Goal: Task Accomplishment & Management: Manage account settings

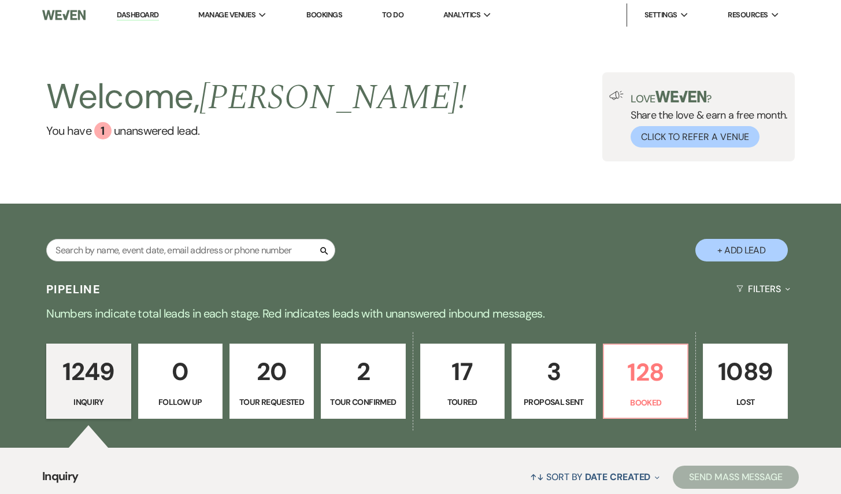
click at [264, 383] on p "20" at bounding box center [271, 371] width 69 height 39
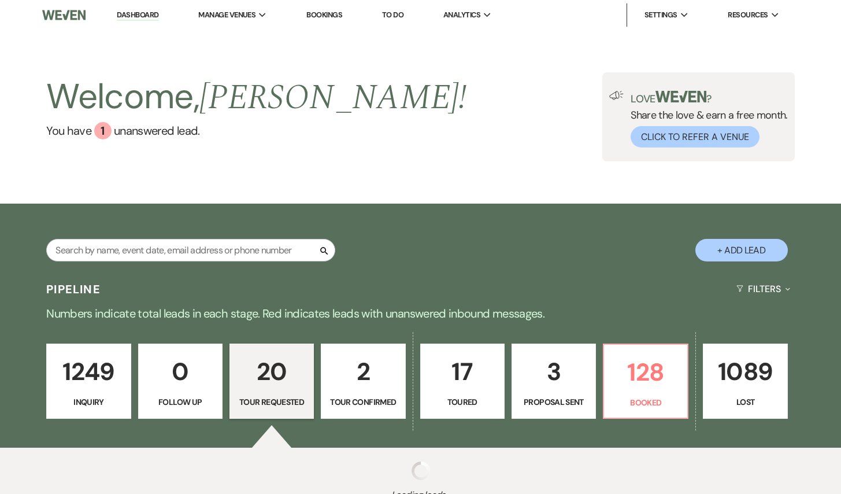
select select "2"
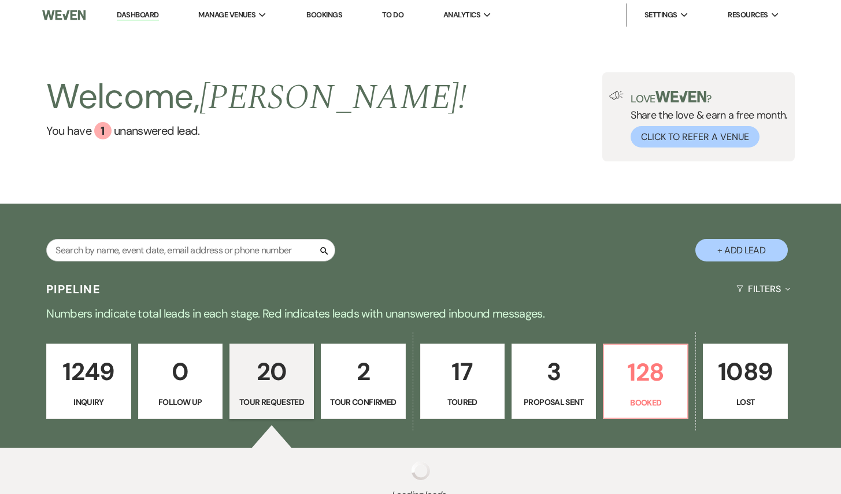
select select "2"
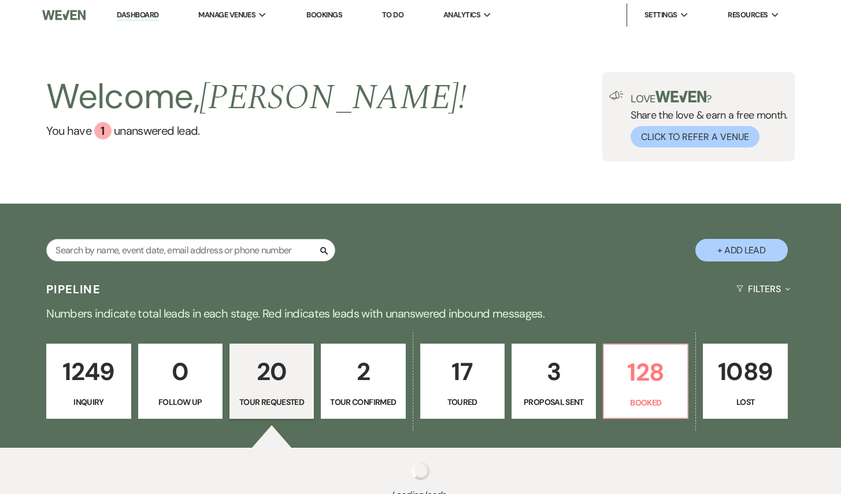
select select "2"
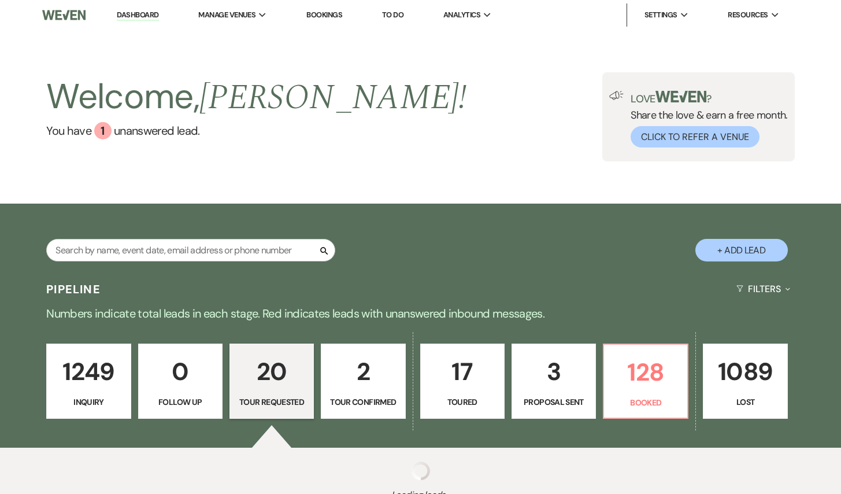
select select "2"
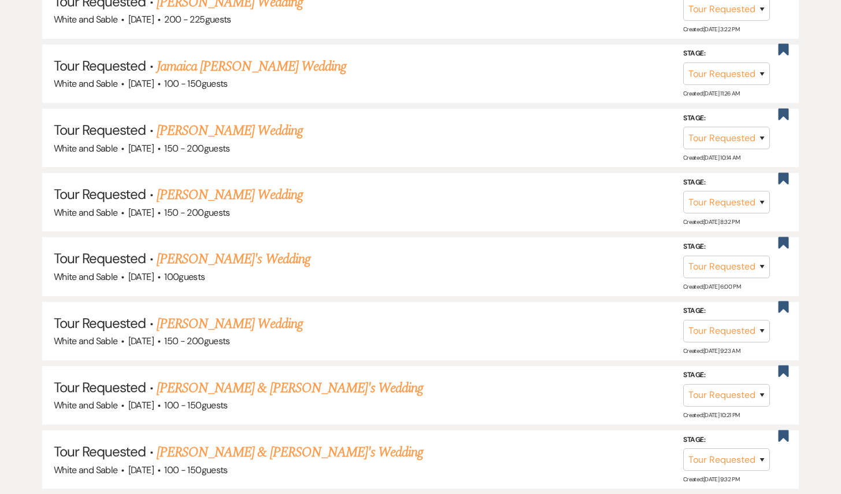
scroll to position [754, 0]
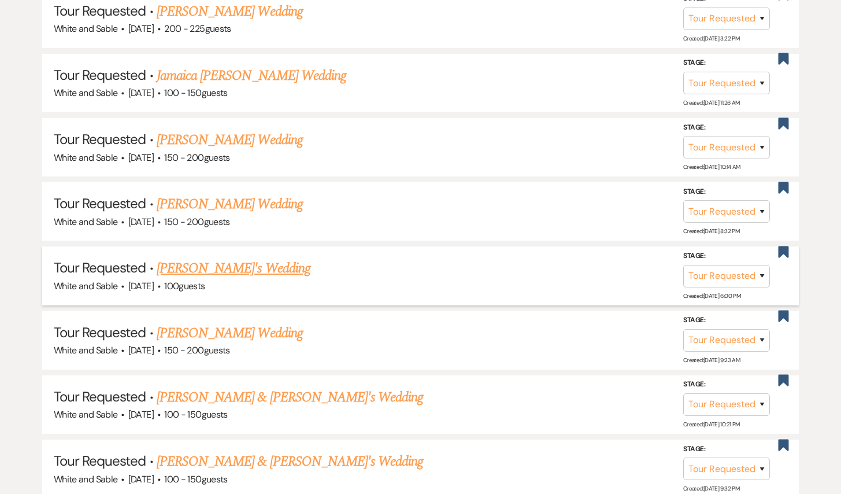
click at [265, 263] on link "[PERSON_NAME]'s Wedding" at bounding box center [234, 268] width 154 height 21
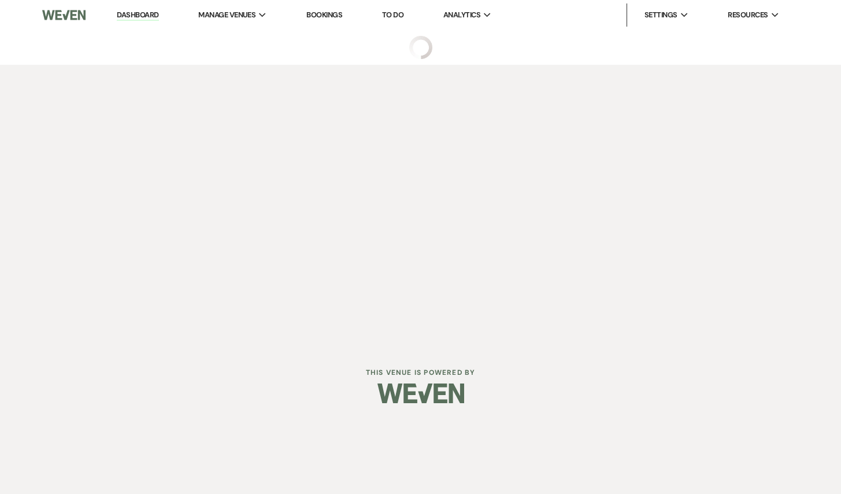
select select "2"
select select "5"
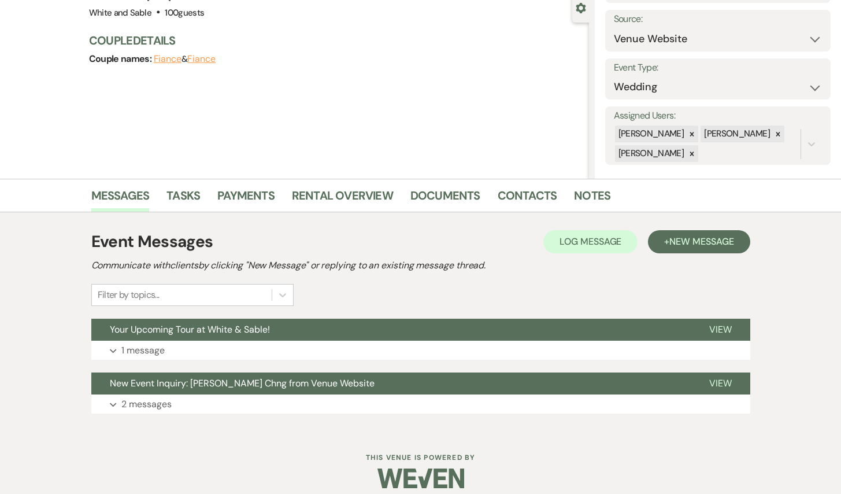
scroll to position [123, 0]
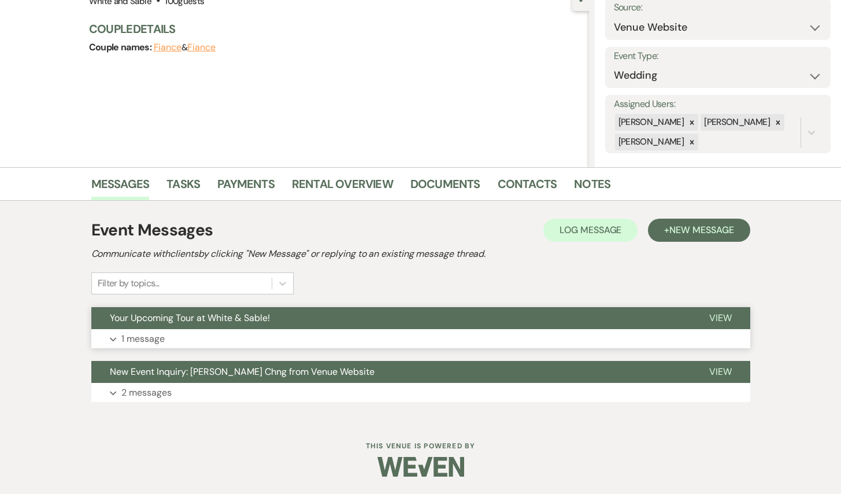
click at [268, 320] on span "Your Upcoming Tour at White & Sable!" at bounding box center [190, 318] width 160 height 12
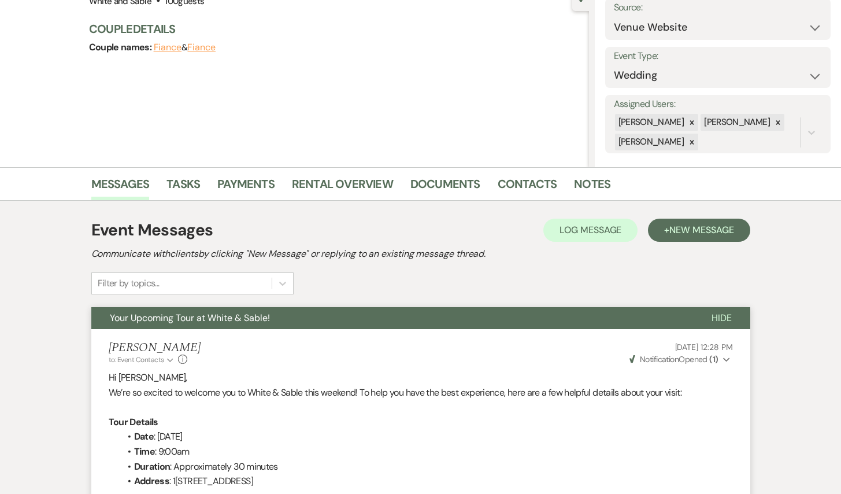
click at [268, 320] on span "Your Upcoming Tour at White & Sable!" at bounding box center [190, 318] width 160 height 12
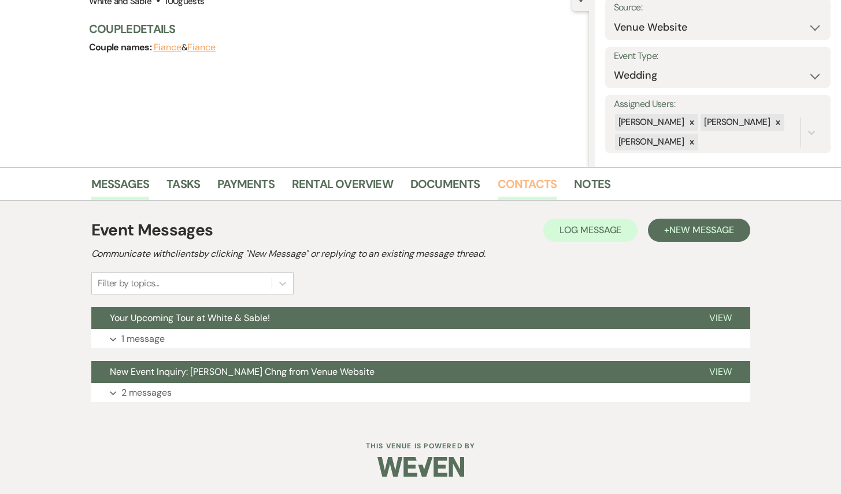
click at [549, 187] on link "Contacts" at bounding box center [528, 187] width 60 height 25
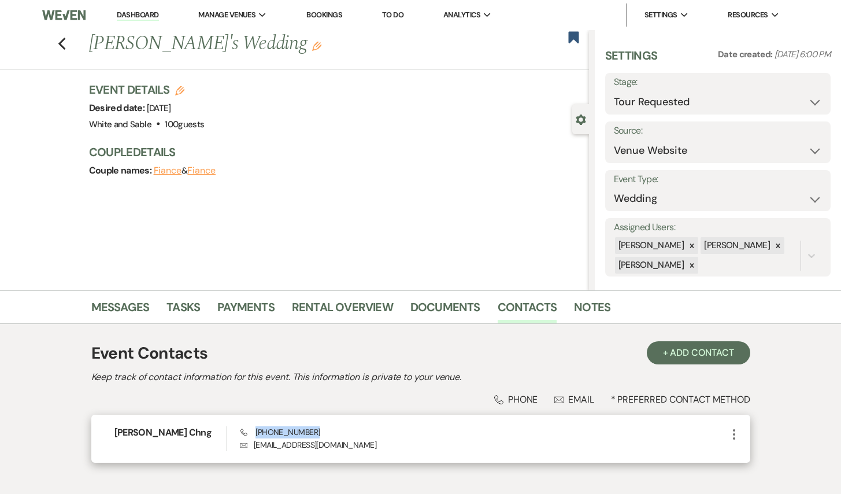
drag, startPoint x: 309, startPoint y: 427, endPoint x: 254, endPoint y: 430, distance: 55.0
click at [254, 430] on div "Phone [PHONE_NUMBER] Envelope [EMAIL_ADDRESS][DOMAIN_NAME]" at bounding box center [484, 438] width 486 height 25
copy span "[PHONE_NUMBER]"
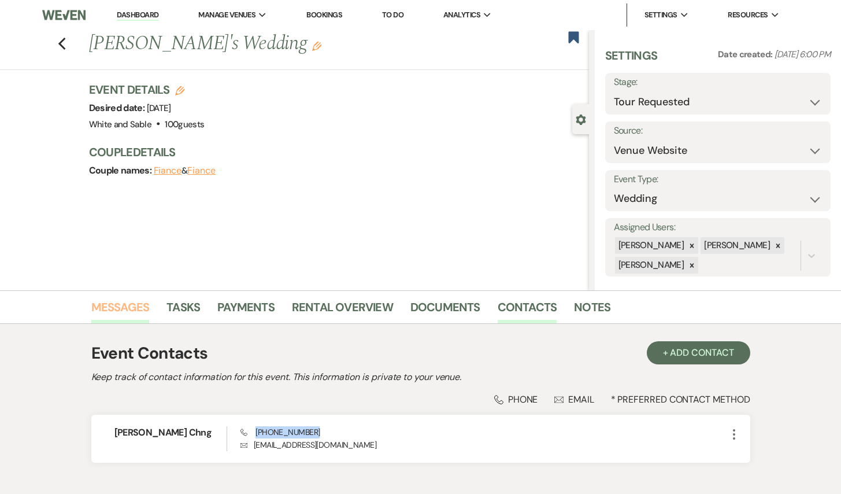
click at [129, 304] on link "Messages" at bounding box center [120, 310] width 58 height 25
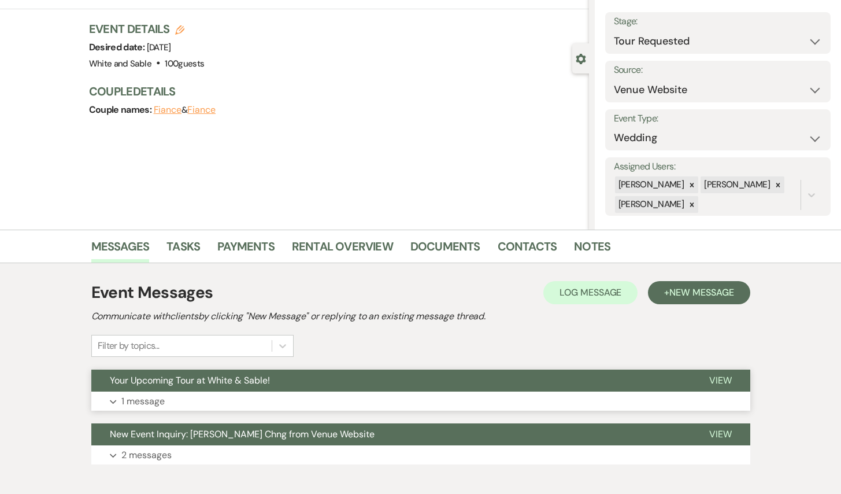
click at [217, 383] on span "Your Upcoming Tour at White & Sable!" at bounding box center [190, 380] width 160 height 12
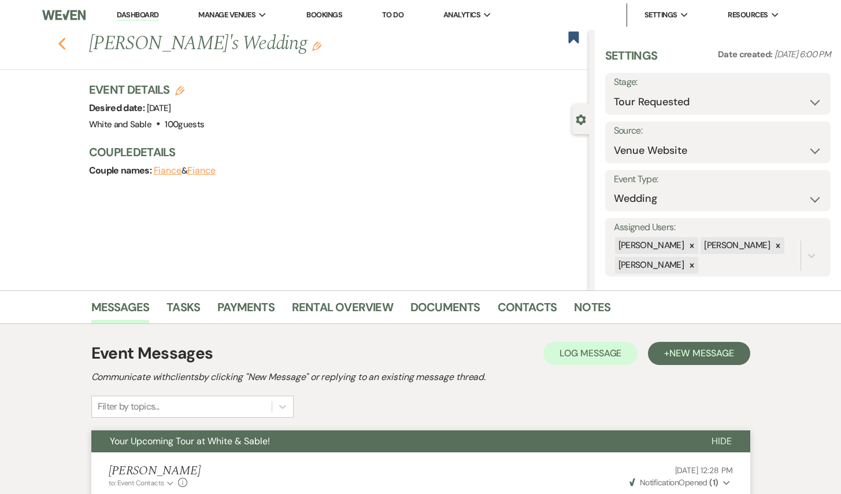
click at [58, 40] on icon "Previous" at bounding box center [62, 44] width 9 height 14
select select "2"
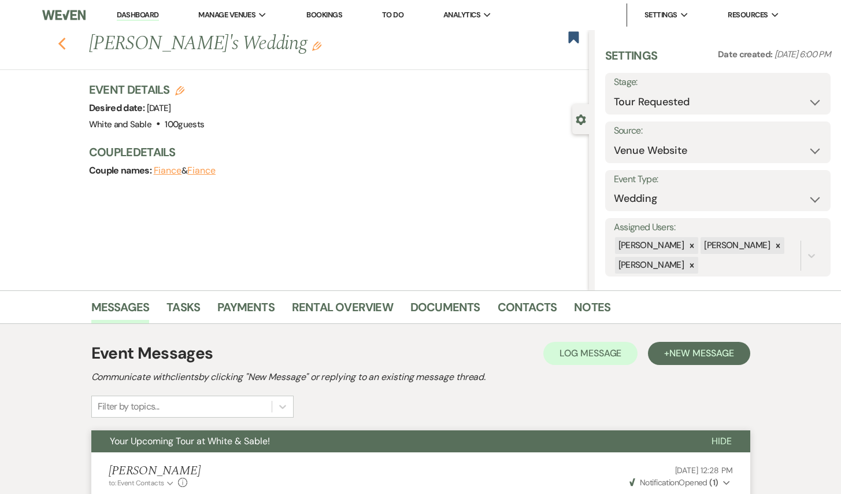
select select "2"
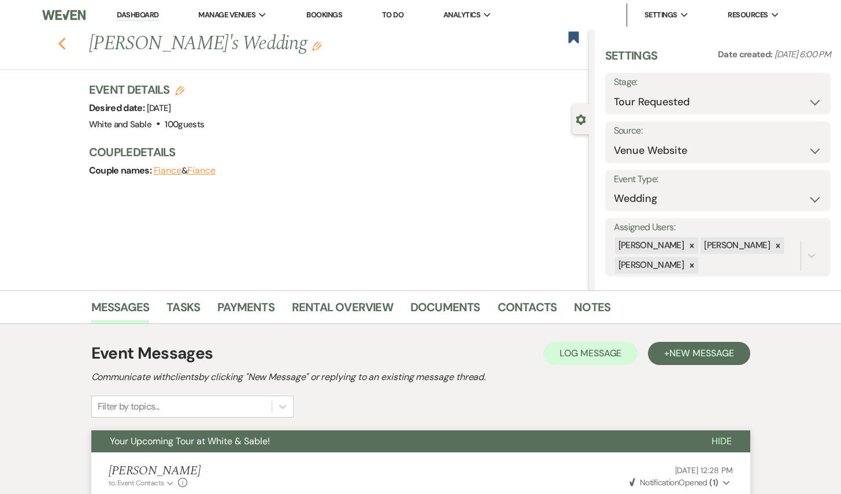
select select "2"
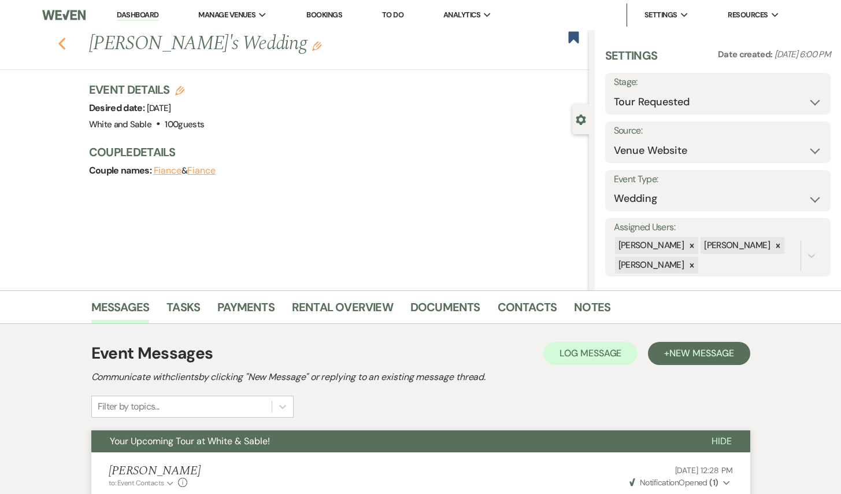
select select "2"
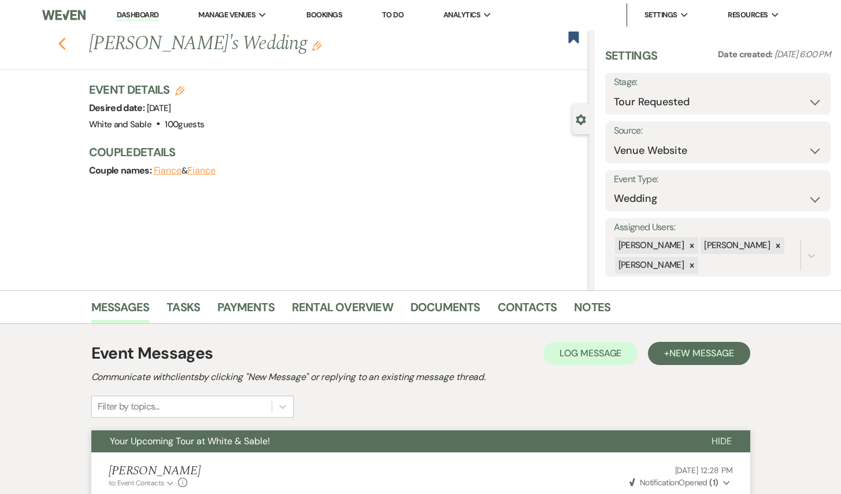
select select "2"
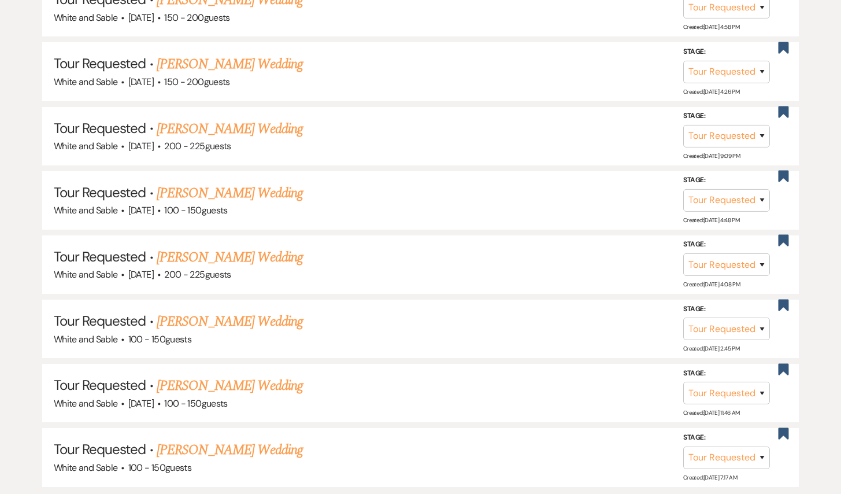
scroll to position [1285, 0]
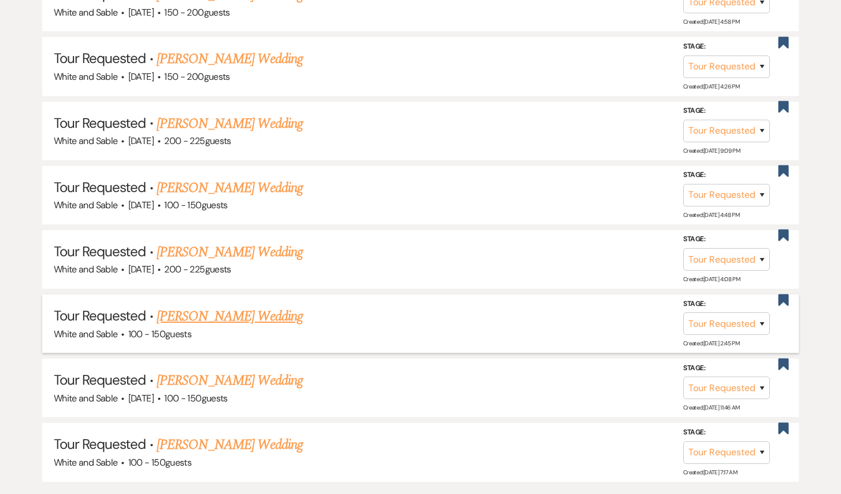
click at [260, 306] on link "[PERSON_NAME] Wedding" at bounding box center [230, 316] width 146 height 21
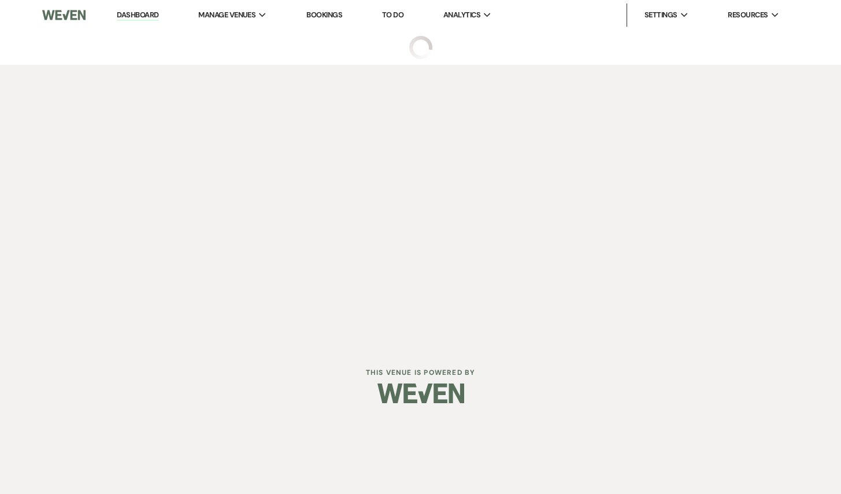
select select "2"
select select "6"
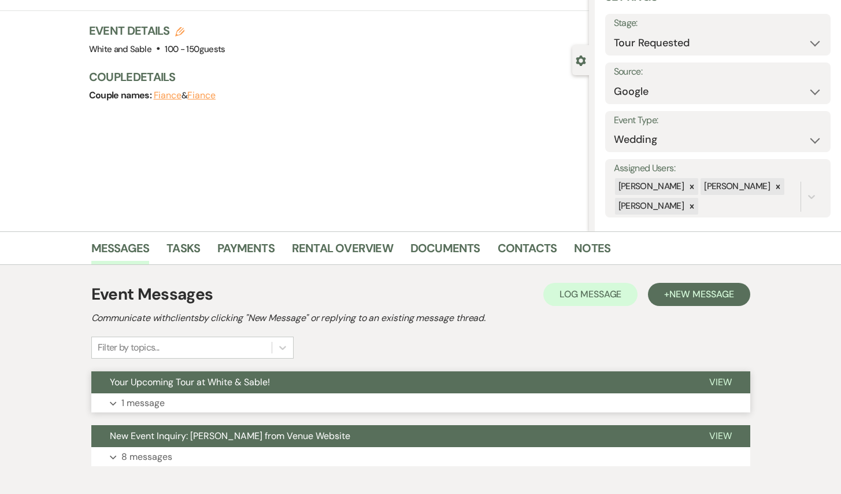
click at [264, 390] on button "Your Upcoming Tour at White & Sable!" at bounding box center [391, 382] width 600 height 22
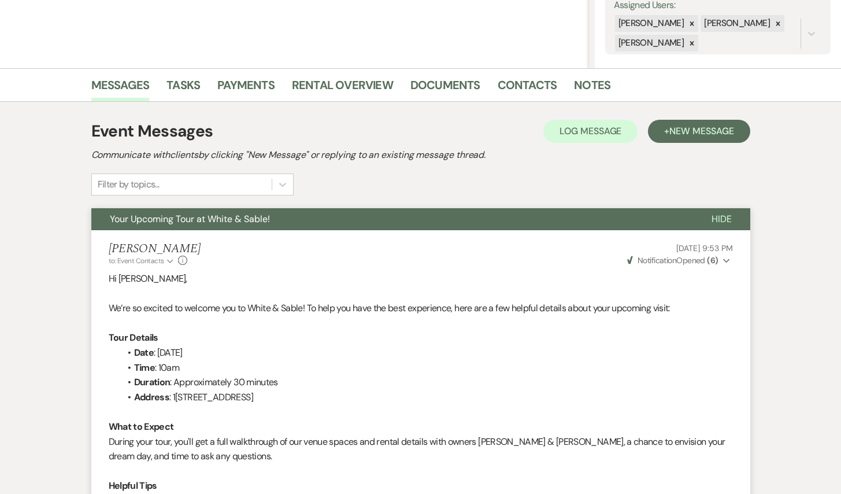
scroll to position [220, 0]
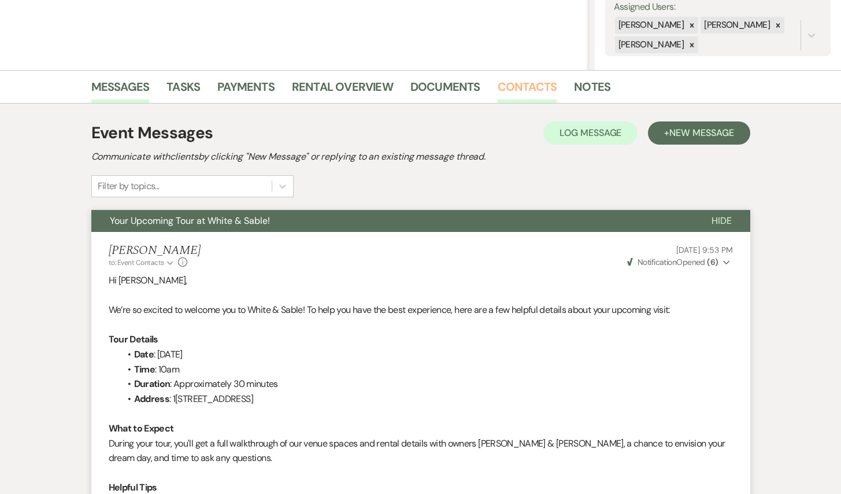
click at [527, 80] on link "Contacts" at bounding box center [528, 89] width 60 height 25
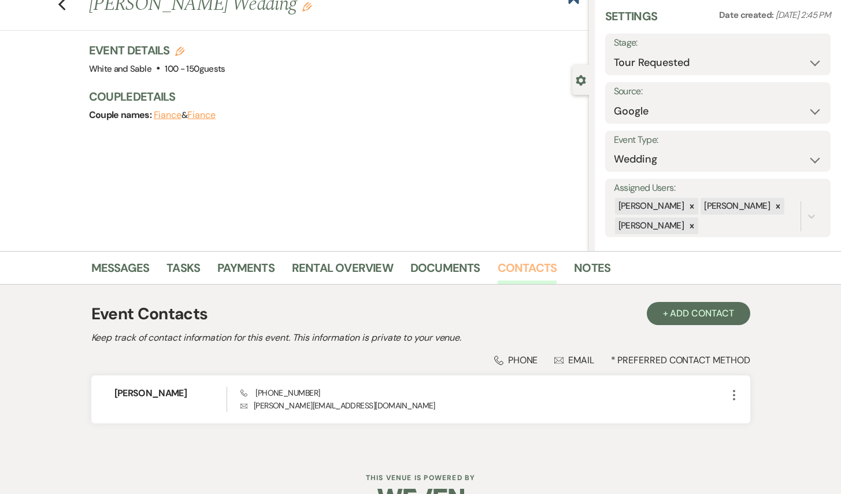
scroll to position [42, 0]
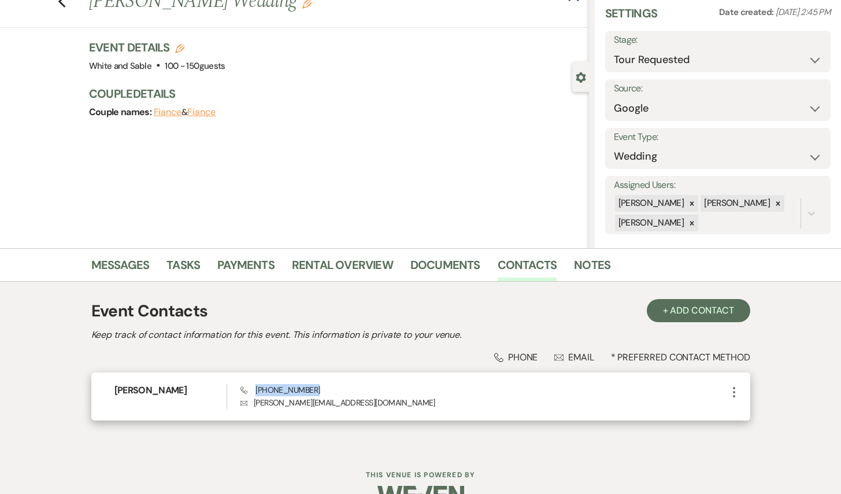
drag, startPoint x: 321, startPoint y: 390, endPoint x: 254, endPoint y: 389, distance: 67.1
click at [254, 389] on div "Phone [PHONE_NUMBER] Envelope [PERSON_NAME][EMAIL_ADDRESS][DOMAIN_NAME]" at bounding box center [484, 396] width 486 height 25
copy span "[PHONE_NUMBER]"
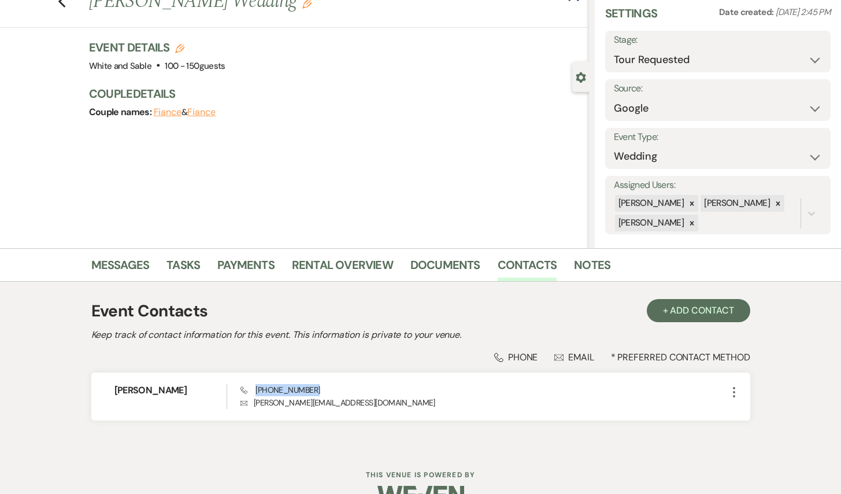
scroll to position [0, 0]
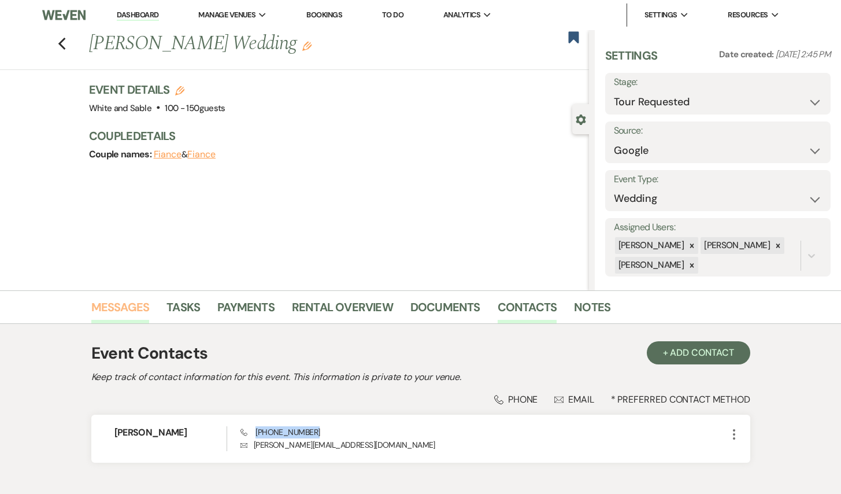
click at [123, 310] on link "Messages" at bounding box center [120, 310] width 58 height 25
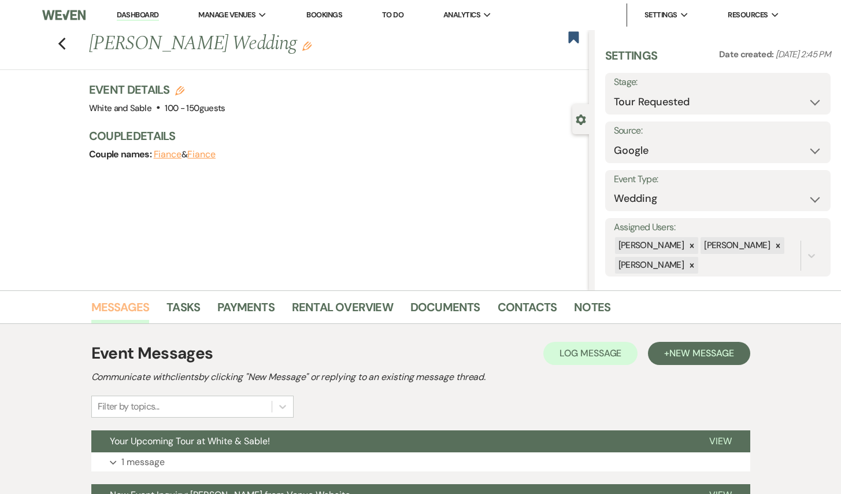
scroll to position [88, 0]
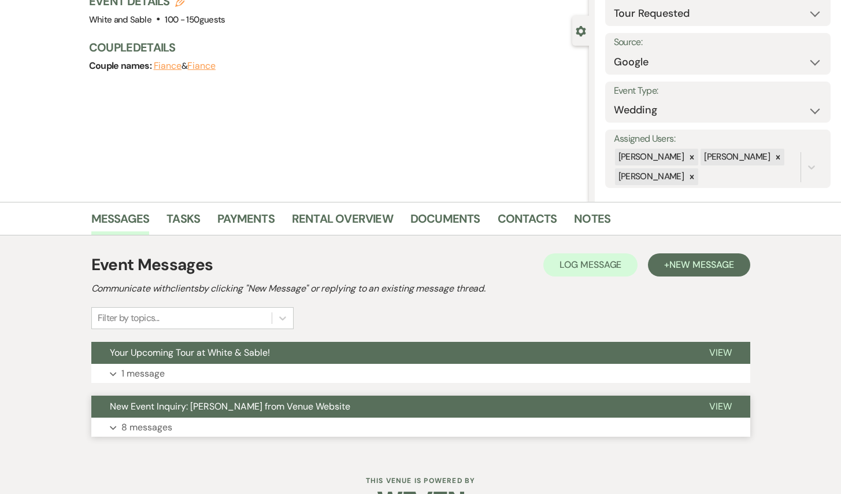
click at [165, 406] on span "New Event Inquiry: [PERSON_NAME] from Venue Website" at bounding box center [230, 406] width 241 height 12
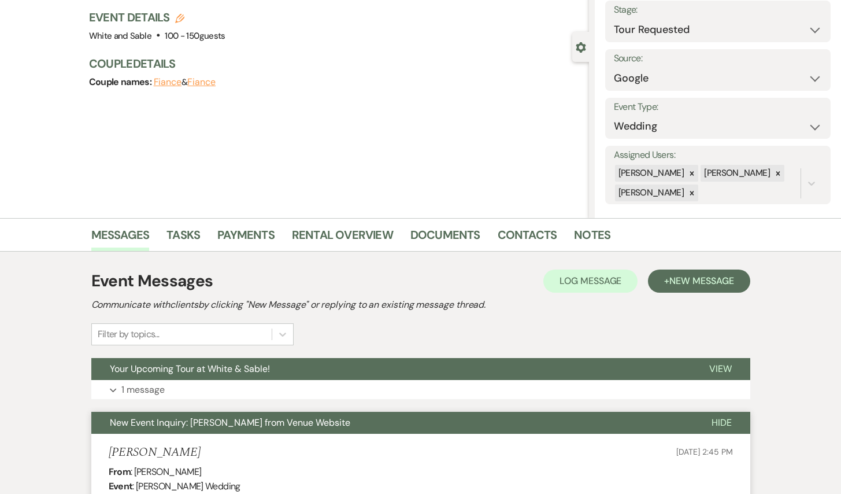
scroll to position [70, 0]
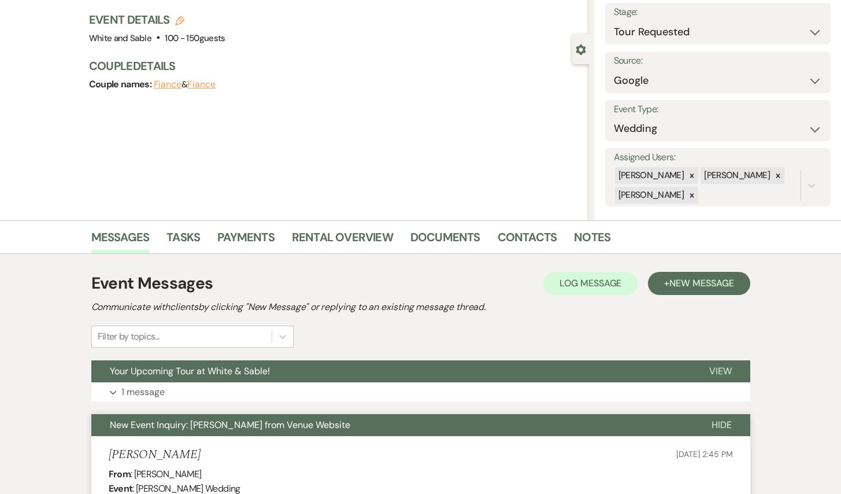
click at [174, 419] on span "New Event Inquiry: [PERSON_NAME] from Venue Website" at bounding box center [230, 425] width 241 height 12
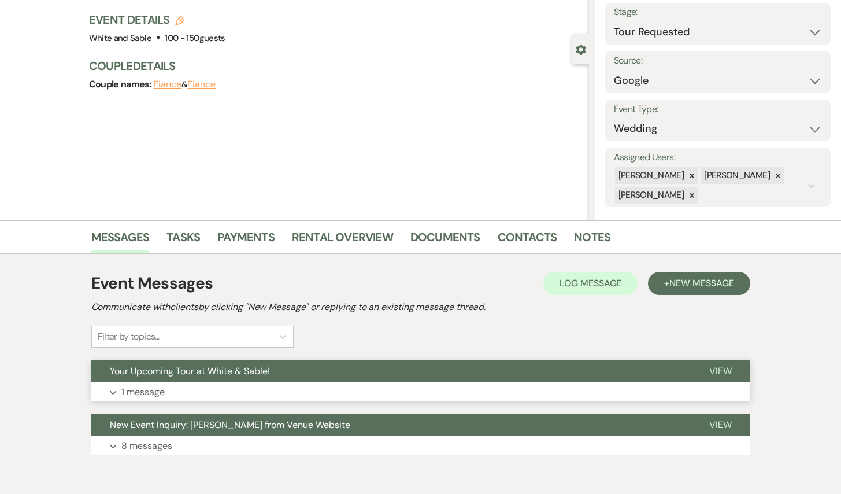
scroll to position [0, 0]
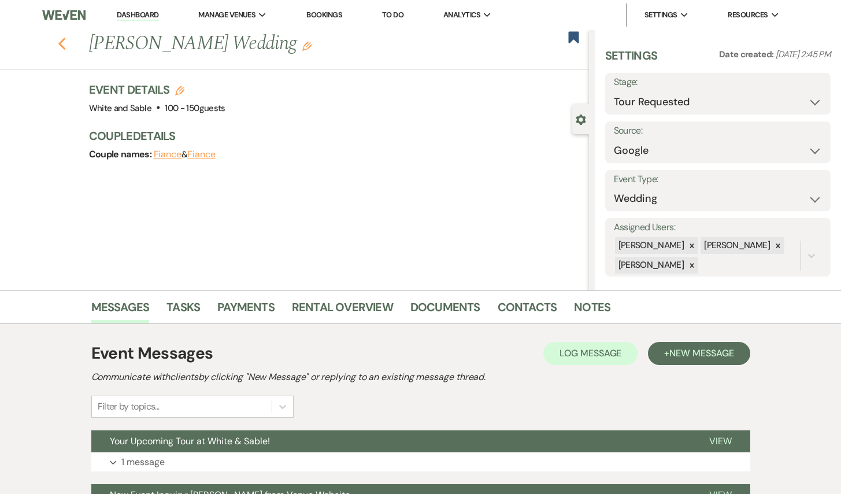
click at [63, 39] on use "button" at bounding box center [62, 44] width 8 height 13
select select "2"
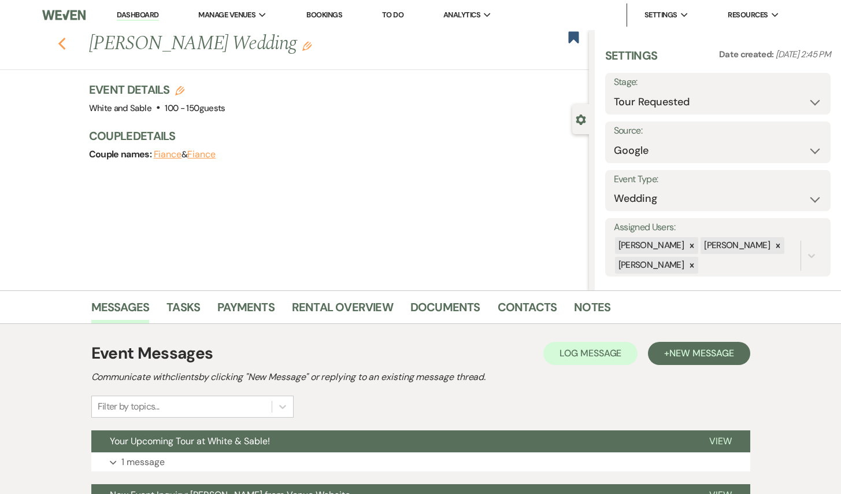
select select "2"
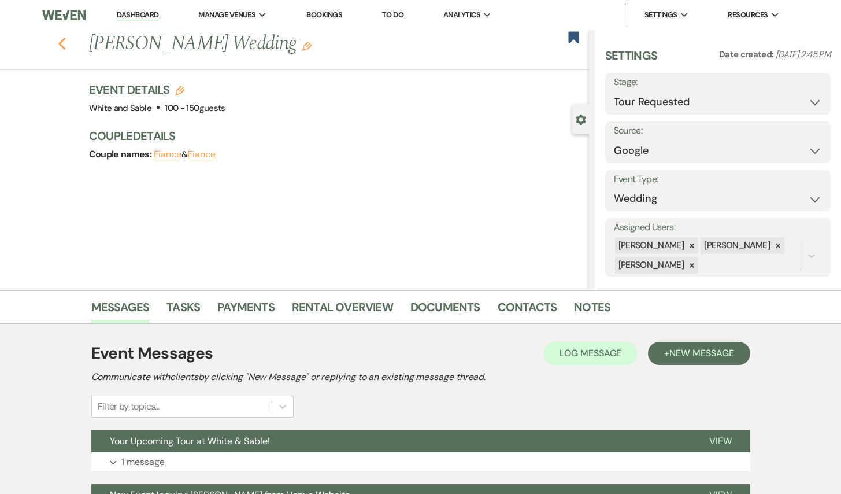
select select "2"
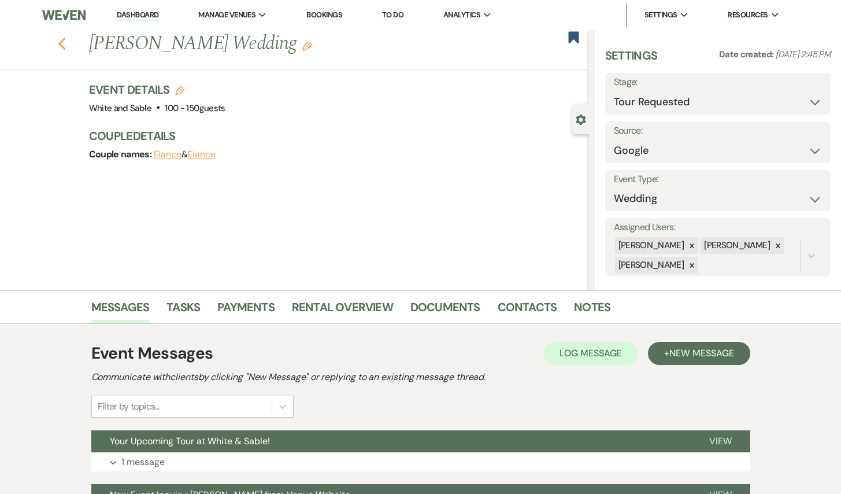
select select "2"
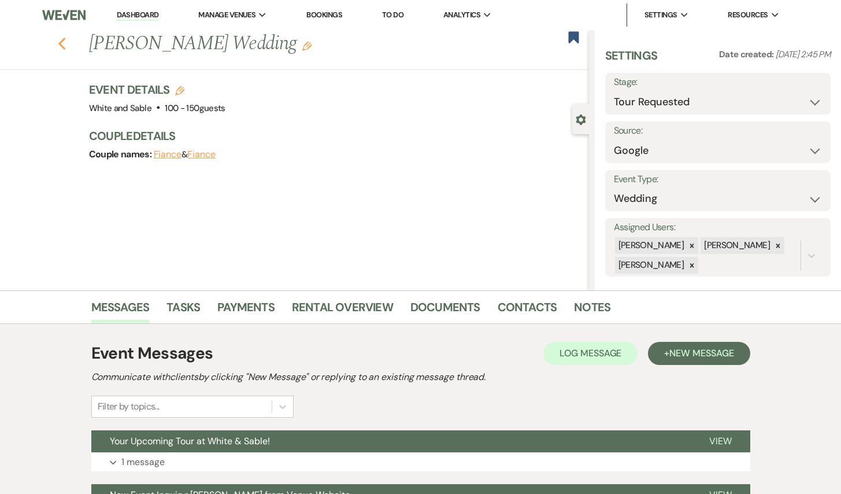
select select "2"
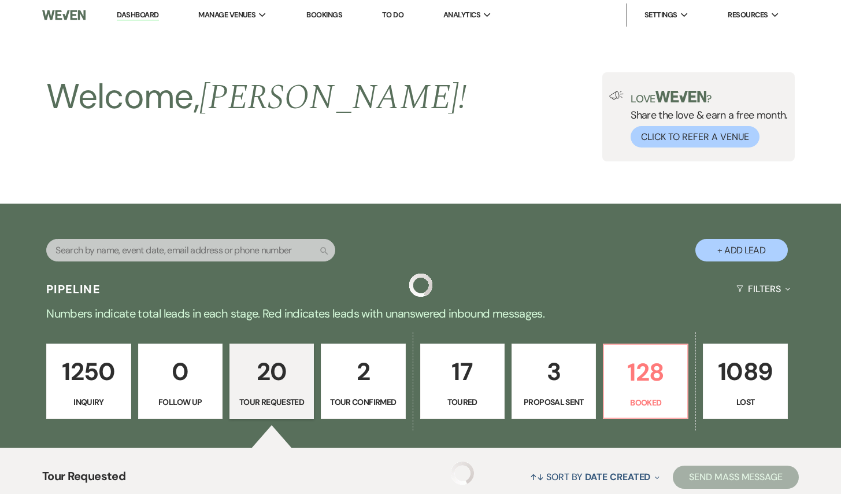
scroll to position [1285, 0]
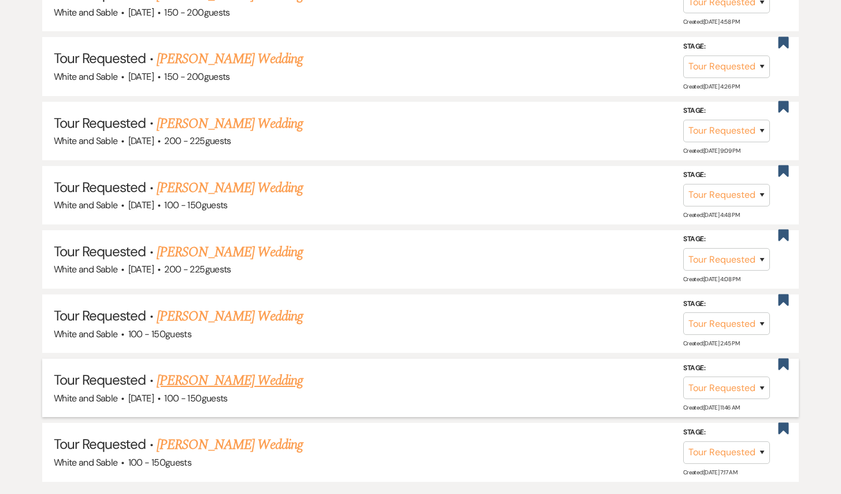
click at [215, 359] on li "Tour Requested · [PERSON_NAME] Wedding White and Sable · [DATE] · 100 - 150 gue…" at bounding box center [420, 387] width 757 height 58
click at [212, 370] on link "[PERSON_NAME] Wedding" at bounding box center [230, 380] width 146 height 21
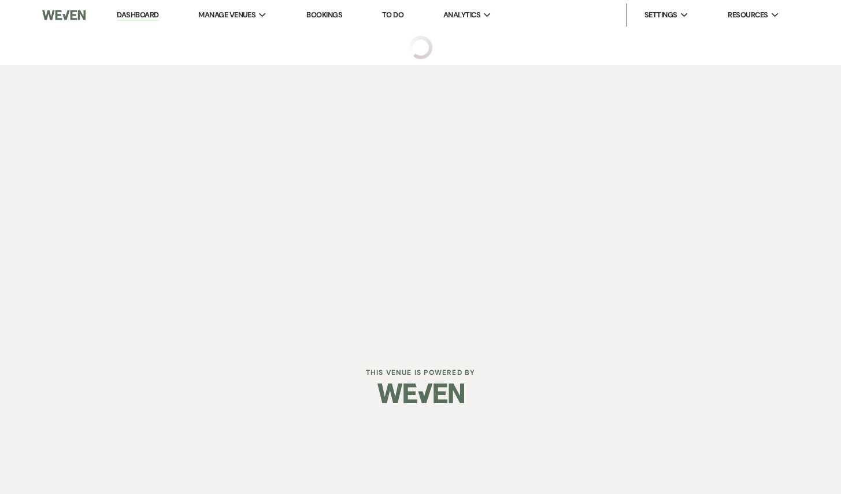
select select "2"
select select "5"
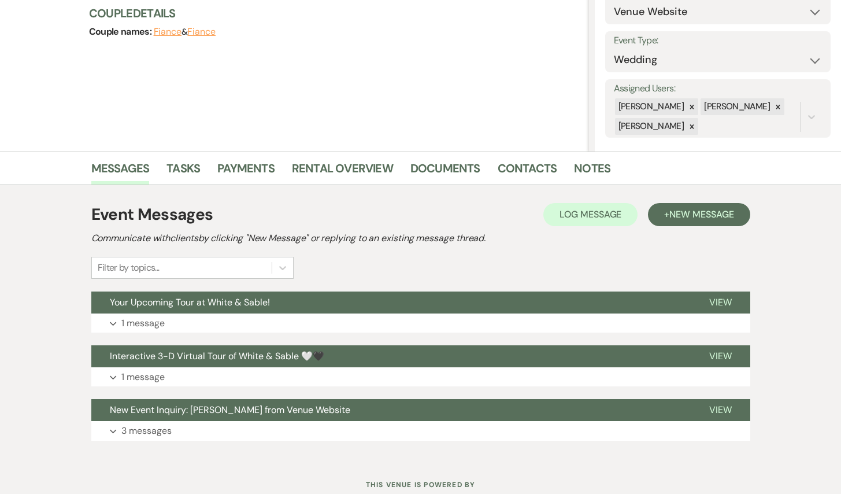
scroll to position [177, 0]
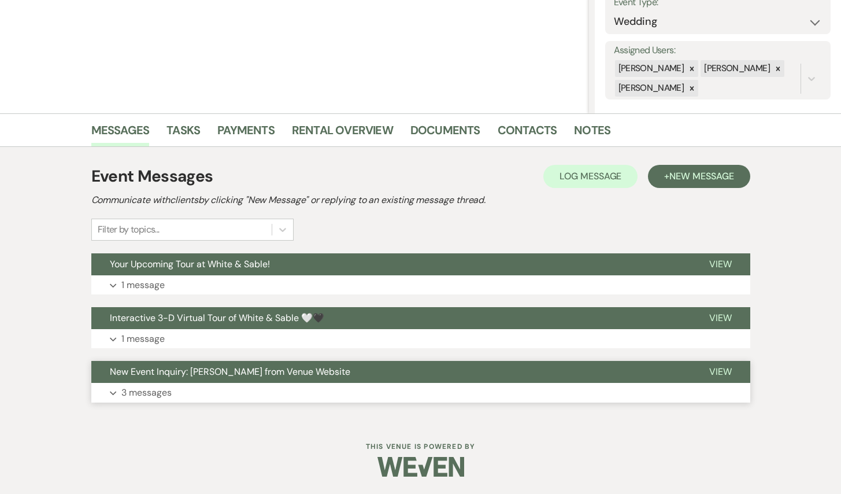
click at [256, 368] on span "New Event Inquiry: [PERSON_NAME] from Venue Website" at bounding box center [230, 371] width 241 height 12
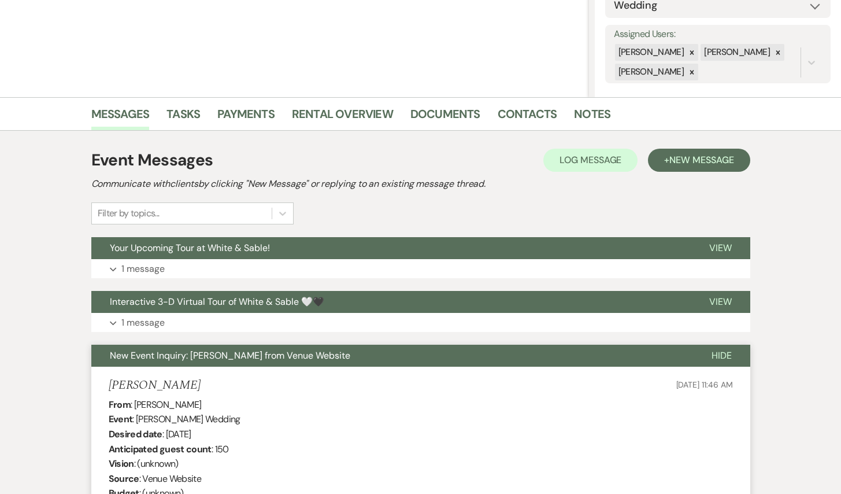
scroll to position [195, 0]
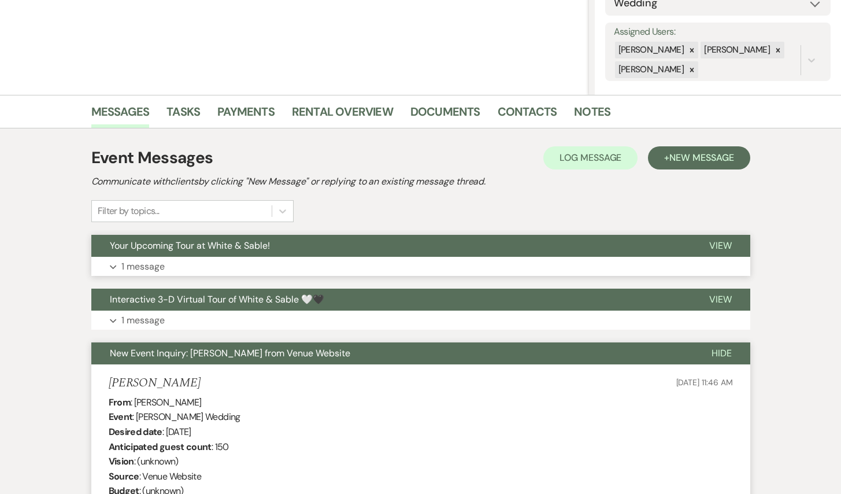
click at [242, 255] on button "Your Upcoming Tour at White & Sable!" at bounding box center [391, 246] width 600 height 22
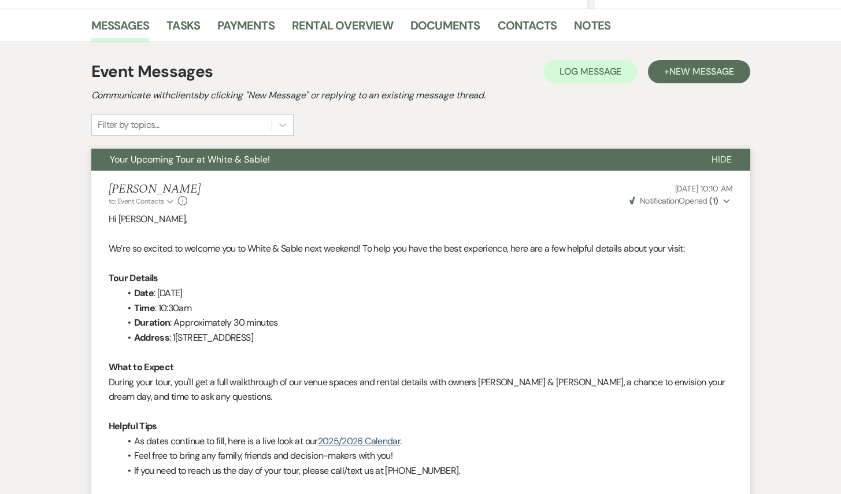
scroll to position [277, 0]
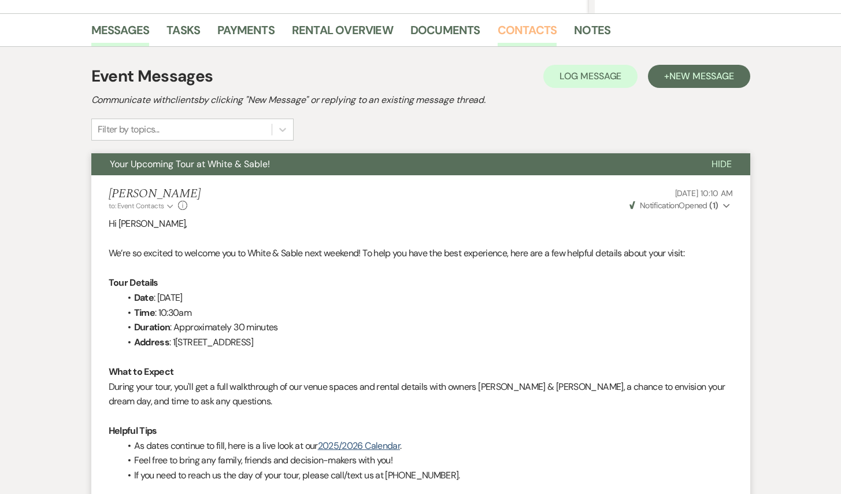
click at [528, 38] on link "Contacts" at bounding box center [528, 33] width 60 height 25
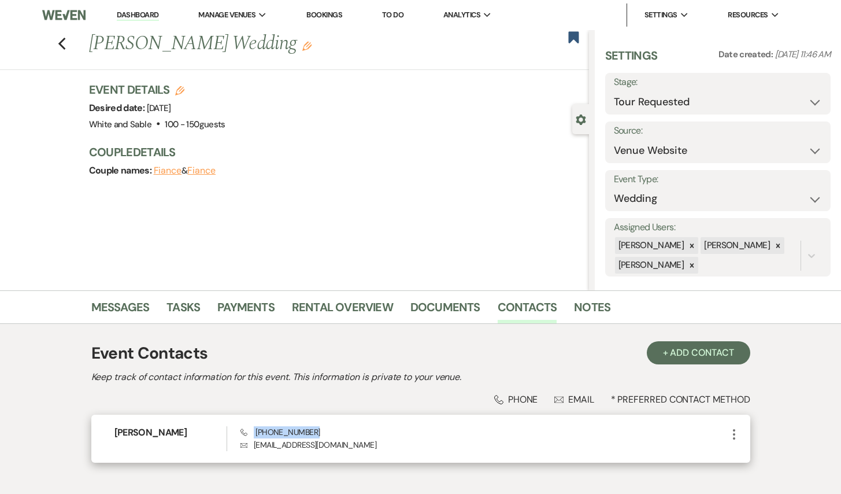
drag, startPoint x: 320, startPoint y: 434, endPoint x: 253, endPoint y: 437, distance: 67.1
click at [253, 437] on div "Phone [PHONE_NUMBER] Envelope [EMAIL_ADDRESS][DOMAIN_NAME]" at bounding box center [484, 438] width 486 height 25
copy span "[PHONE_NUMBER]"
click at [320, 427] on div "Phone [PHONE_NUMBER] Envelope [EMAIL_ADDRESS][DOMAIN_NAME]" at bounding box center [484, 438] width 486 height 25
drag, startPoint x: 320, startPoint y: 430, endPoint x: 256, endPoint y: 429, distance: 64.2
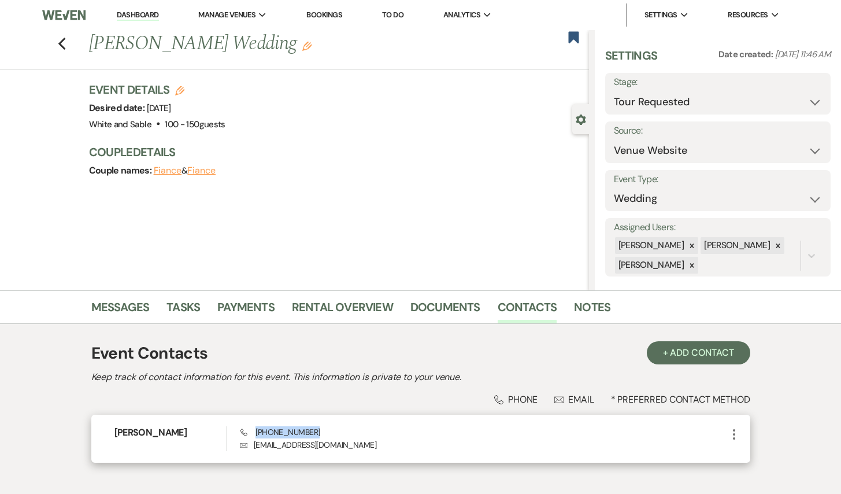
click at [256, 429] on div "Phone [PHONE_NUMBER] Envelope [EMAIL_ADDRESS][DOMAIN_NAME]" at bounding box center [484, 438] width 486 height 25
copy span "[PHONE_NUMBER]"
click at [317, 431] on div "Phone [PHONE_NUMBER] Envelope [EMAIL_ADDRESS][DOMAIN_NAME]" at bounding box center [484, 438] width 486 height 25
drag, startPoint x: 317, startPoint y: 431, endPoint x: 248, endPoint y: 430, distance: 68.8
click at [248, 430] on div "Phone [PHONE_NUMBER] Envelope [EMAIL_ADDRESS][DOMAIN_NAME]" at bounding box center [484, 438] width 486 height 25
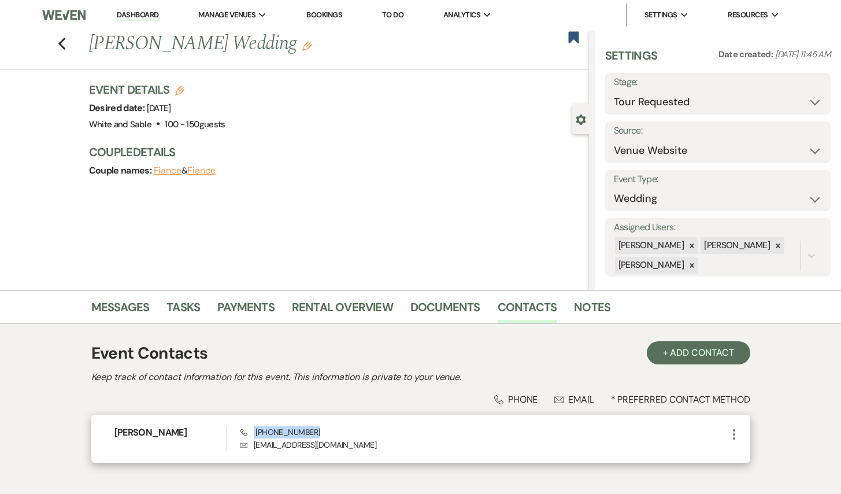
copy span "[PHONE_NUMBER]"
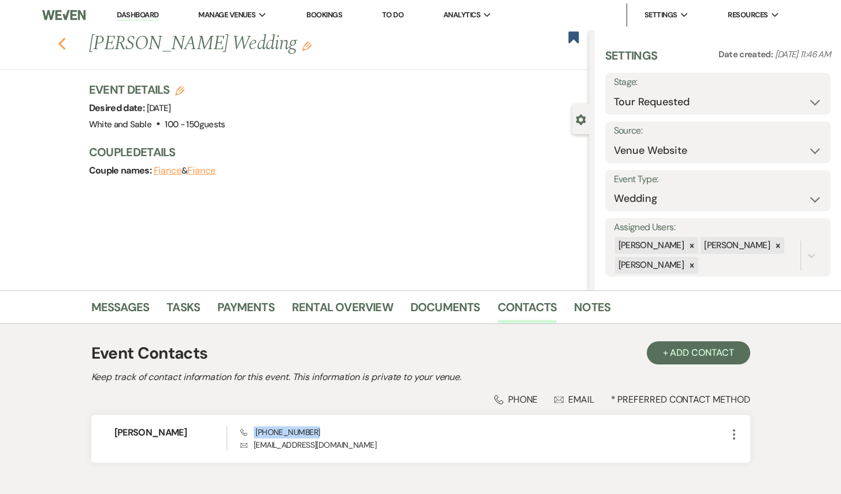
click at [63, 43] on icon "Previous" at bounding box center [62, 44] width 9 height 14
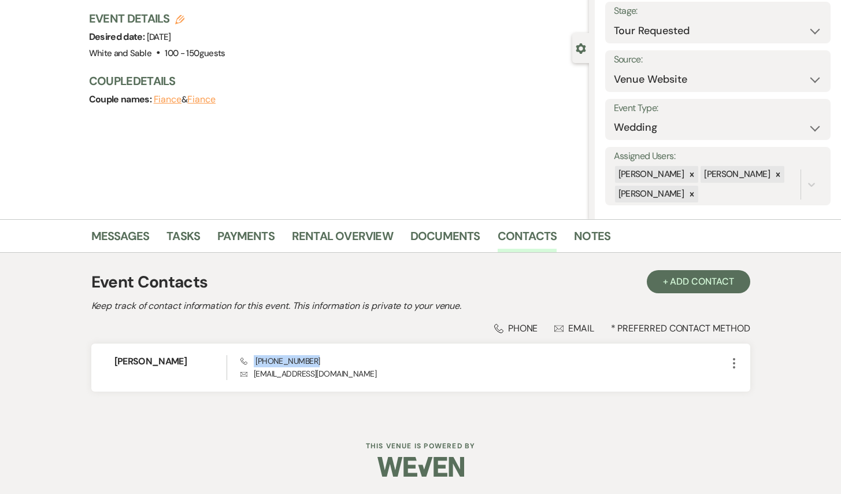
select select "2"
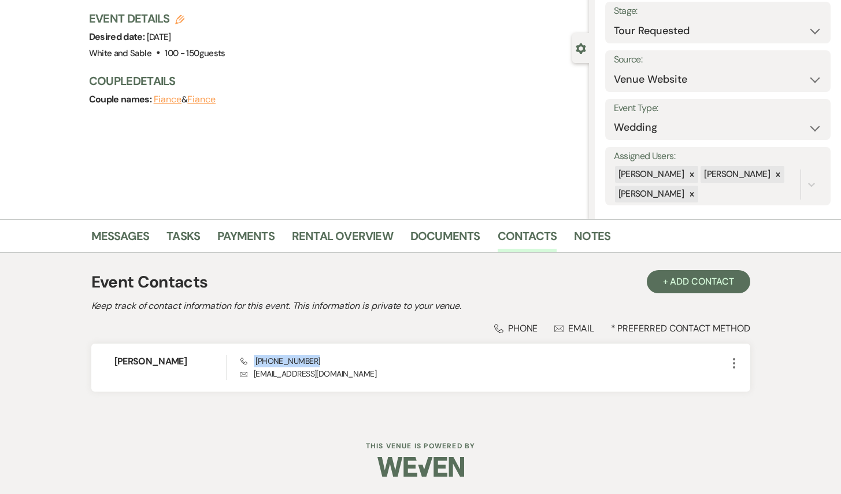
select select "2"
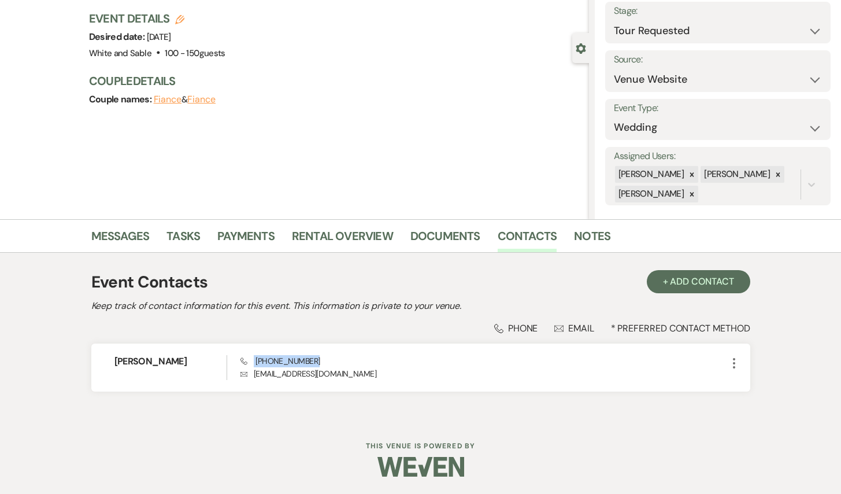
select select "2"
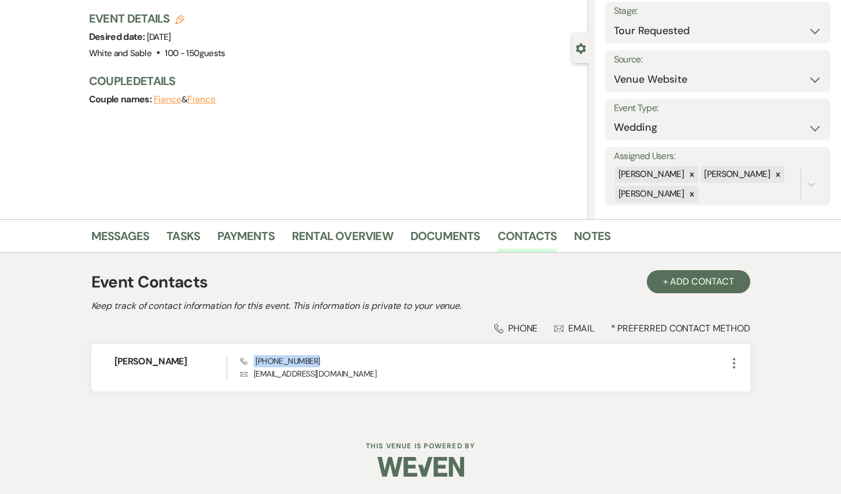
select select "2"
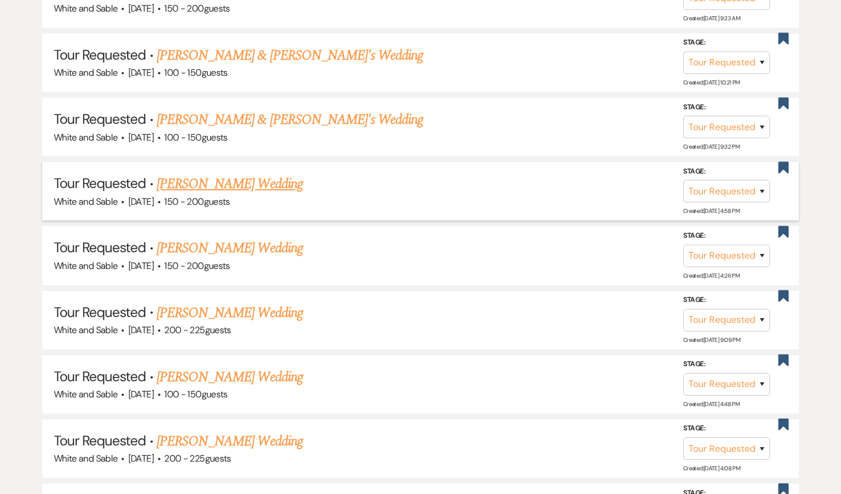
scroll to position [1093, 0]
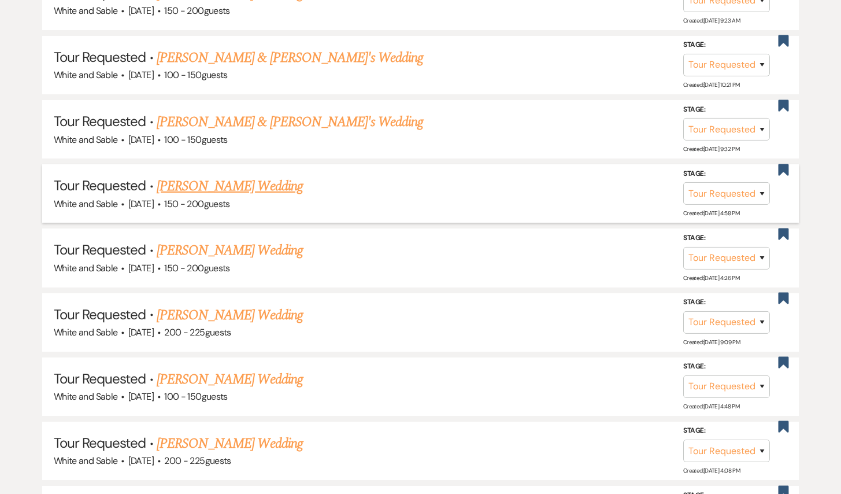
click at [201, 184] on link "[PERSON_NAME] Wedding" at bounding box center [230, 186] width 146 height 21
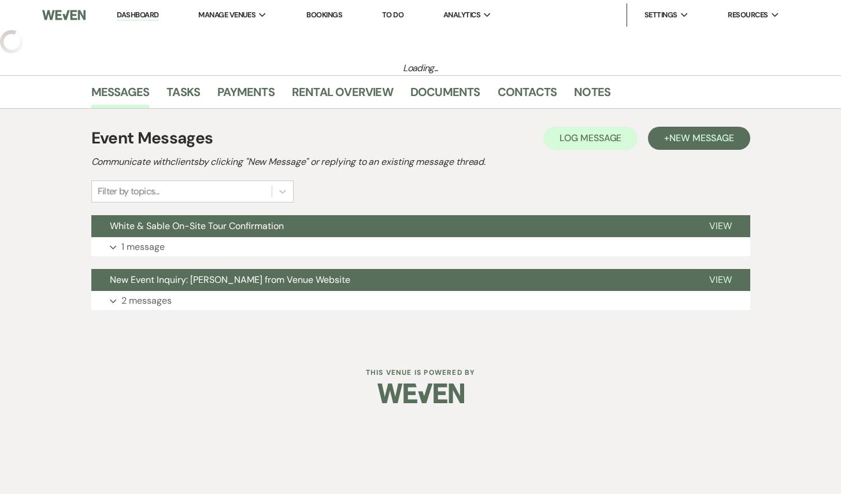
select select "2"
select select "5"
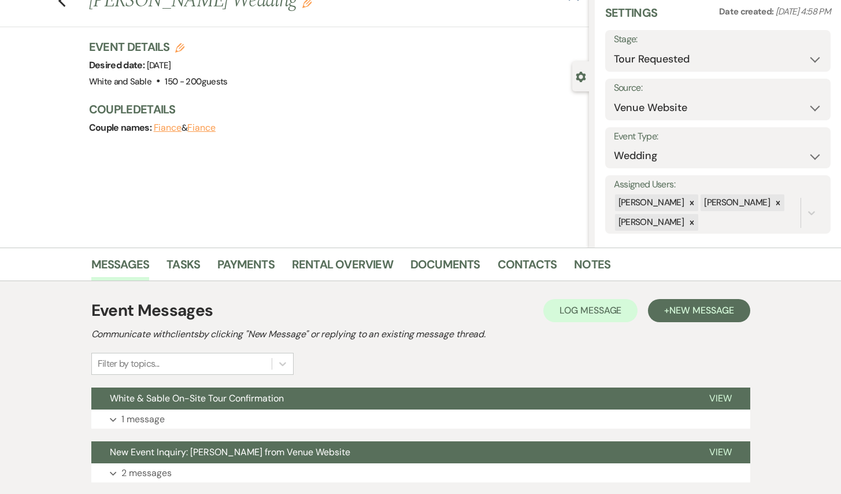
scroll to position [69, 0]
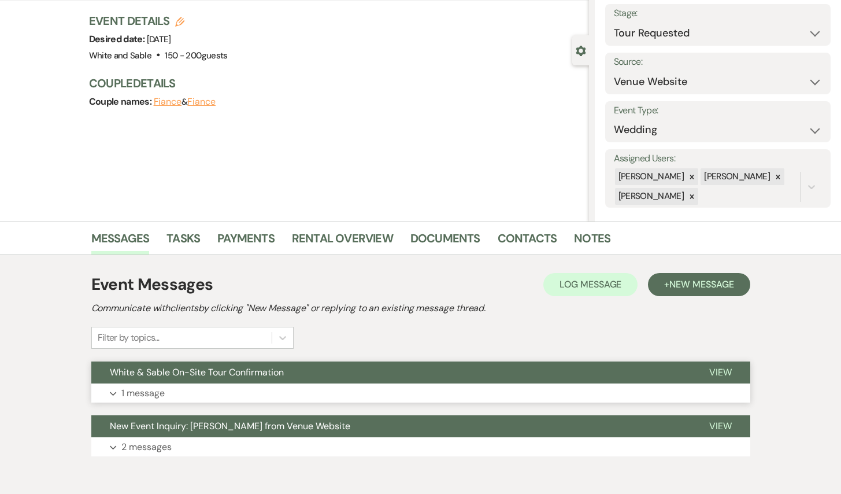
click at [223, 375] on span "White & Sable On-Site Tour Confirmation" at bounding box center [197, 372] width 174 height 12
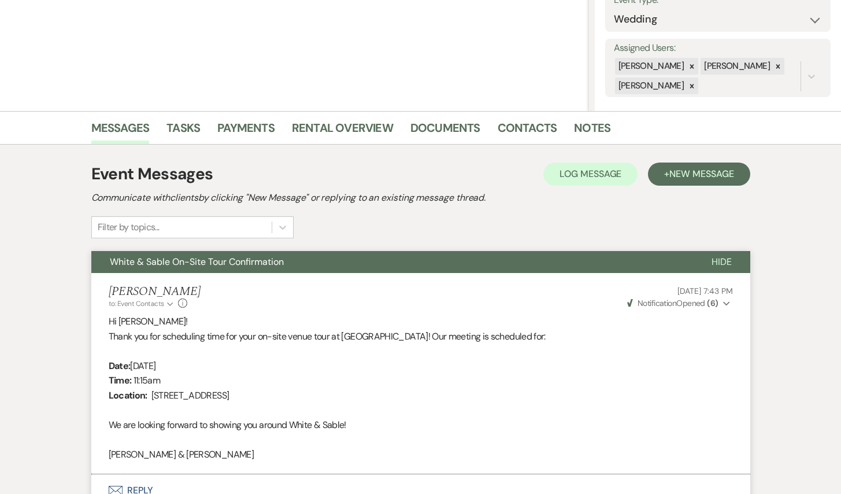
scroll to position [176, 0]
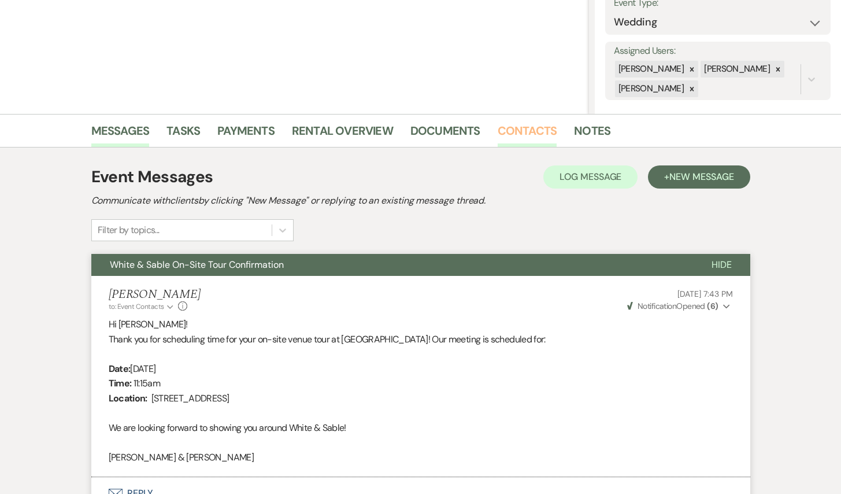
click at [539, 138] on link "Contacts" at bounding box center [528, 133] width 60 height 25
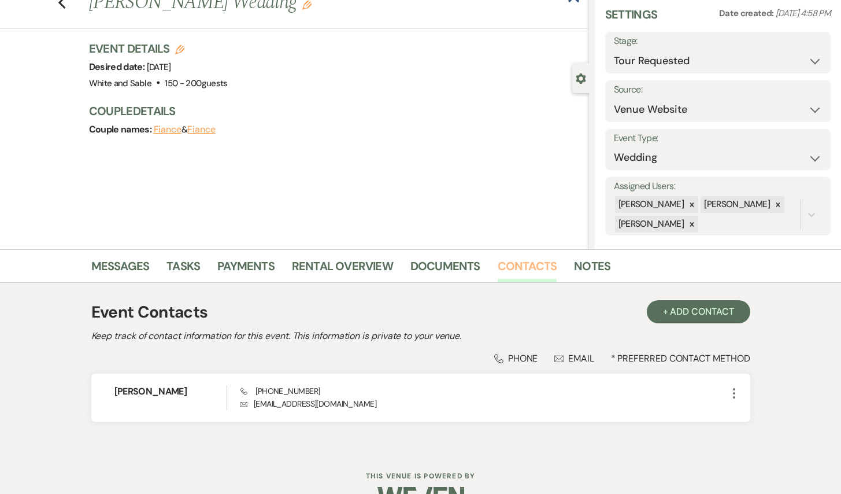
scroll to position [45, 0]
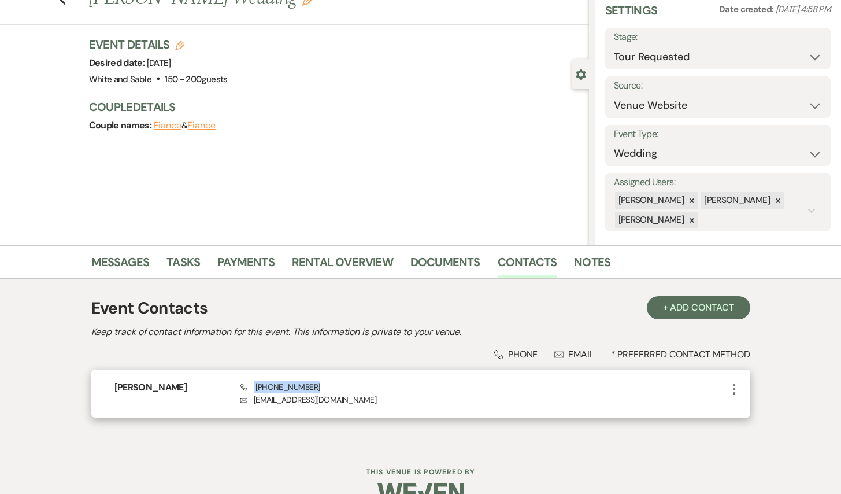
drag, startPoint x: 326, startPoint y: 385, endPoint x: 252, endPoint y: 385, distance: 73.4
click at [252, 385] on div "Phone [PHONE_NUMBER] Envelope [EMAIL_ADDRESS][DOMAIN_NAME]" at bounding box center [484, 393] width 486 height 25
copy span "[PHONE_NUMBER]"
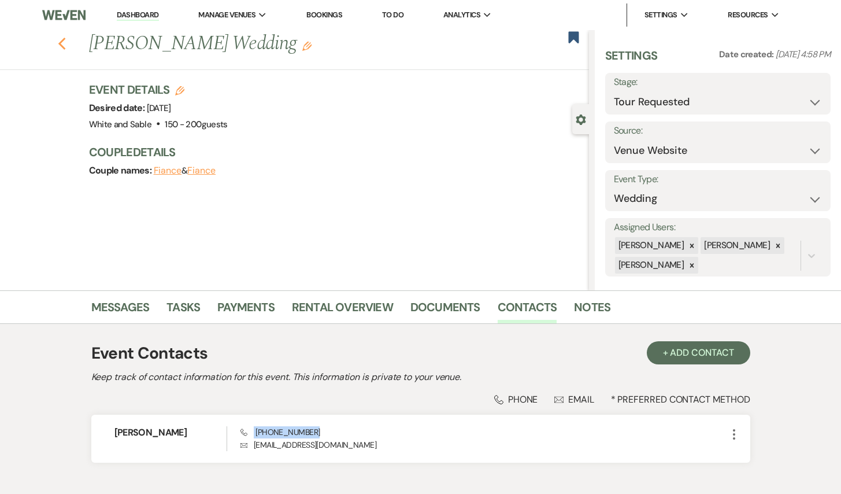
click at [61, 40] on use "button" at bounding box center [62, 44] width 8 height 13
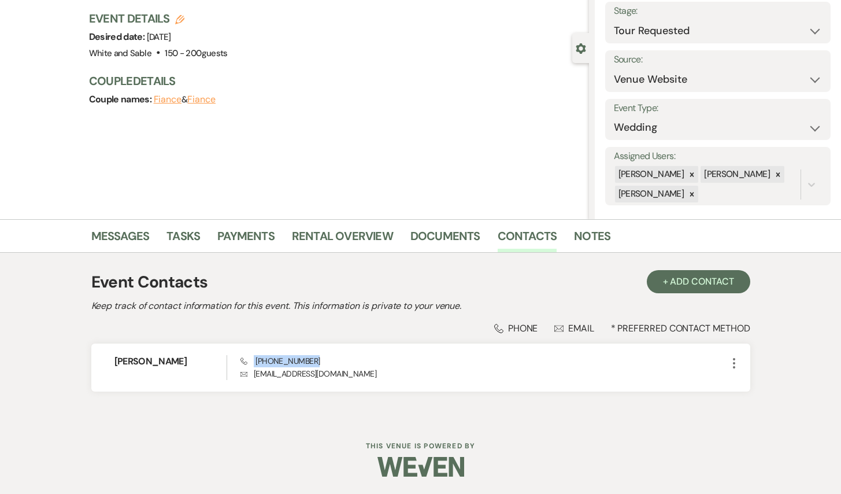
select select "2"
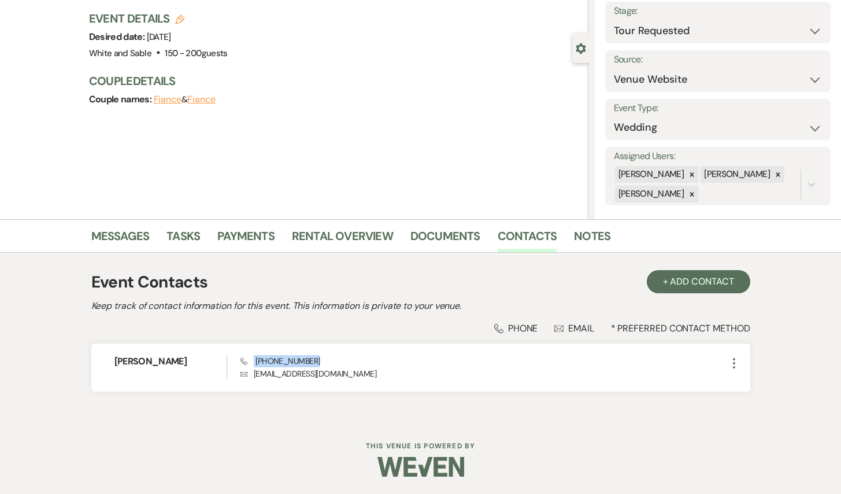
select select "2"
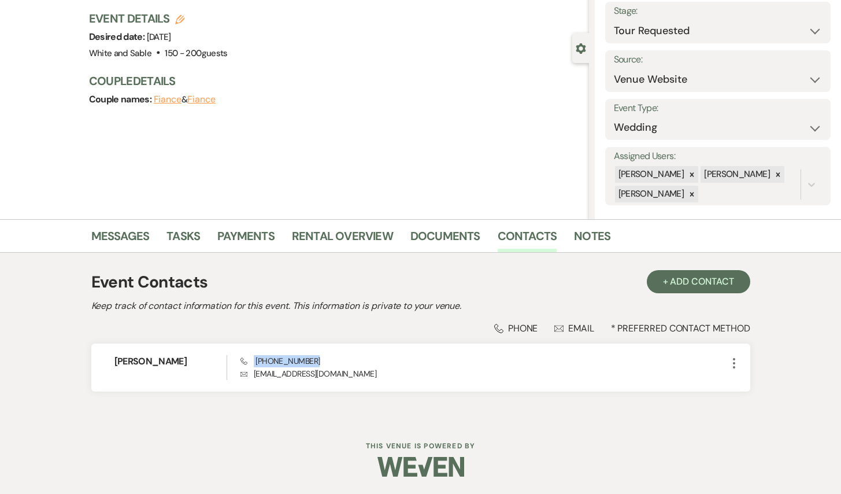
select select "2"
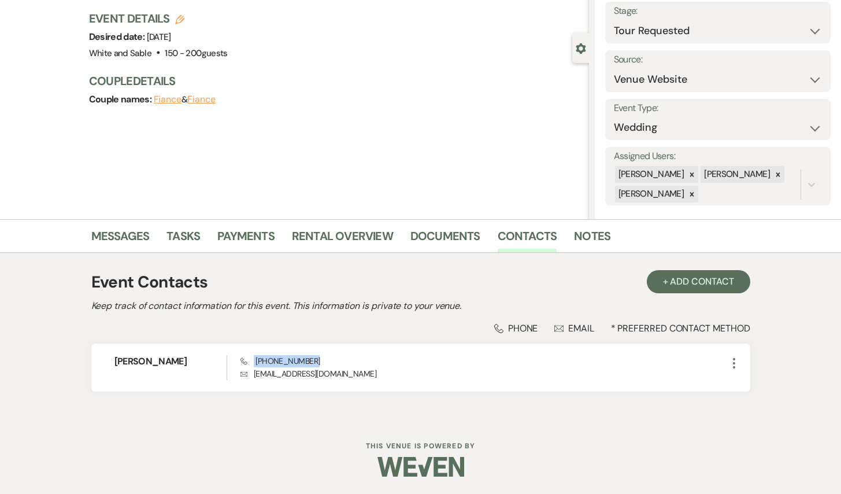
select select "2"
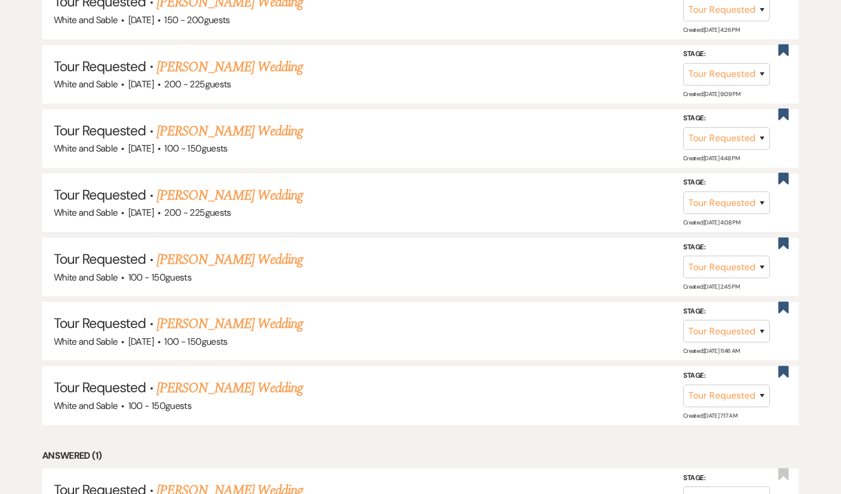
scroll to position [1355, 0]
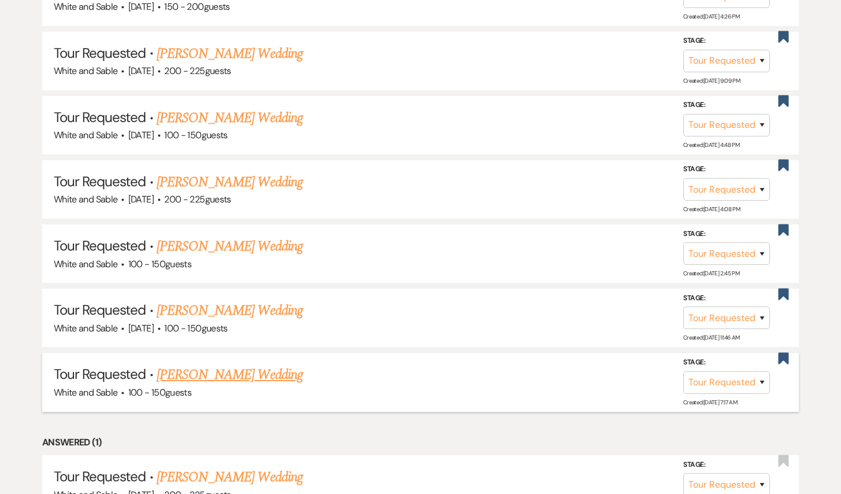
click at [220, 364] on link "[PERSON_NAME] Wedding" at bounding box center [230, 374] width 146 height 21
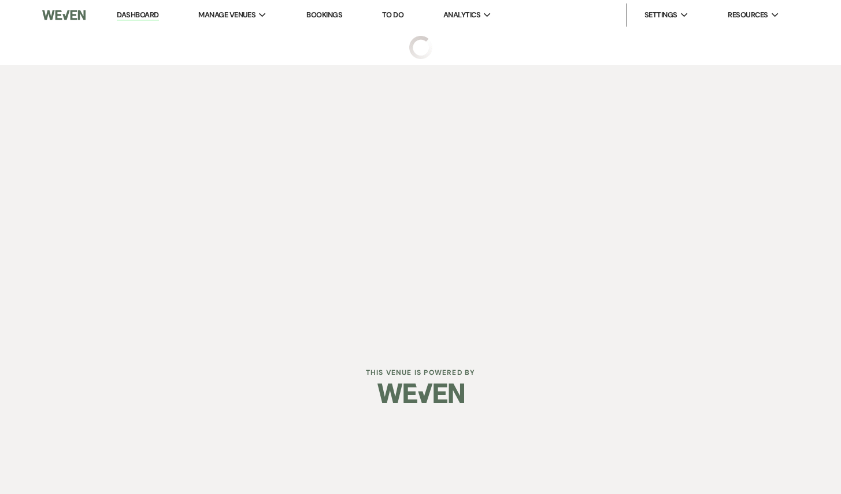
select select "2"
select select "5"
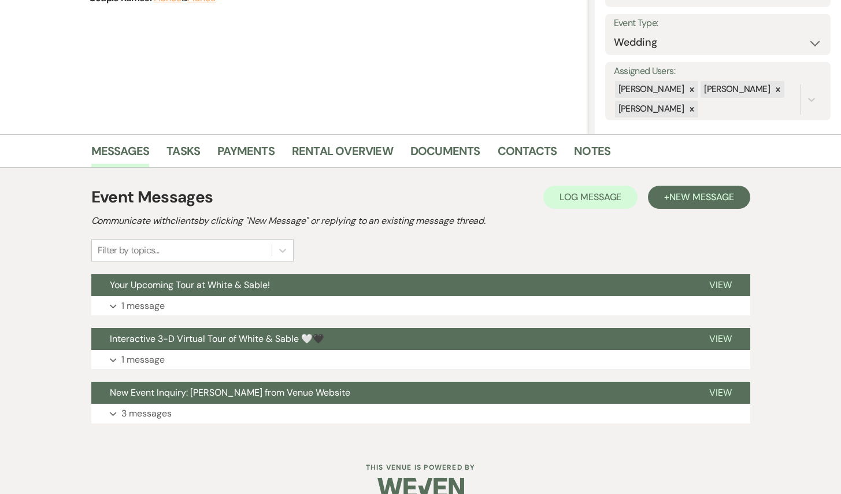
scroll to position [177, 0]
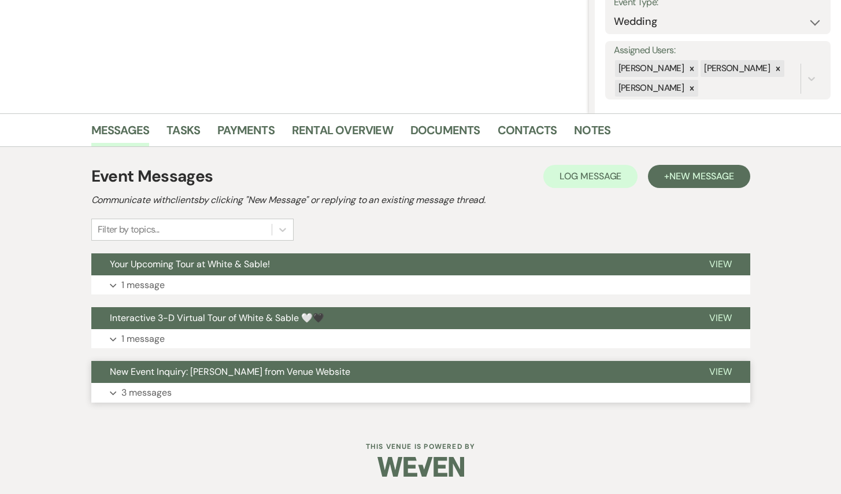
click at [265, 377] on span "New Event Inquiry: [PERSON_NAME] from Venue Website" at bounding box center [230, 371] width 241 height 12
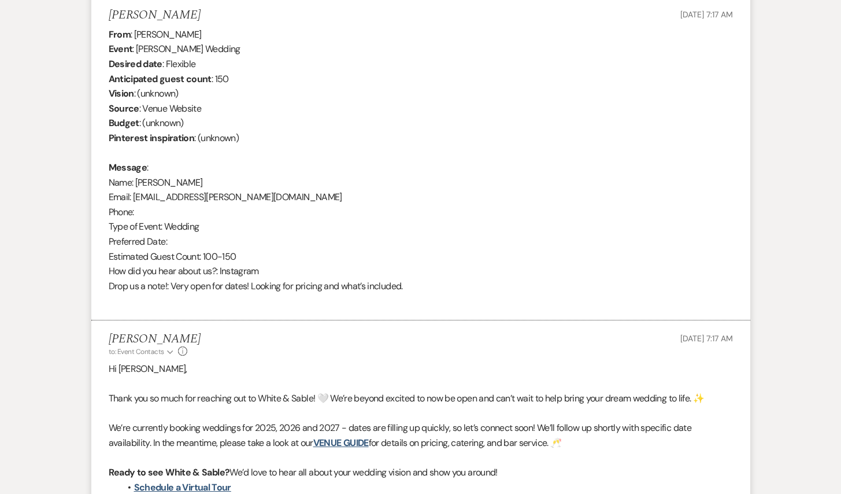
scroll to position [566, 0]
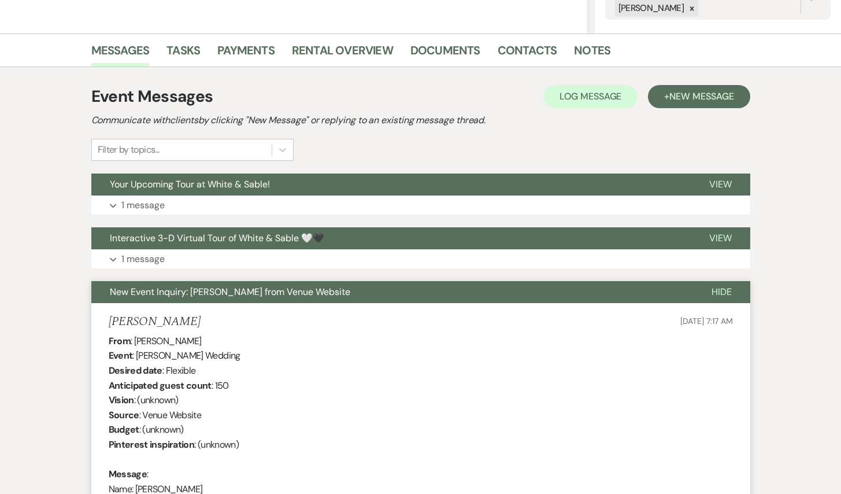
click at [248, 294] on span "New Event Inquiry: [PERSON_NAME] from Venue Website" at bounding box center [230, 292] width 241 height 12
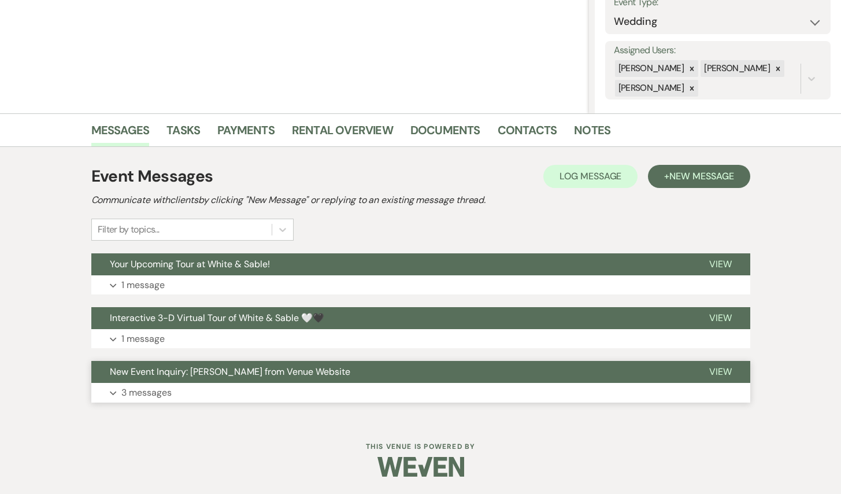
scroll to position [177, 0]
click at [229, 258] on span "Your Upcoming Tour at White & Sable!" at bounding box center [190, 264] width 160 height 12
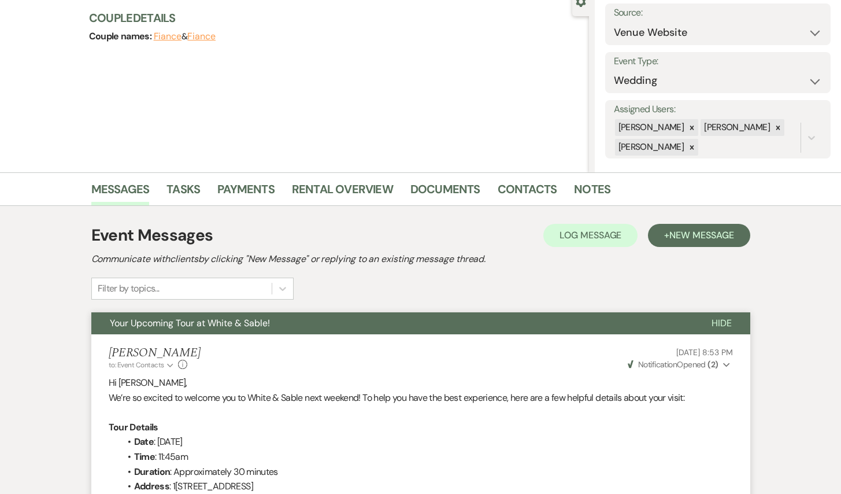
scroll to position [109, 0]
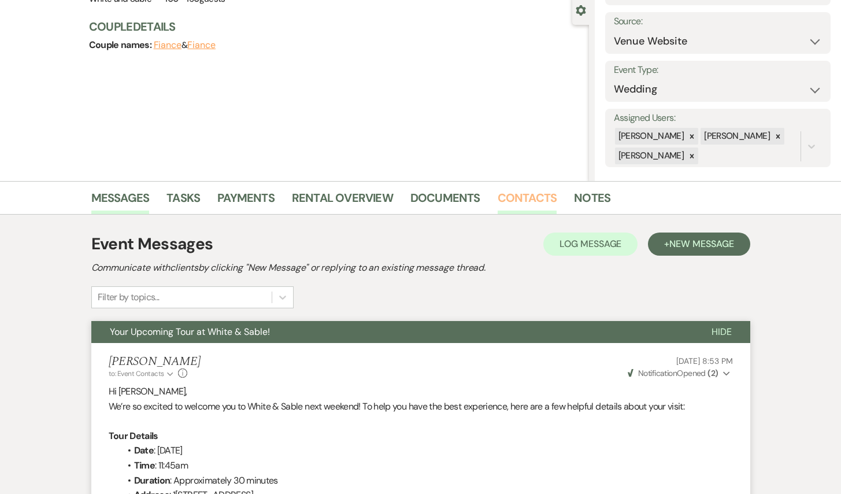
click at [526, 197] on link "Contacts" at bounding box center [528, 200] width 60 height 25
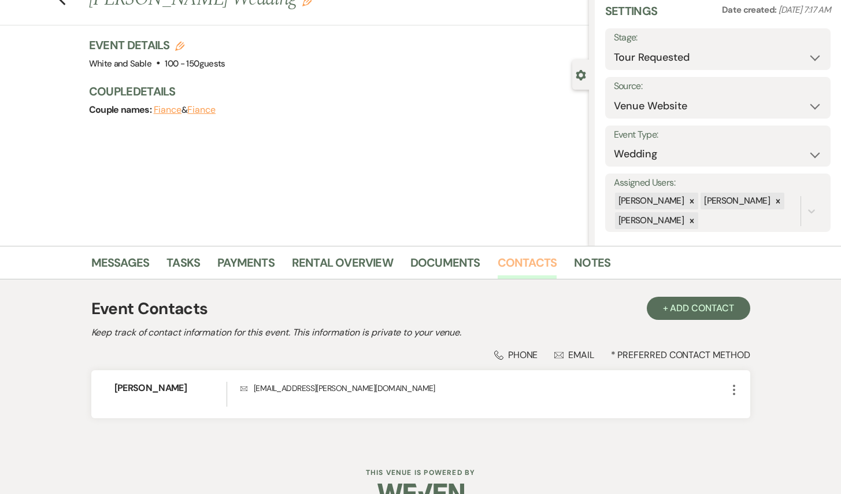
scroll to position [71, 0]
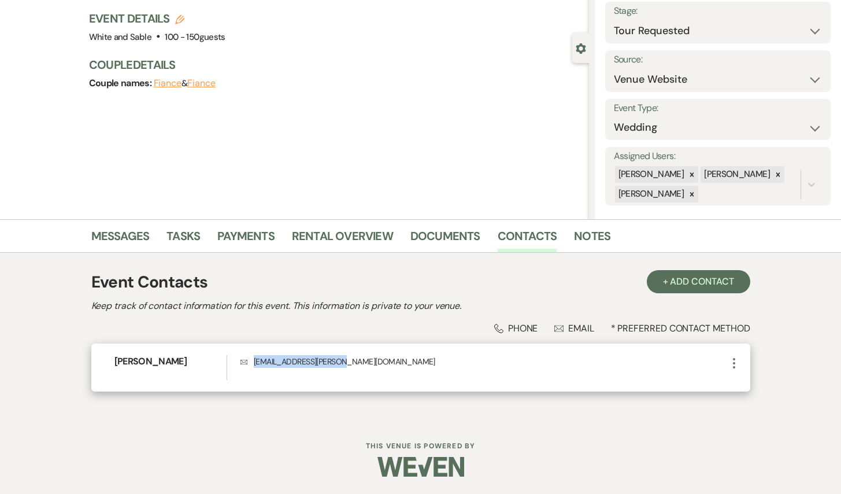
drag, startPoint x: 363, startPoint y: 361, endPoint x: 252, endPoint y: 364, distance: 110.5
click at [252, 364] on p "Envelope [EMAIL_ADDRESS][PERSON_NAME][DOMAIN_NAME]" at bounding box center [484, 361] width 486 height 13
copy p "[EMAIL_ADDRESS][PERSON_NAME][DOMAIN_NAME]"
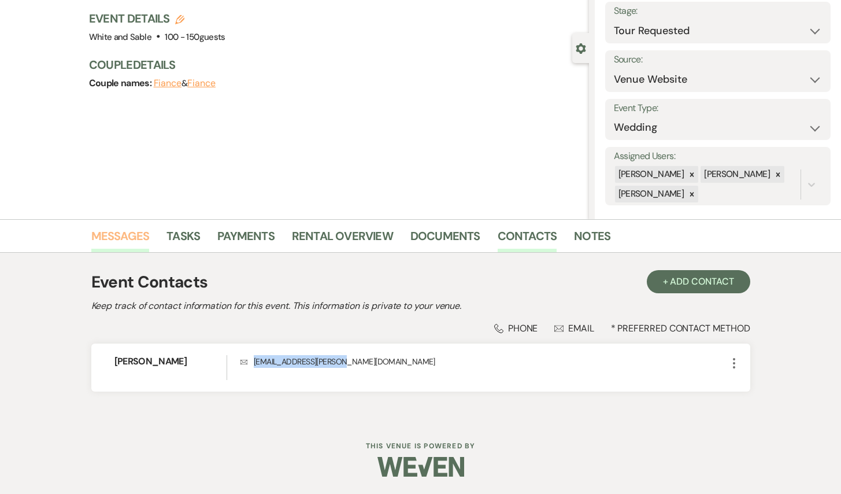
click at [128, 242] on link "Messages" at bounding box center [120, 239] width 58 height 25
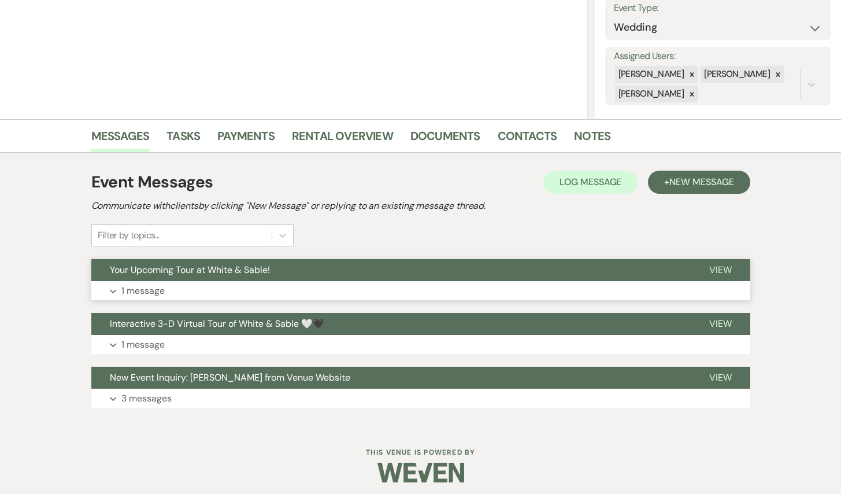
click at [181, 286] on button "Expand 1 message" at bounding box center [420, 291] width 659 height 20
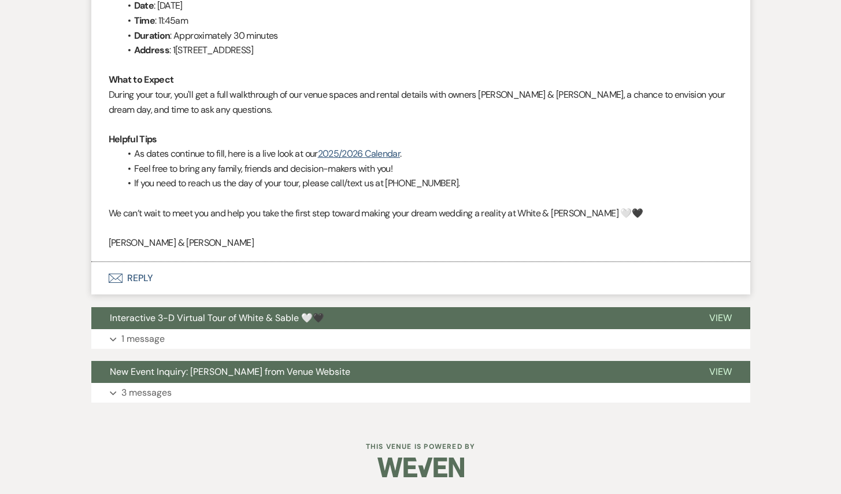
click at [169, 278] on button "Envelope Reply" at bounding box center [420, 278] width 659 height 32
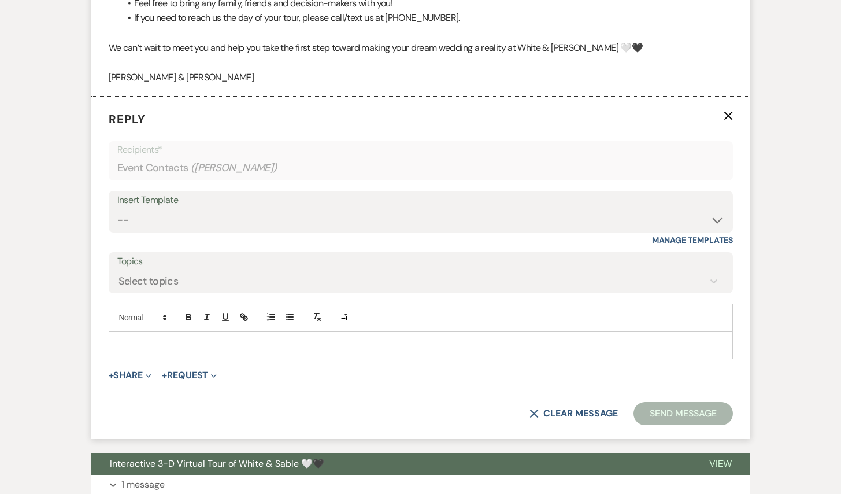
scroll to position [740, 0]
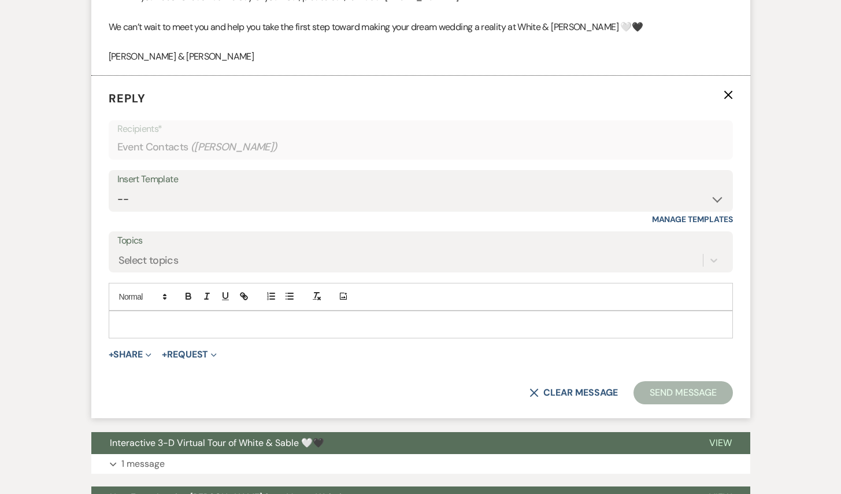
click at [165, 319] on p at bounding box center [421, 324] width 606 height 13
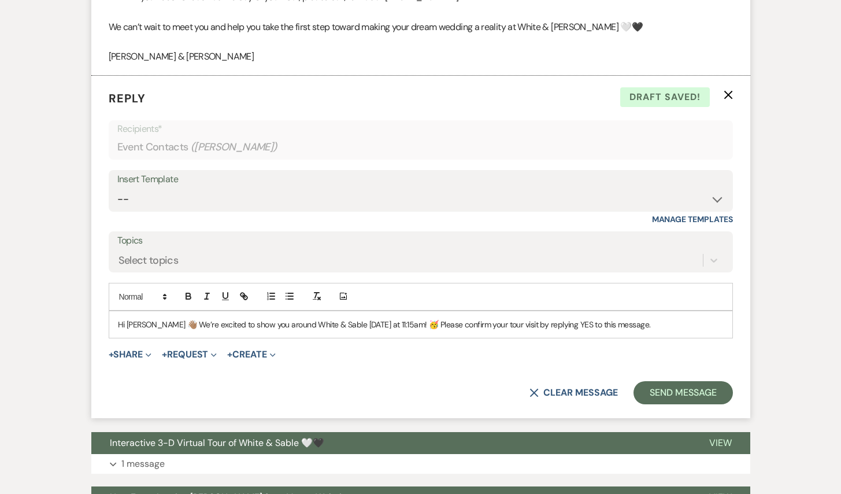
click at [138, 324] on p "Hi [PERSON_NAME] 👋🏽 We’re excited to show you around White & Sable [DATE] at 11…" at bounding box center [421, 324] width 606 height 13
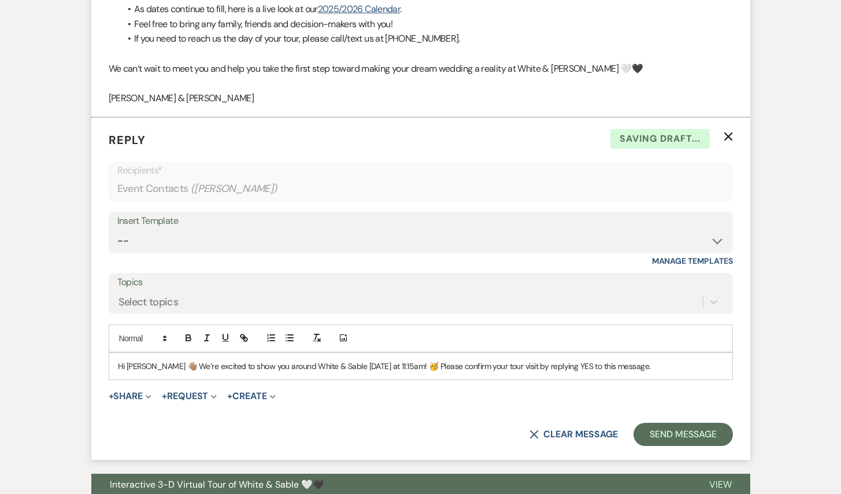
scroll to position [700, 0]
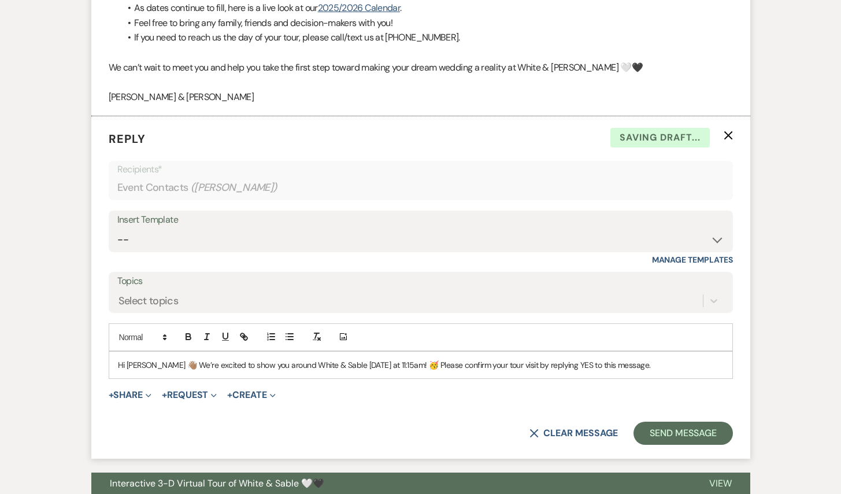
click at [391, 358] on p "Hi [PERSON_NAME] 👋🏽 We’re excited to show you around White & Sable [DATE] at 11…" at bounding box center [421, 364] width 606 height 13
click at [164, 363] on p "Hi [PERSON_NAME] 👋🏽 We’re excited to show you around White & Sable [DATE] at 11…" at bounding box center [421, 364] width 606 height 13
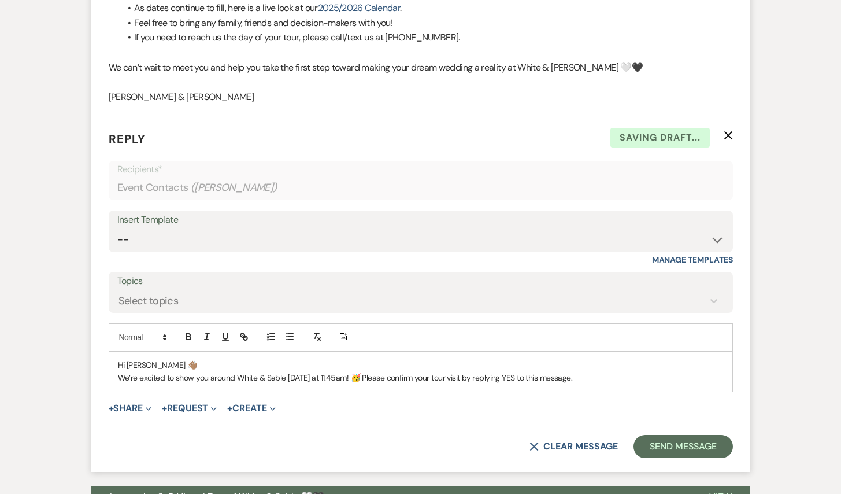
click at [601, 374] on p "We’re excited to show you around White & Sable [DATE] at 11:45am! 🥳 Please conf…" at bounding box center [421, 377] width 606 height 13
click at [119, 375] on p "We’re excited to show you around White & Sable [DATE] at 11:45am! 🥳 Please conf…" at bounding box center [421, 377] width 606 height 13
click at [607, 378] on p "We’re excited to show you around White & Sable [DATE] at 11:45am! 🥳 Please conf…" at bounding box center [421, 377] width 606 height 13
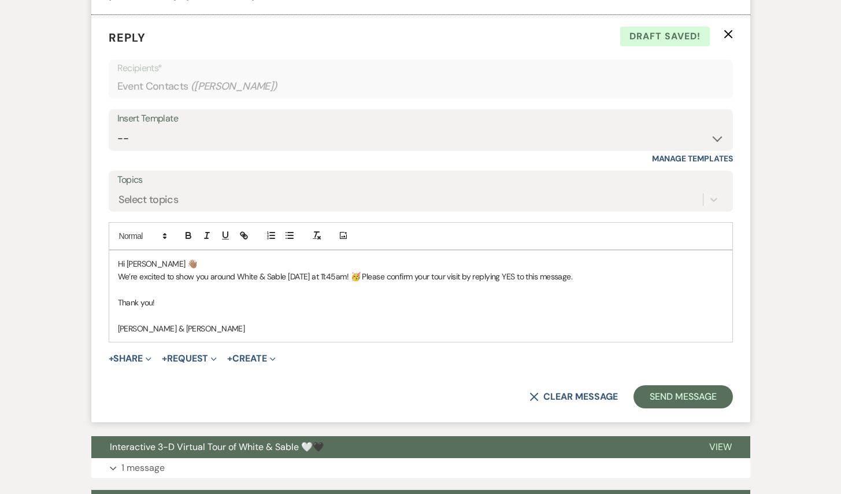
scroll to position [804, 0]
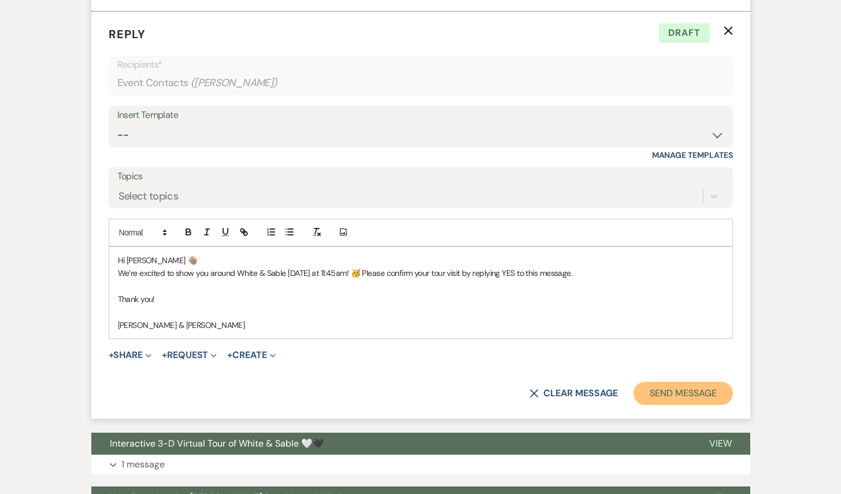
click at [693, 393] on button "Send Message" at bounding box center [683, 393] width 99 height 23
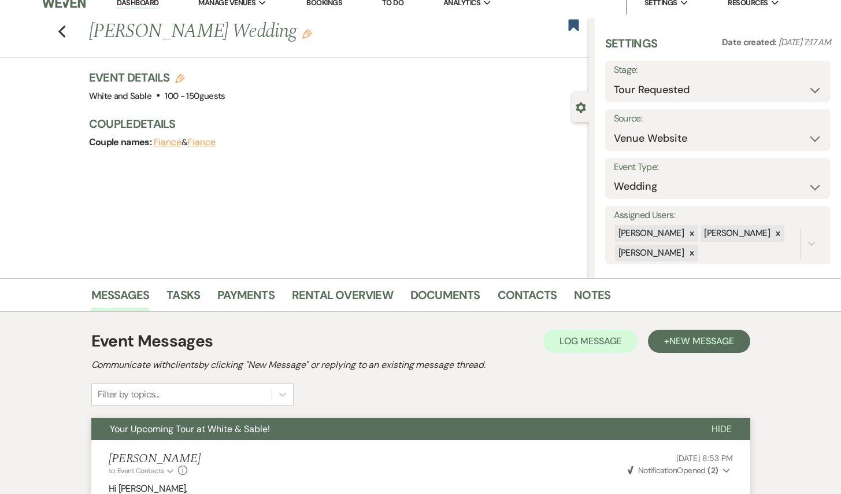
scroll to position [2, 0]
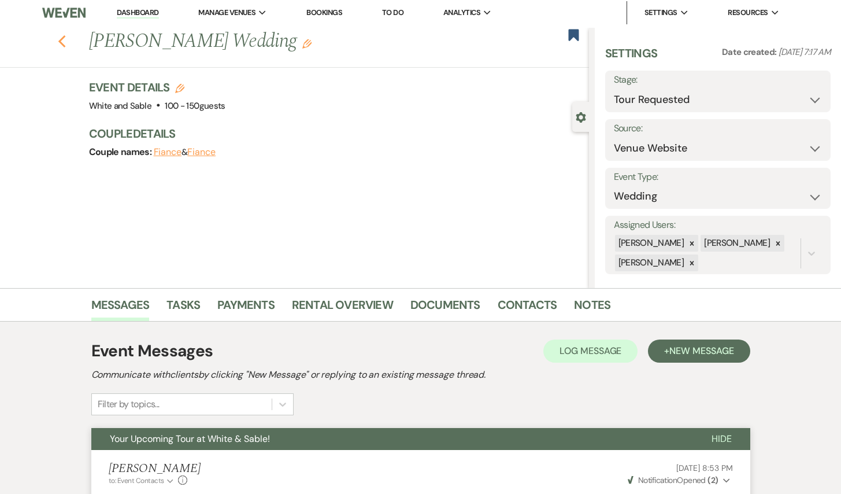
click at [60, 38] on use "button" at bounding box center [62, 41] width 8 height 13
select select "2"
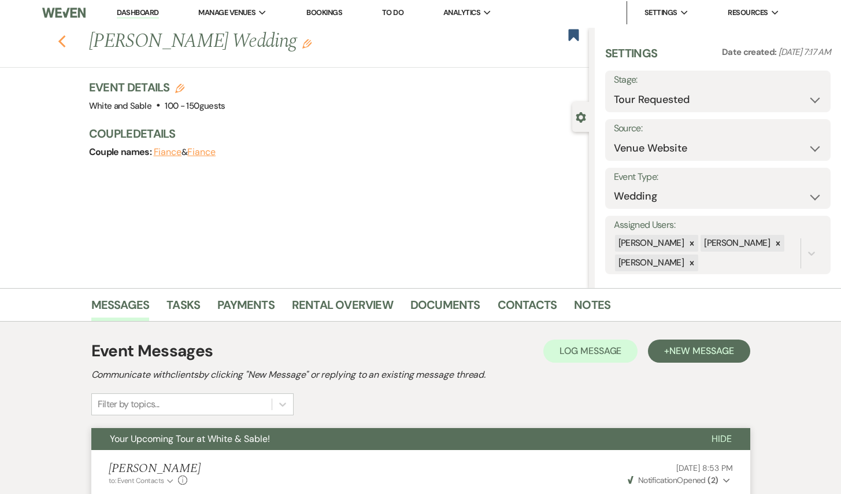
select select "2"
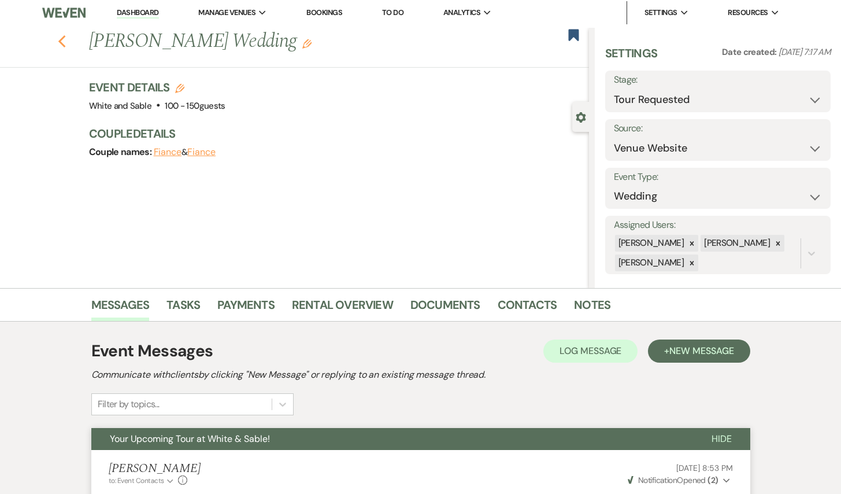
select select "2"
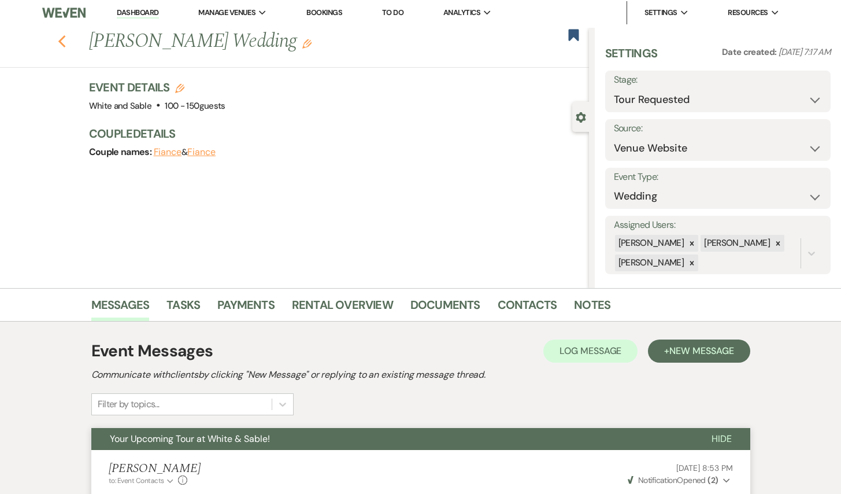
select select "2"
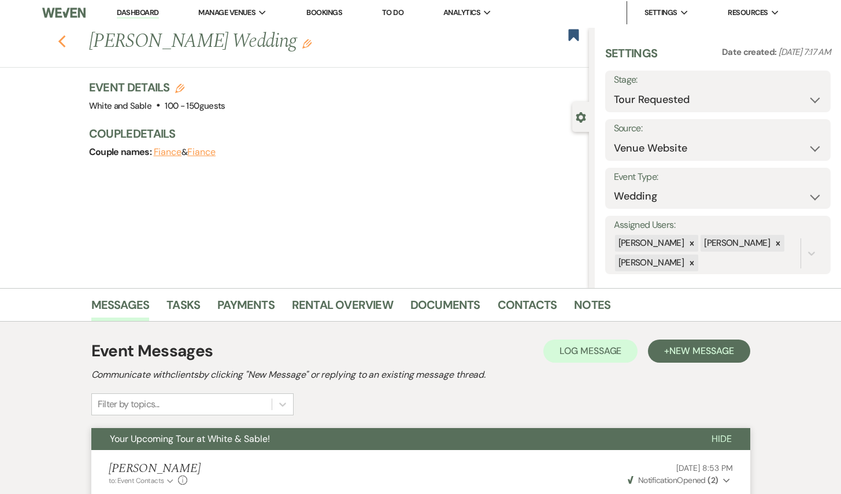
select select "2"
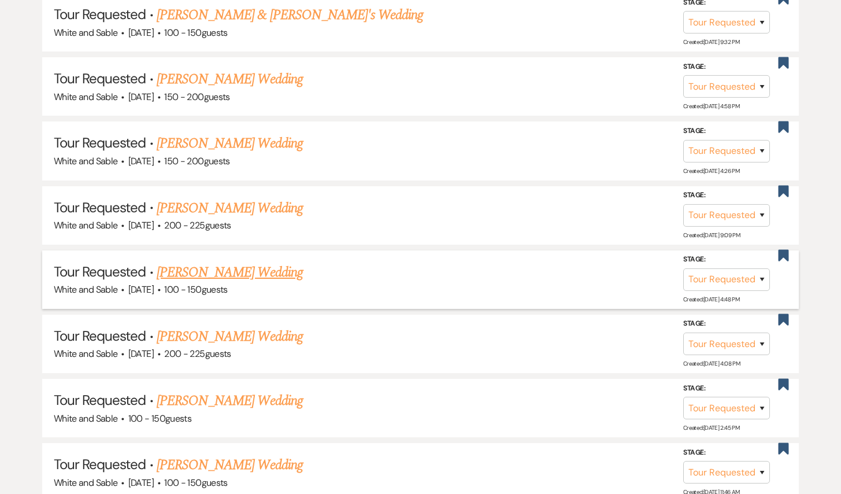
scroll to position [1195, 0]
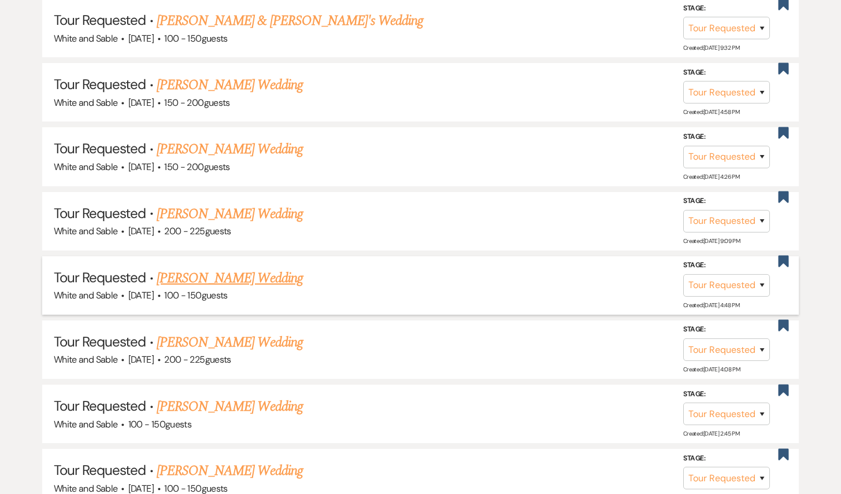
click at [214, 273] on link "[PERSON_NAME] Wedding" at bounding box center [230, 278] width 146 height 21
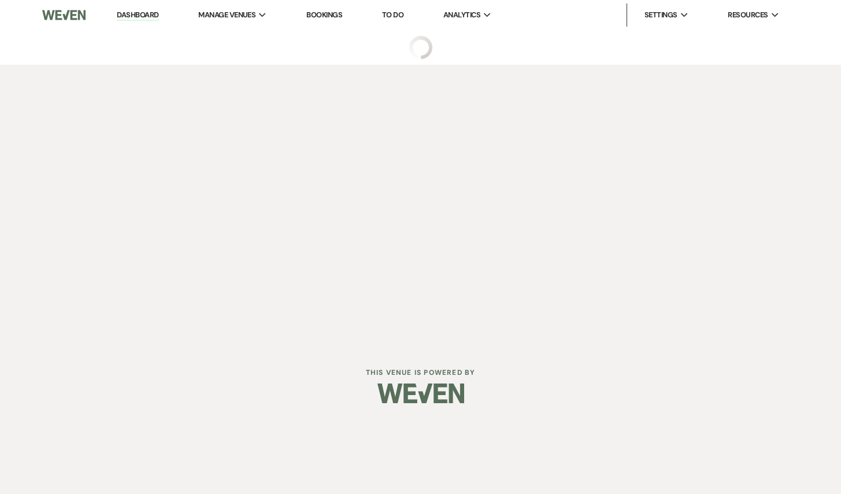
select select "2"
select select "5"
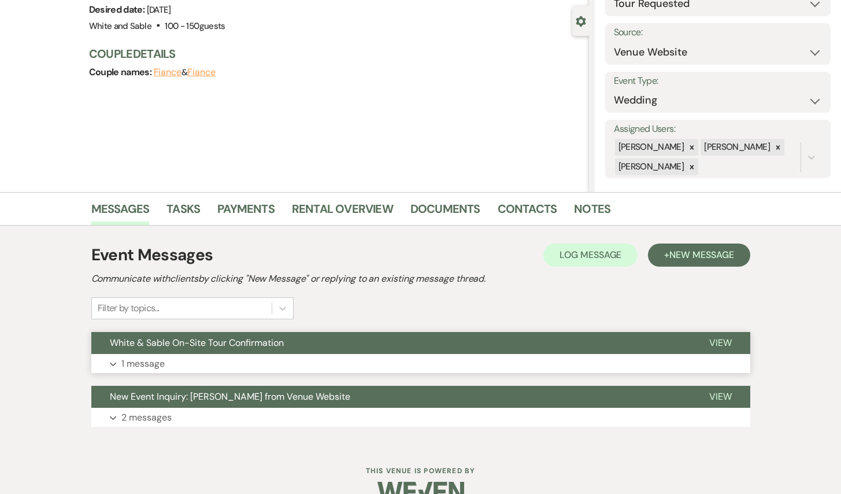
click at [253, 347] on span "White & Sable On-Site Tour Confirmation" at bounding box center [197, 343] width 174 height 12
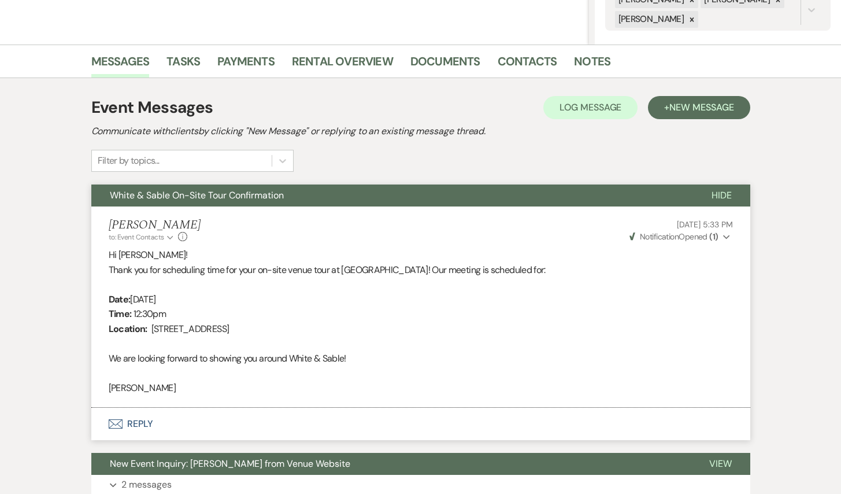
scroll to position [247, 0]
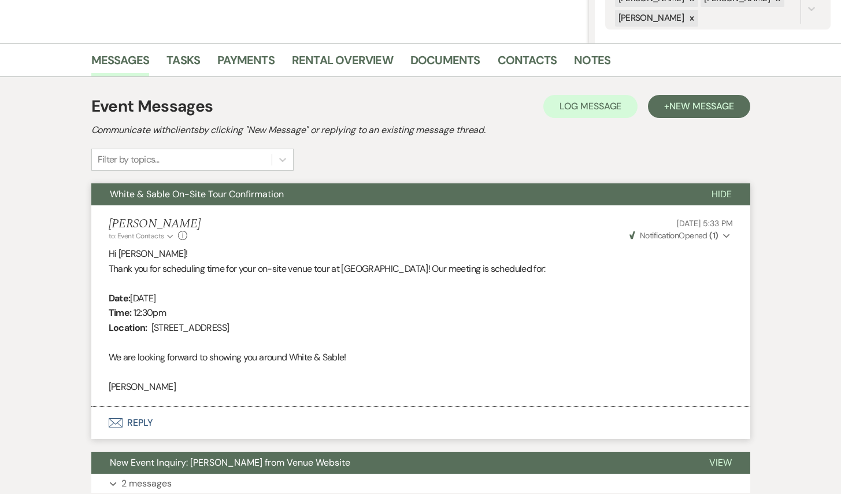
click at [241, 198] on span "White & Sable On-Site Tour Confirmation" at bounding box center [197, 194] width 174 height 12
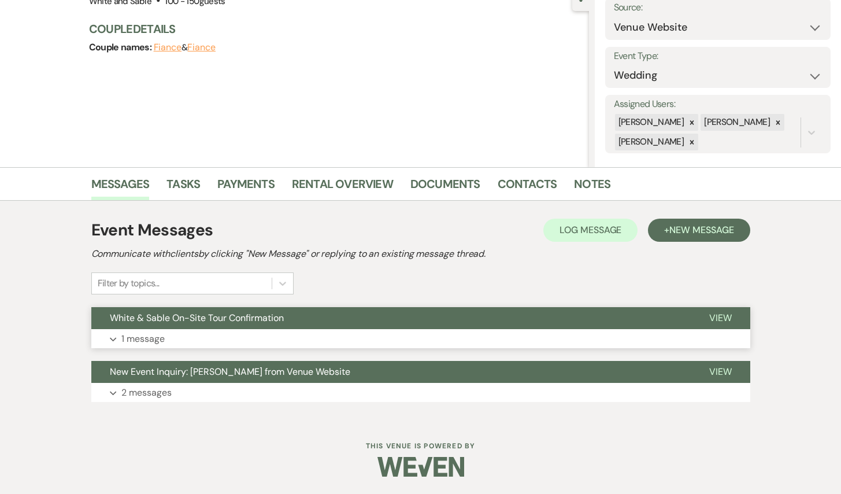
scroll to position [123, 0]
click at [589, 178] on link "Notes" at bounding box center [592, 187] width 36 height 25
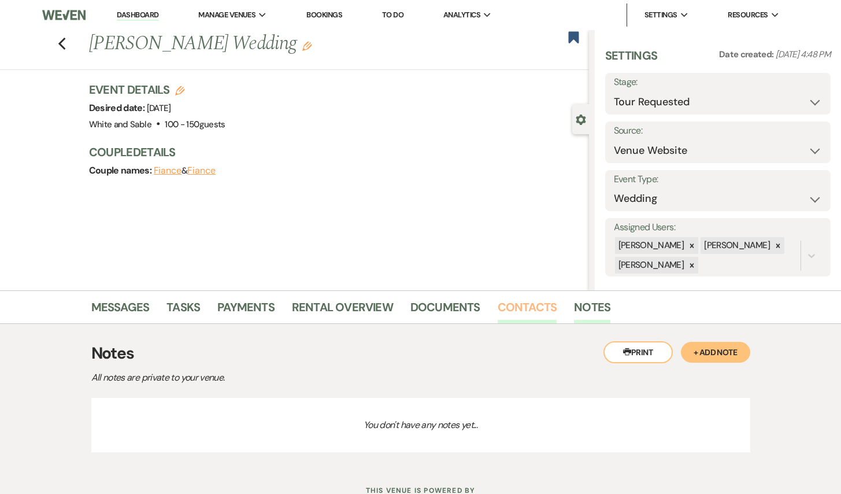
click at [506, 298] on link "Contacts" at bounding box center [528, 310] width 60 height 25
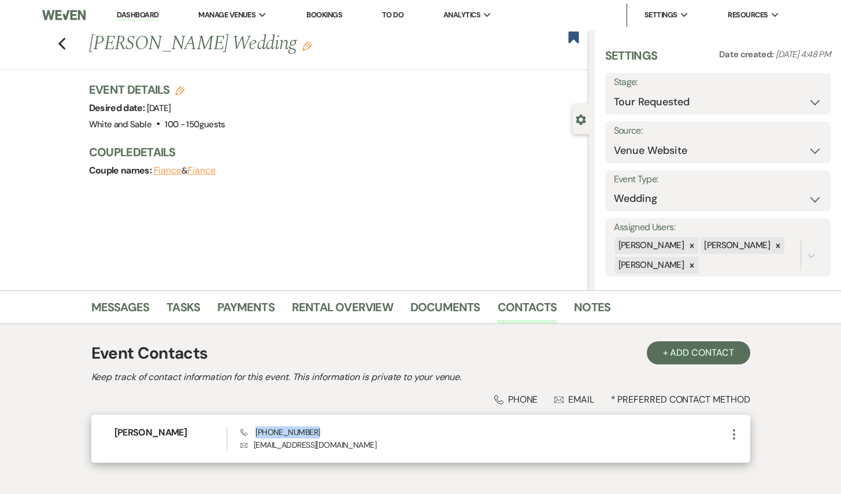
drag, startPoint x: 319, startPoint y: 428, endPoint x: 254, endPoint y: 431, distance: 64.3
click at [254, 431] on div "Phone [PHONE_NUMBER] Envelope [EMAIL_ADDRESS][DOMAIN_NAME]" at bounding box center [484, 438] width 486 height 25
copy span "[PHONE_NUMBER]"
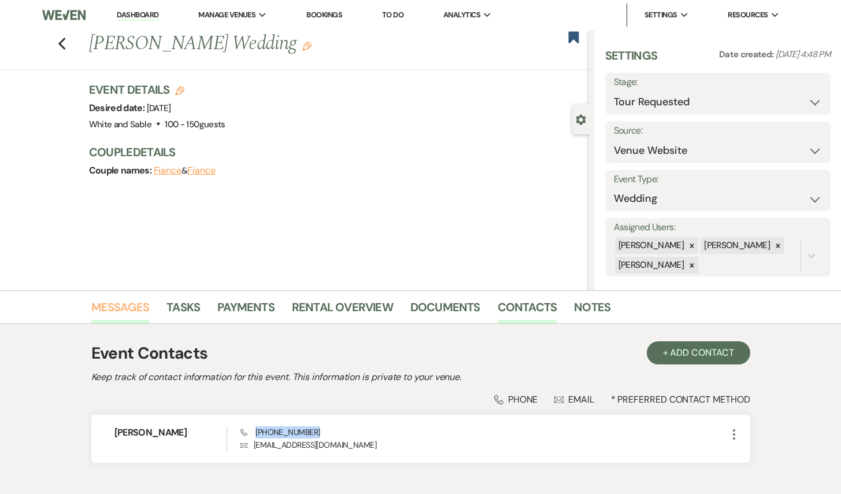
click at [122, 308] on link "Messages" at bounding box center [120, 310] width 58 height 25
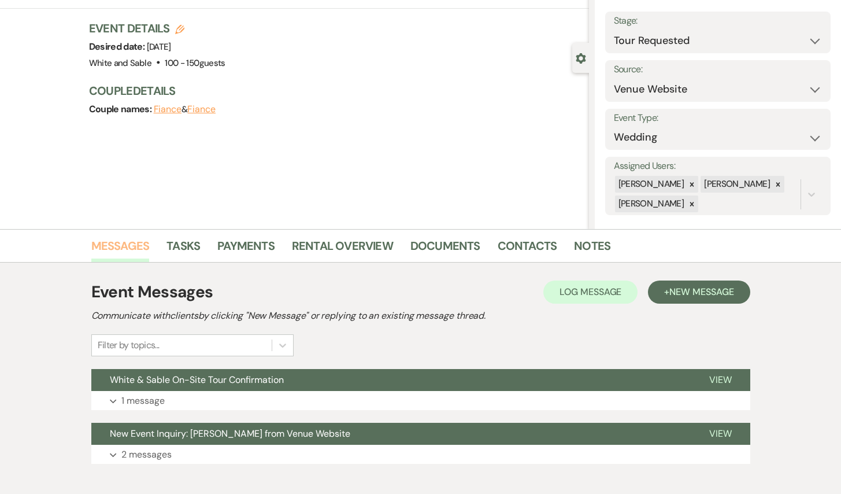
scroll to position [123, 0]
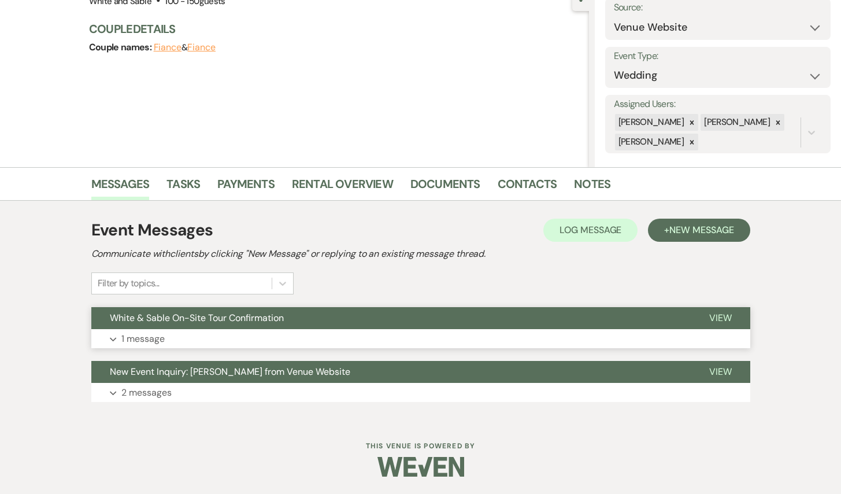
click at [225, 332] on button "Expand 1 message" at bounding box center [420, 339] width 659 height 20
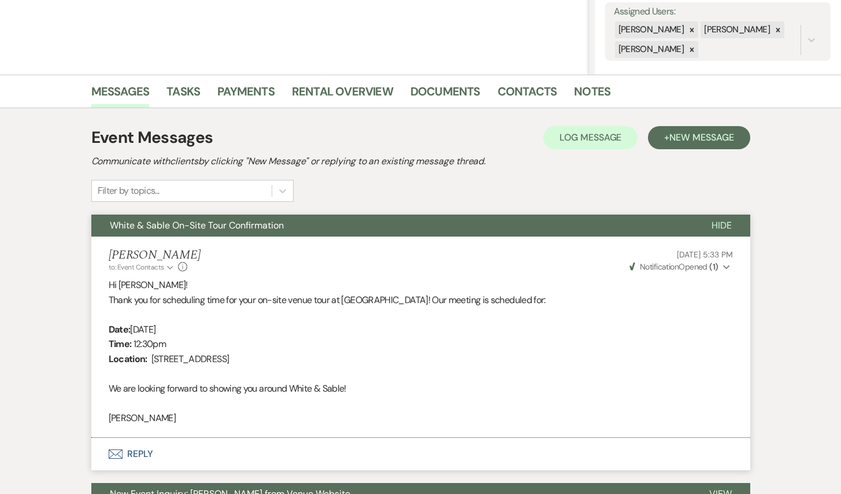
scroll to position [338, 0]
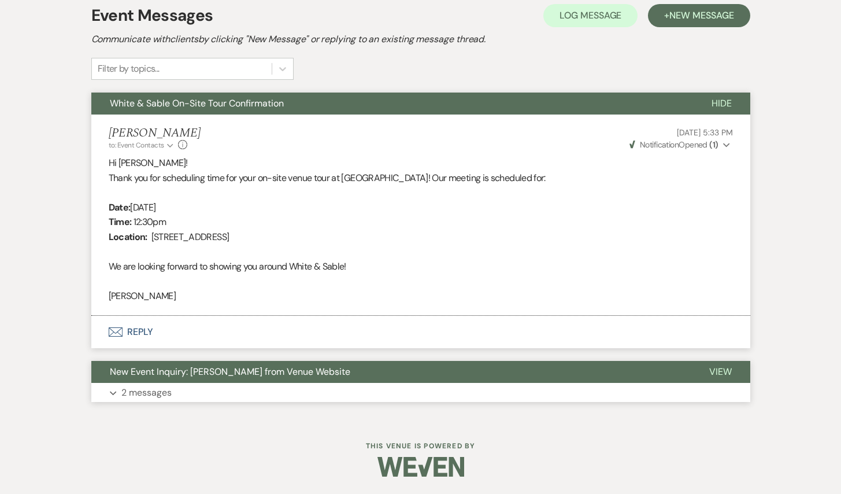
click at [189, 368] on span "New Event Inquiry: [PERSON_NAME] from Venue Website" at bounding box center [230, 371] width 241 height 12
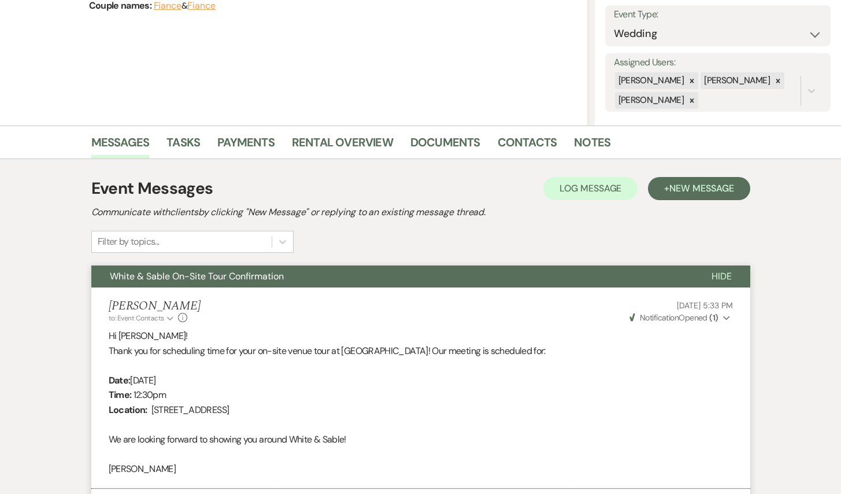
scroll to position [0, 0]
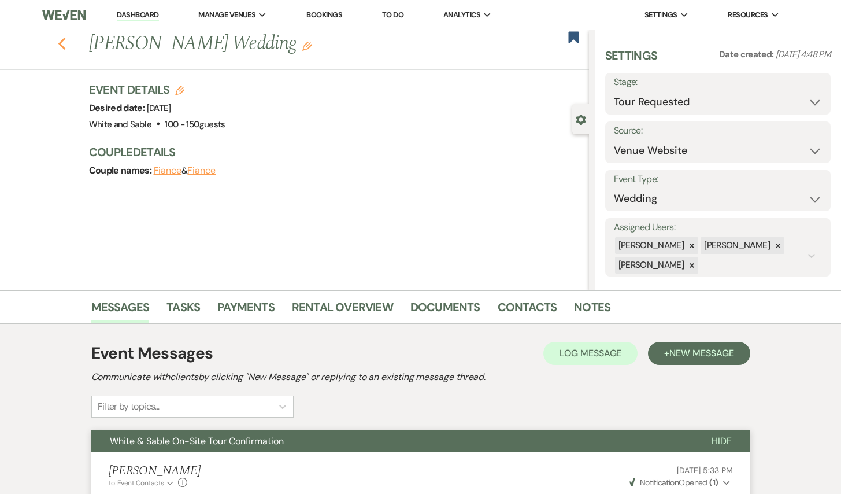
click at [60, 38] on icon "Previous" at bounding box center [62, 44] width 9 height 14
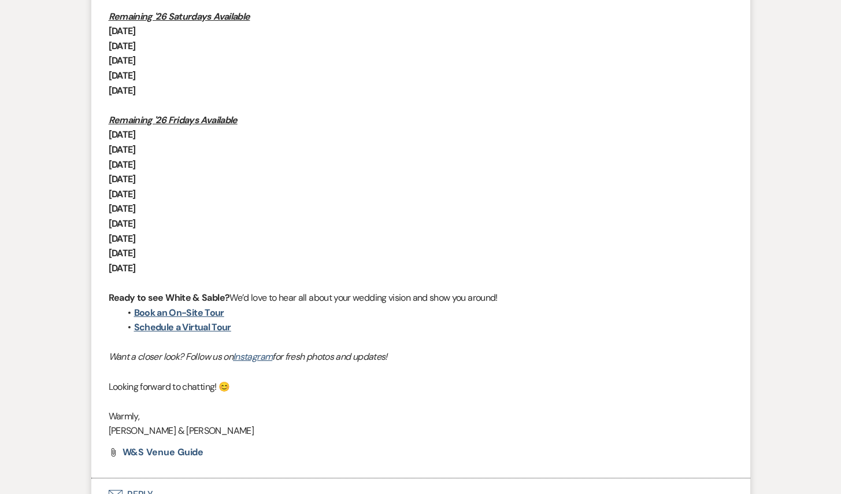
select select "2"
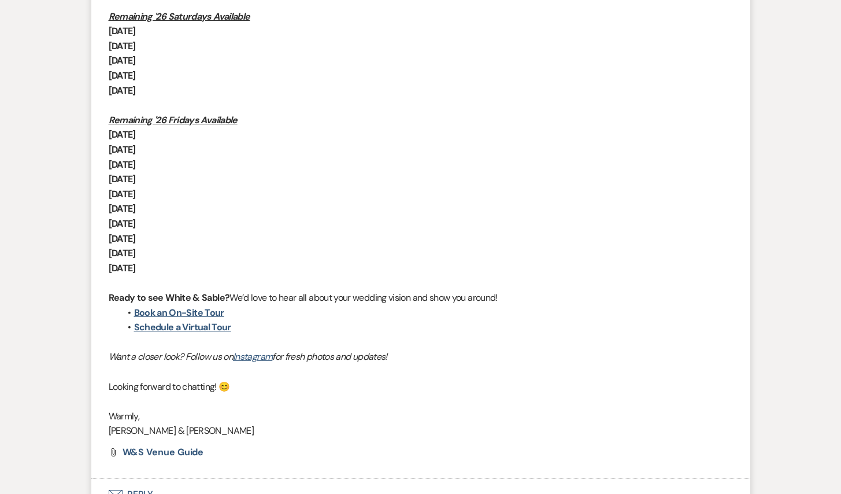
select select "2"
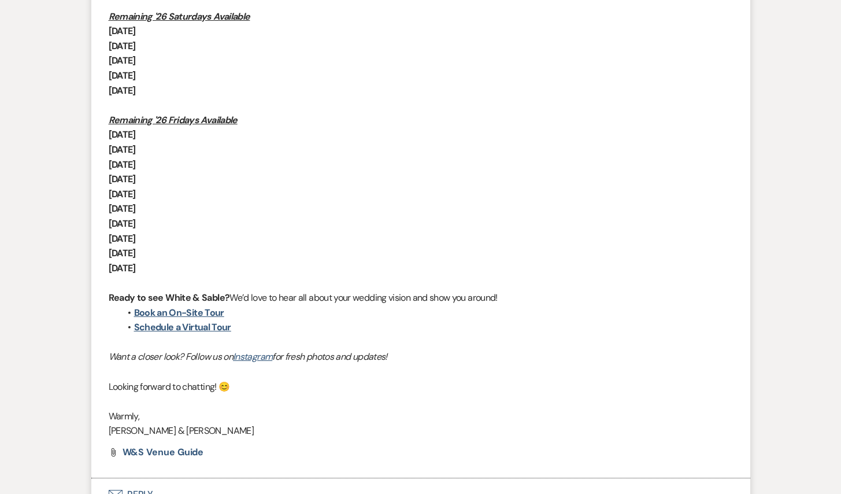
select select "2"
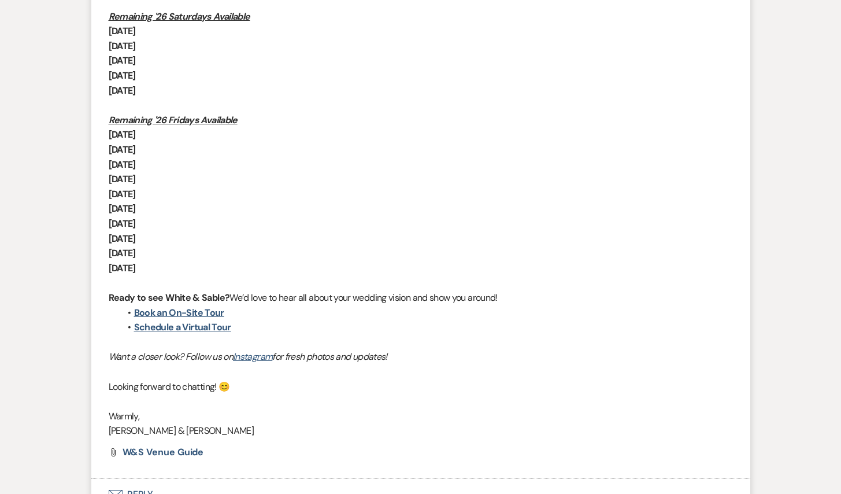
select select "2"
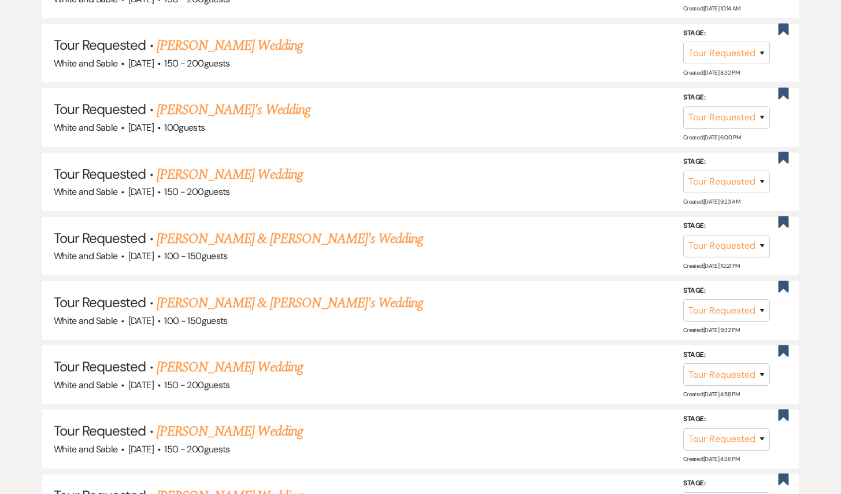
scroll to position [866, 0]
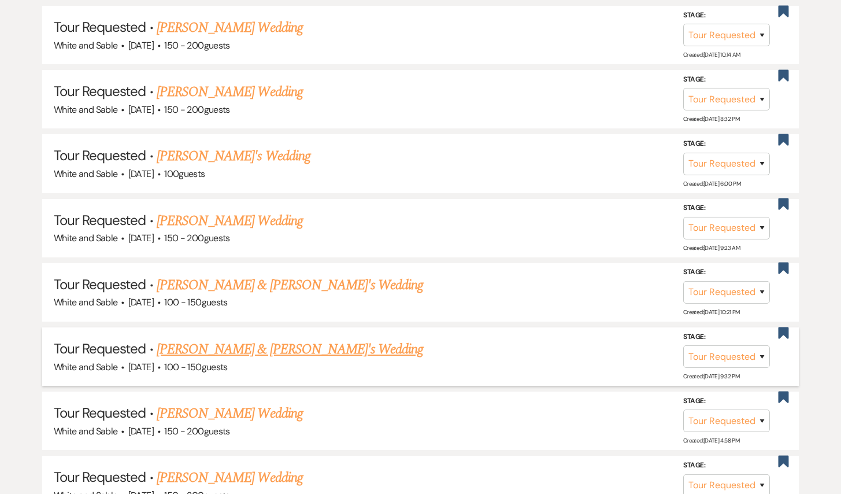
click at [252, 339] on link "[PERSON_NAME] & [PERSON_NAME]'s Wedding" at bounding box center [290, 349] width 267 height 21
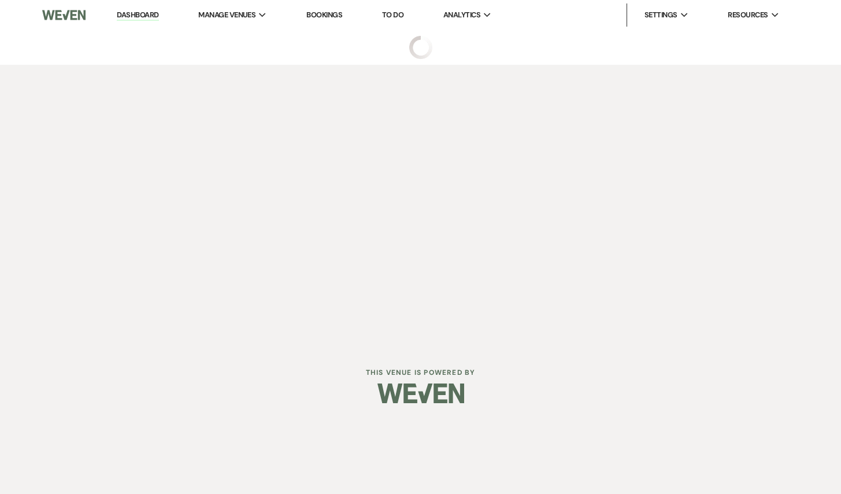
select select "2"
select select "17"
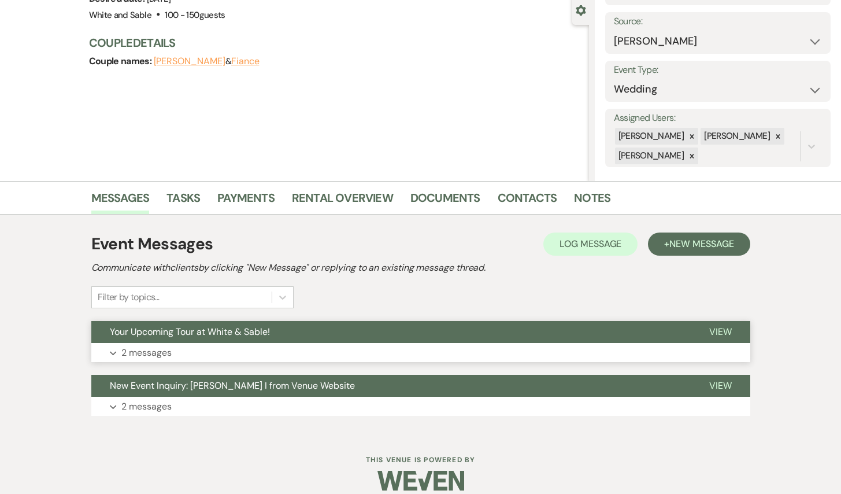
click at [280, 335] on button "Your Upcoming Tour at White & Sable!" at bounding box center [391, 332] width 600 height 22
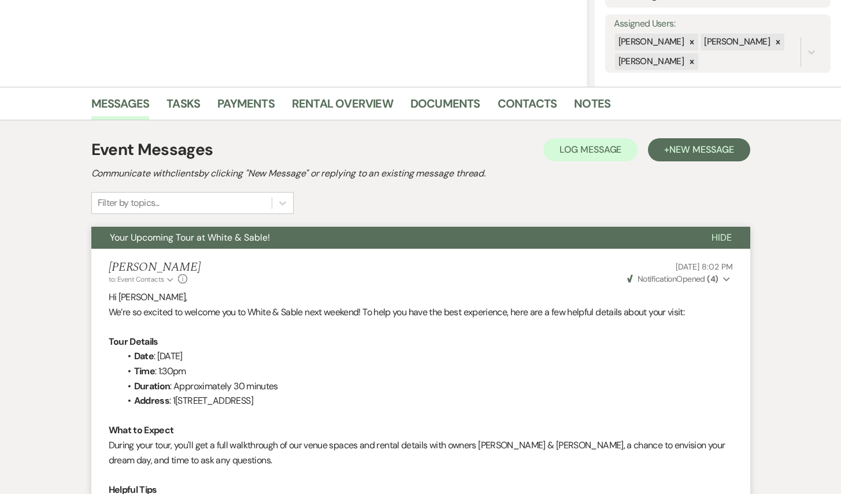
scroll to position [171, 0]
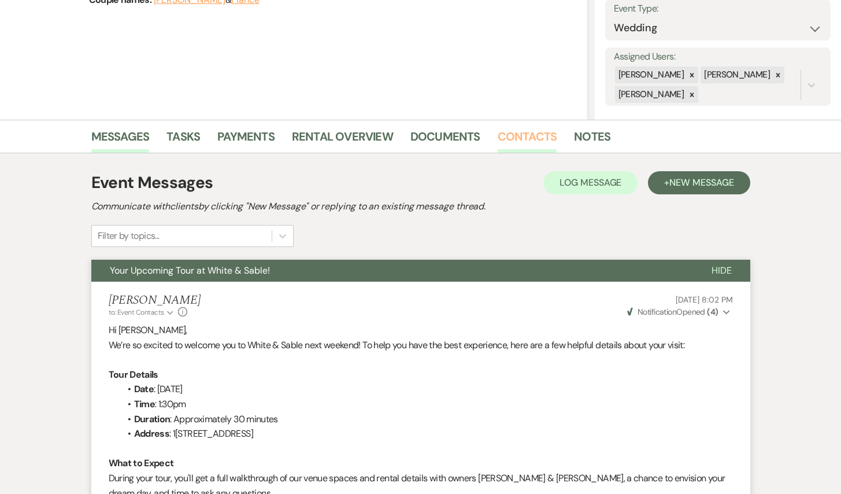
click at [545, 139] on link "Contacts" at bounding box center [528, 139] width 60 height 25
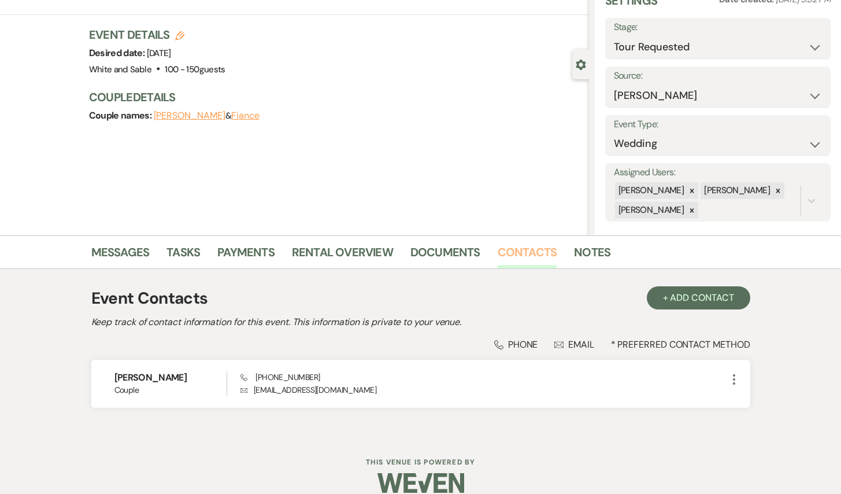
scroll to position [71, 0]
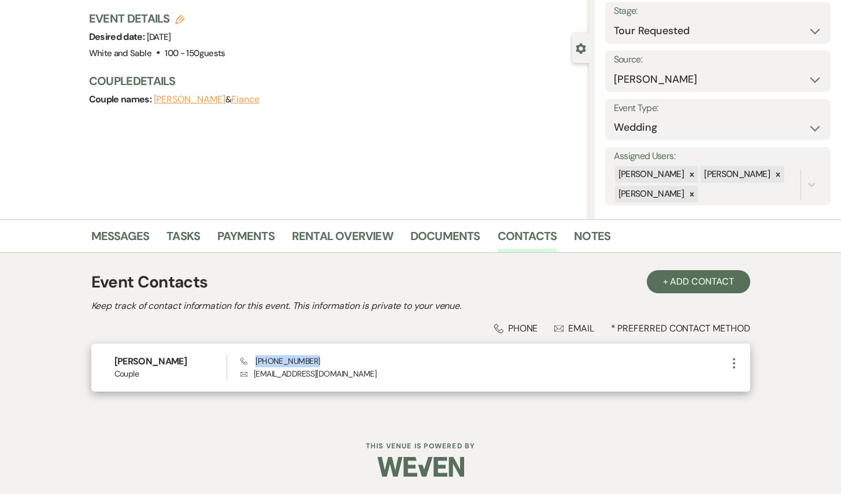
drag, startPoint x: 317, startPoint y: 357, endPoint x: 256, endPoint y: 357, distance: 61.3
click at [256, 357] on div "Phone [PHONE_NUMBER] Envelope [EMAIL_ADDRESS][DOMAIN_NAME]" at bounding box center [484, 367] width 486 height 25
copy span "[PHONE_NUMBER]"
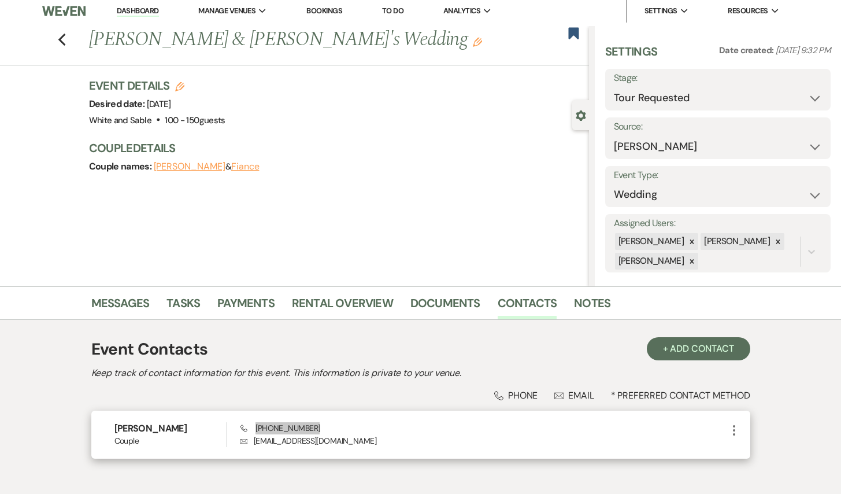
scroll to position [0, 0]
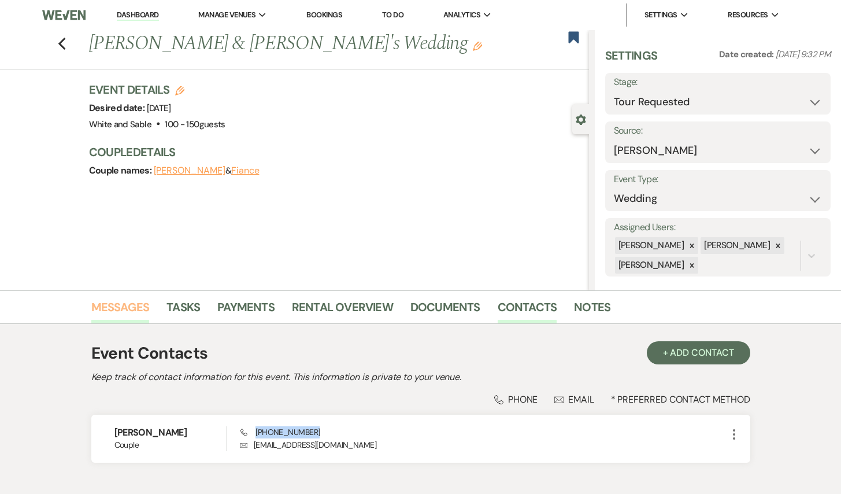
click at [120, 310] on link "Messages" at bounding box center [120, 310] width 58 height 25
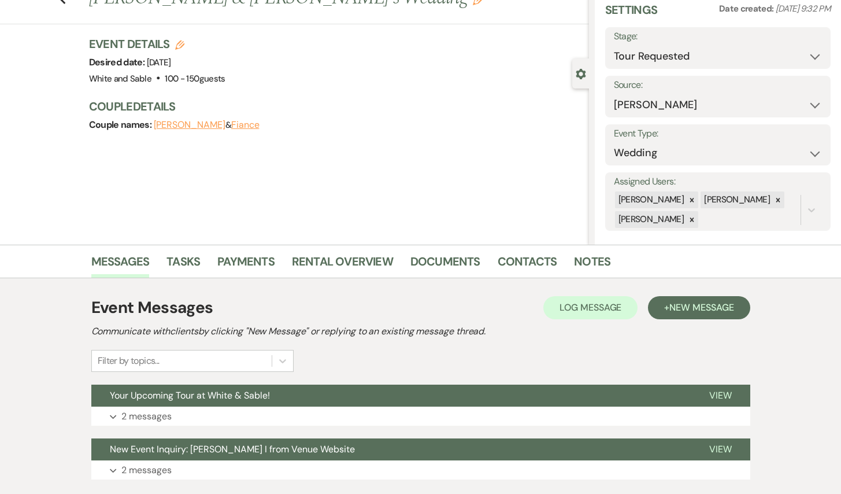
click at [170, 404] on button "Your Upcoming Tour at White & Sable!" at bounding box center [391, 396] width 600 height 22
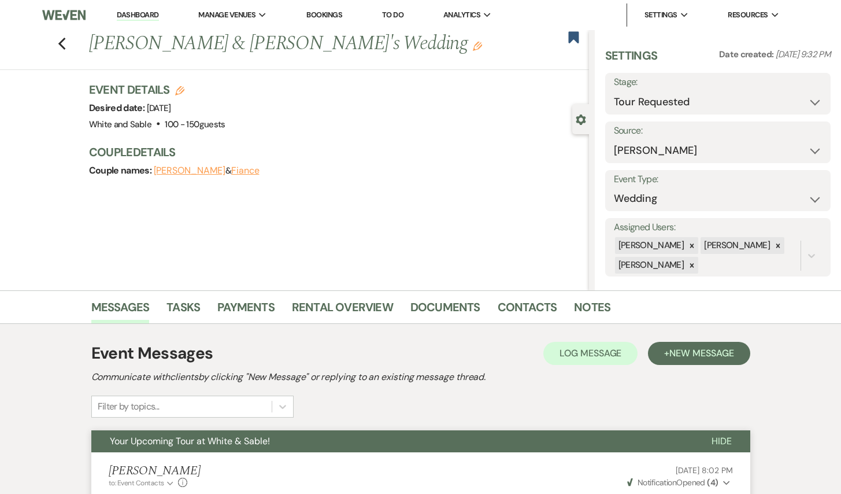
click at [57, 50] on div "Previous [PERSON_NAME] & [PERSON_NAME]'s Wedding Edit Bookmark" at bounding box center [291, 50] width 595 height 40
click at [61, 45] on use "button" at bounding box center [62, 44] width 8 height 13
select select "2"
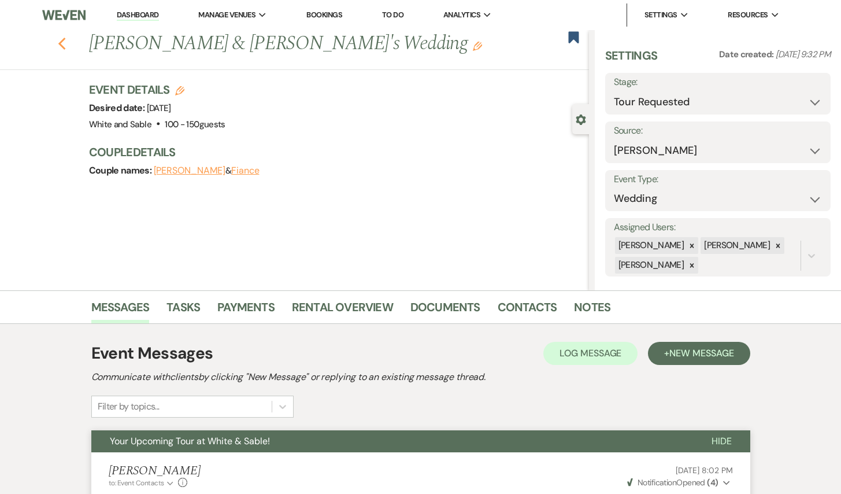
select select "2"
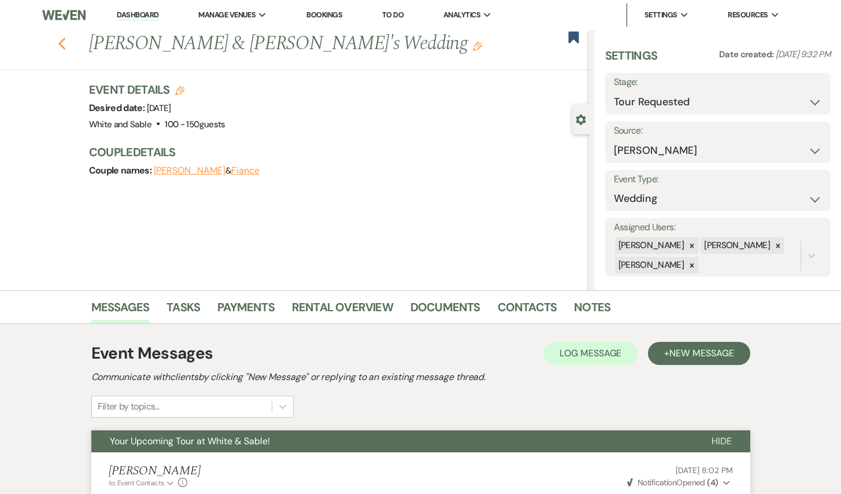
select select "2"
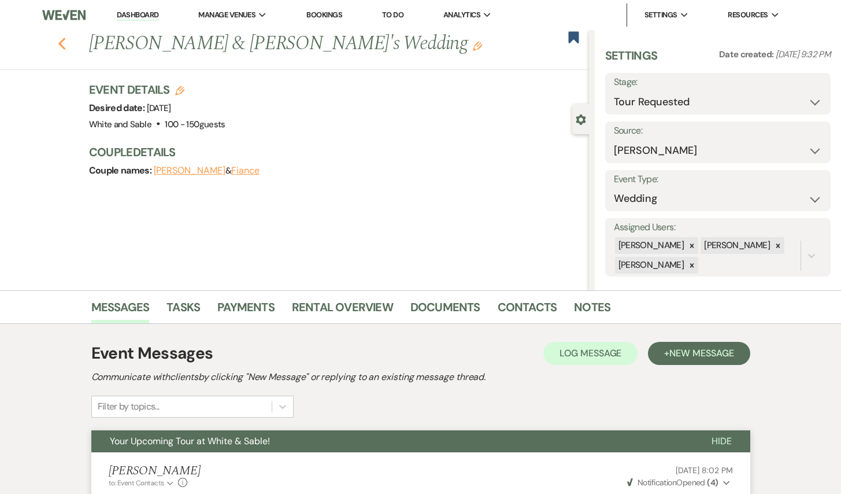
select select "2"
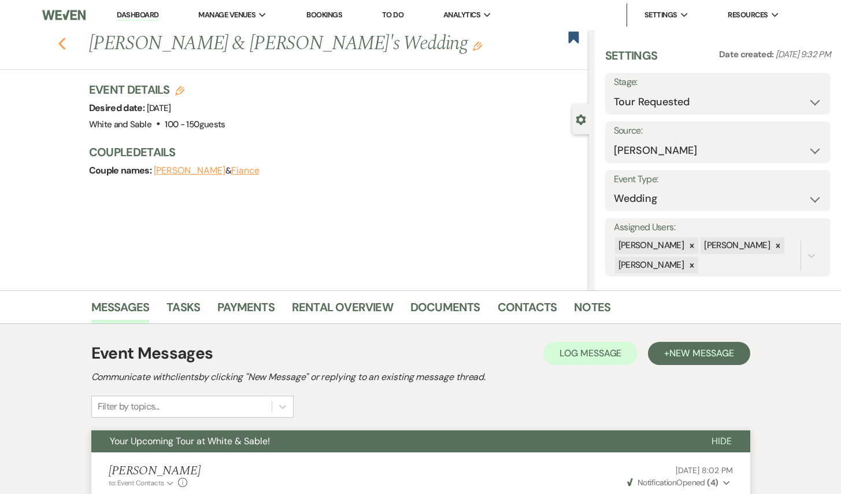
select select "2"
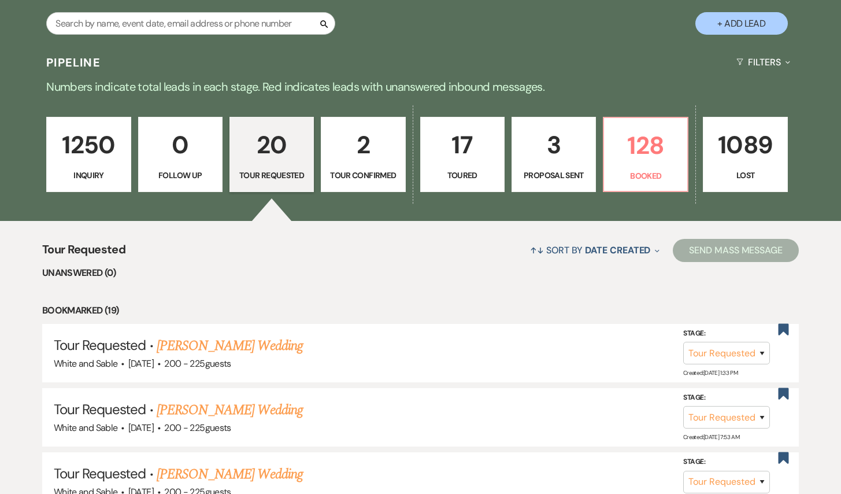
scroll to position [230, 0]
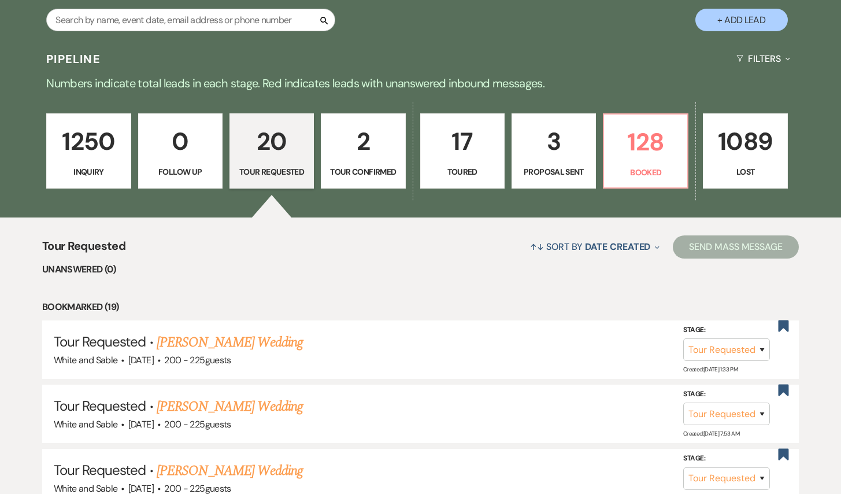
click at [98, 166] on p "Inquiry" at bounding box center [88, 171] width 69 height 13
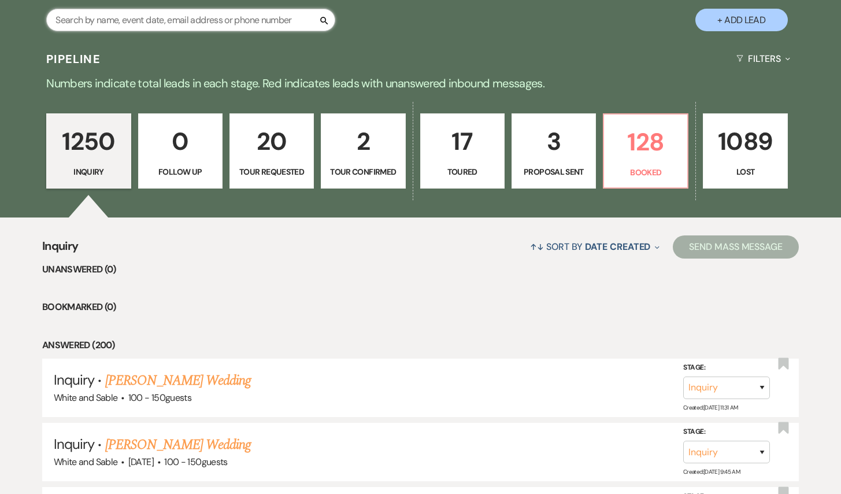
click at [187, 23] on input "text" at bounding box center [190, 20] width 289 height 23
type input "[PERSON_NAME]"
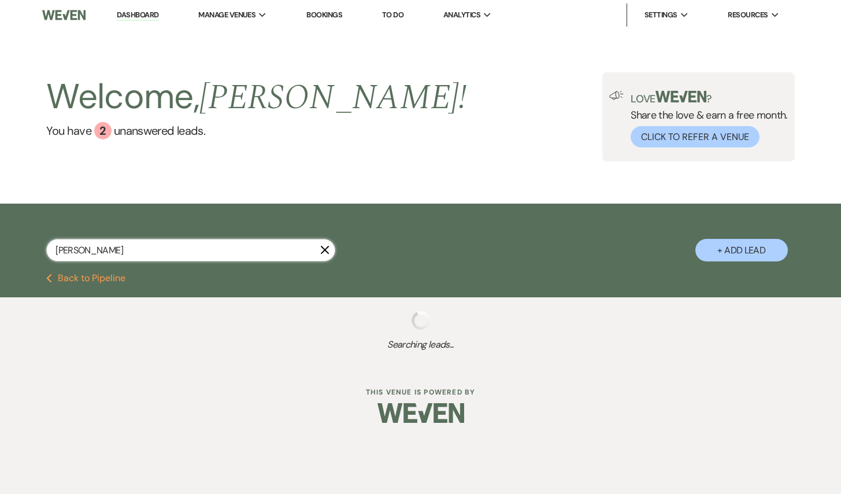
select select "2"
select select "5"
select select "8"
select select "10"
select select "8"
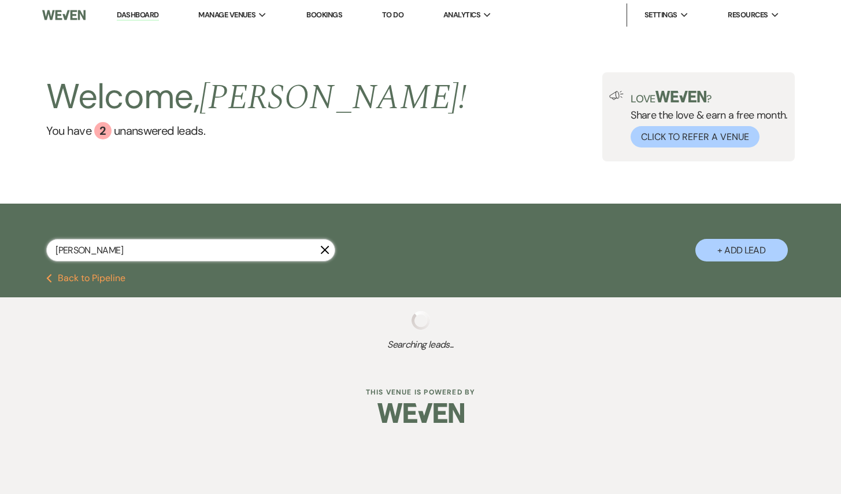
select select "5"
select select "8"
select select "5"
select select "8"
select select "5"
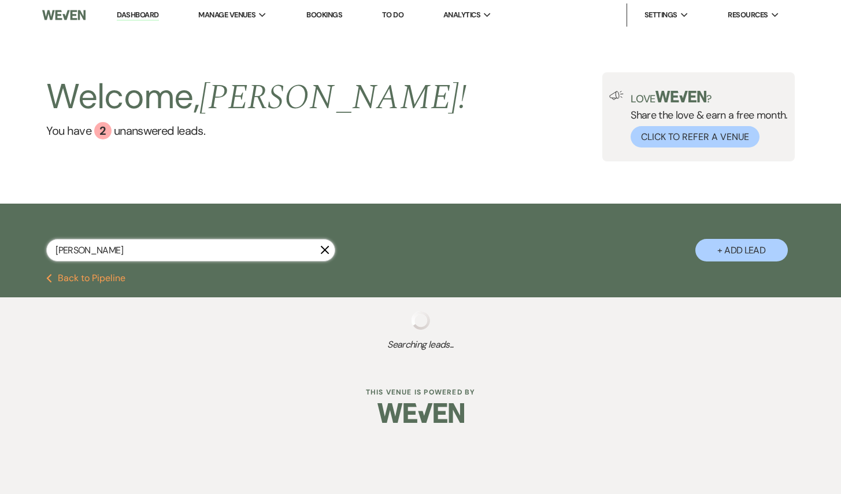
select select "8"
select select "5"
select select "8"
select select "5"
select select "8"
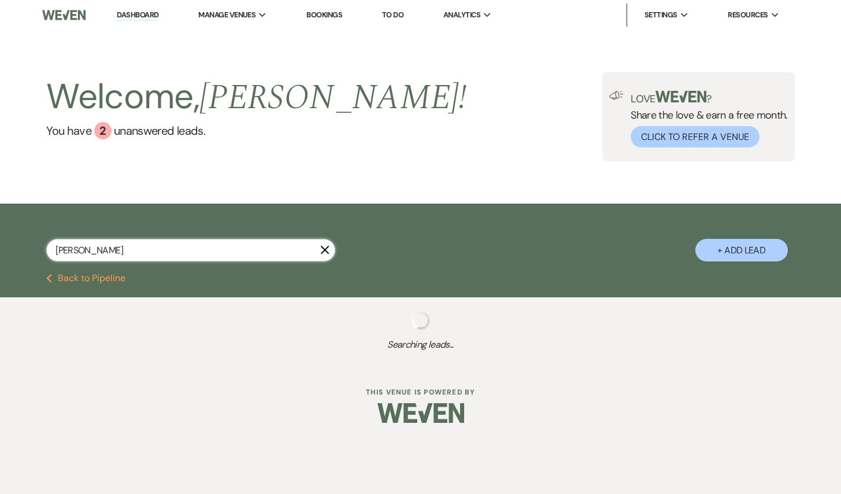
select select "4"
select select "8"
select select "6"
select select "8"
select select "6"
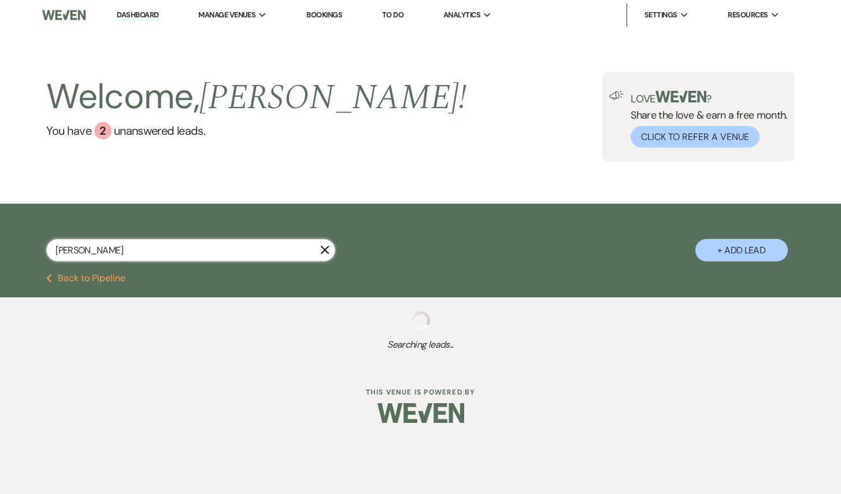
select select "8"
select select "6"
select select "8"
select select "5"
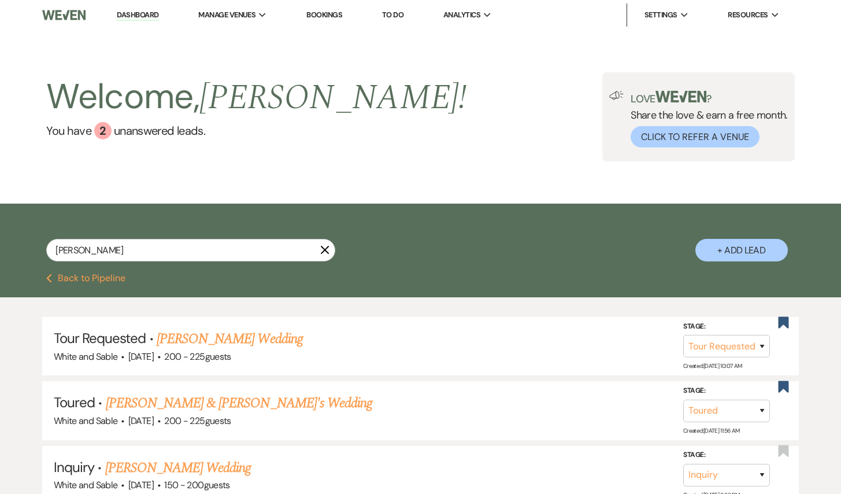
click at [327, 250] on icon "X" at bounding box center [324, 249] width 9 height 9
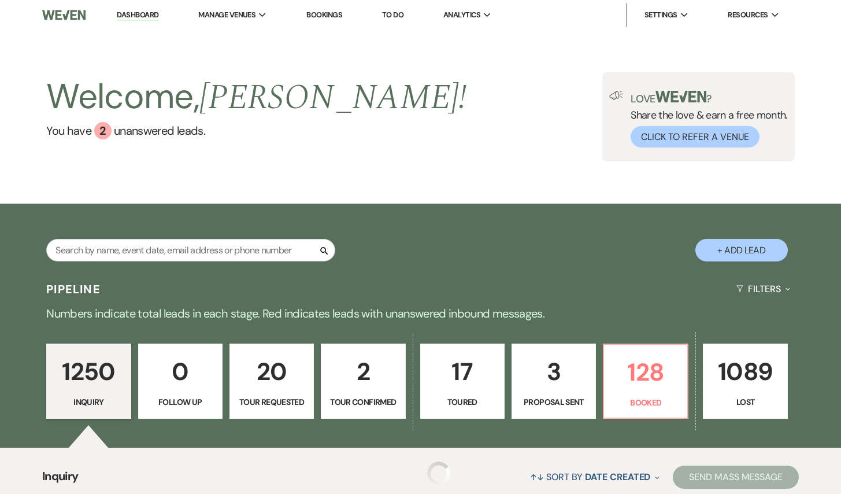
scroll to position [230, 0]
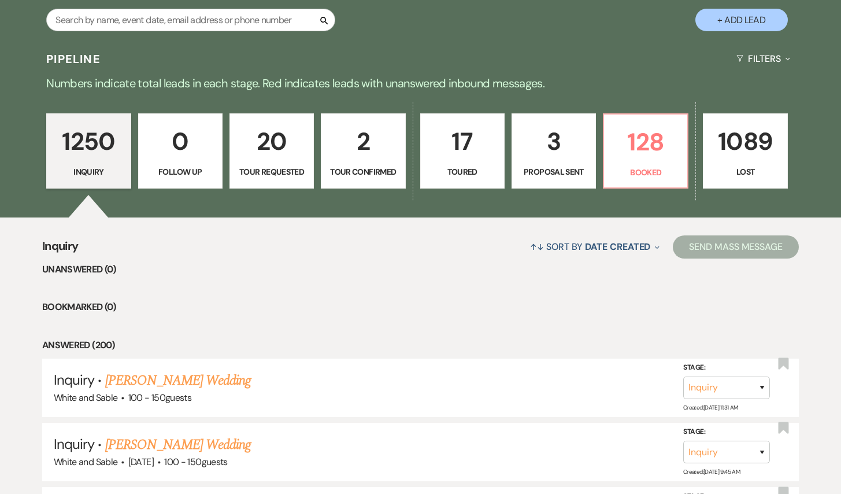
click at [263, 157] on p "20" at bounding box center [271, 141] width 69 height 39
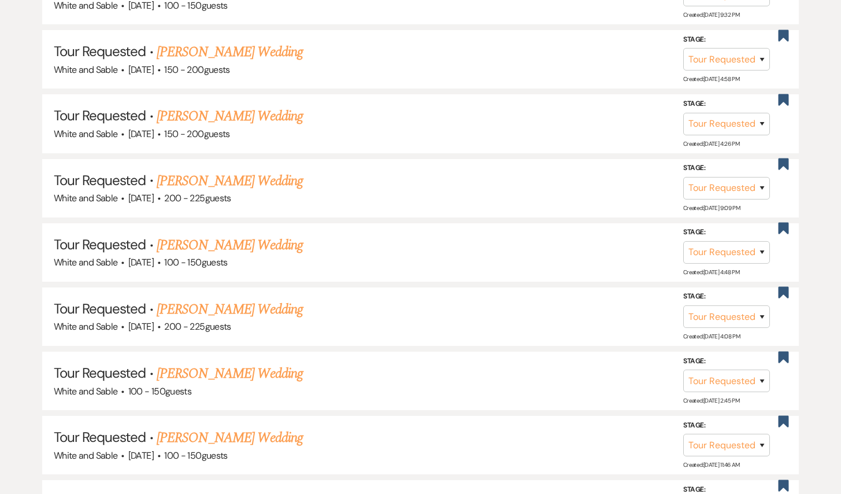
scroll to position [1238, 0]
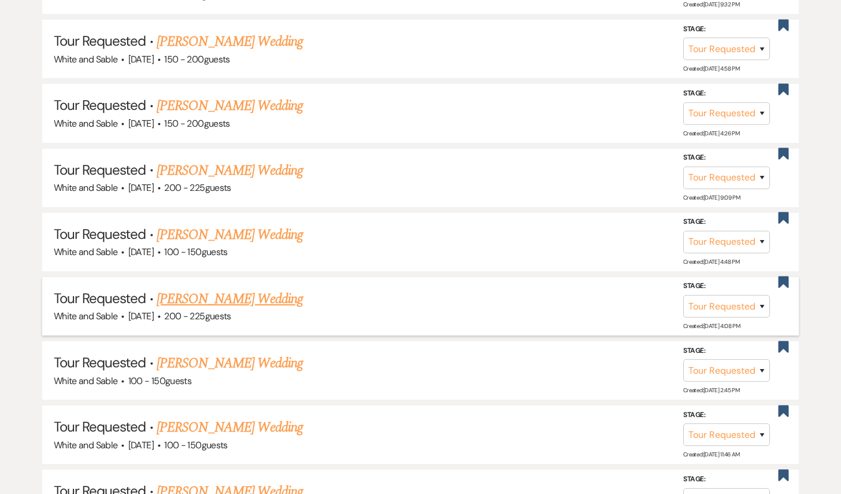
click at [219, 289] on link "[PERSON_NAME] Wedding" at bounding box center [230, 299] width 146 height 21
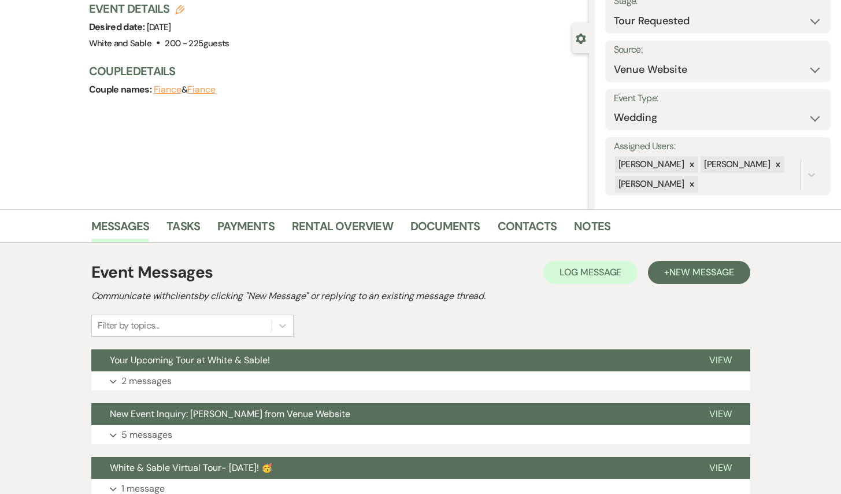
scroll to position [95, 0]
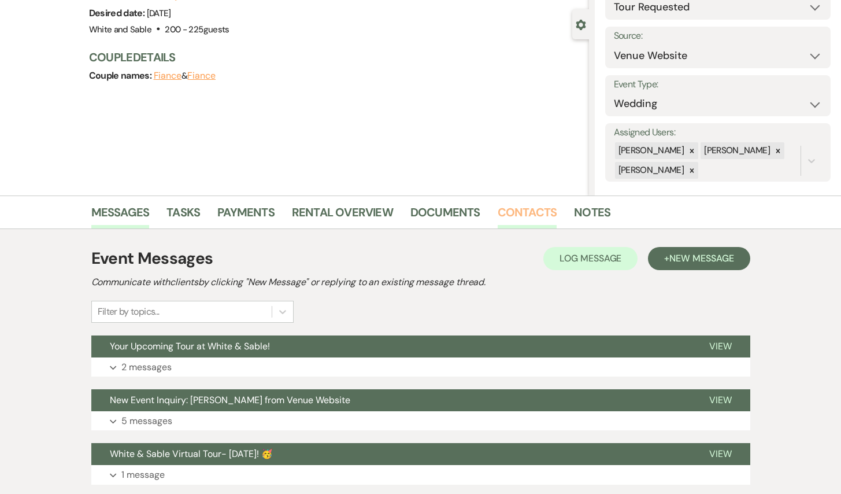
click at [545, 220] on link "Contacts" at bounding box center [528, 215] width 60 height 25
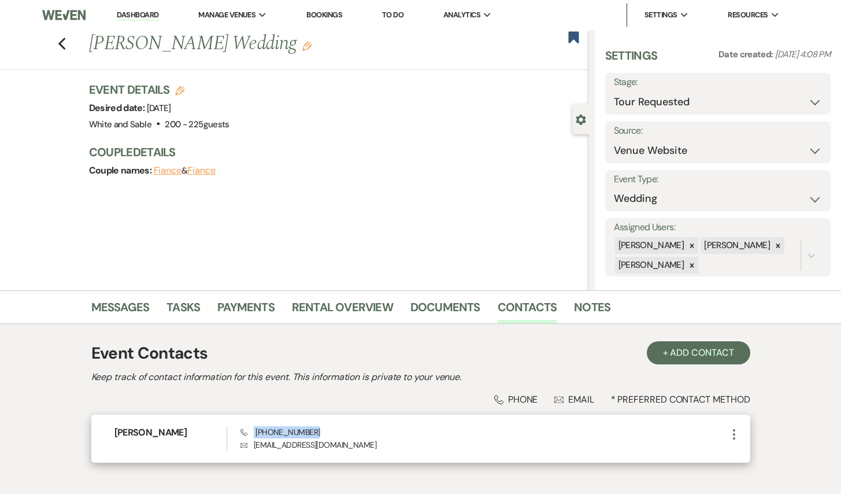
drag, startPoint x: 319, startPoint y: 427, endPoint x: 253, endPoint y: 431, distance: 66.6
click at [253, 431] on div "Phone [PHONE_NUMBER] Envelope [EMAIL_ADDRESS][DOMAIN_NAME]" at bounding box center [484, 438] width 486 height 25
copy span "[PHONE_NUMBER]"
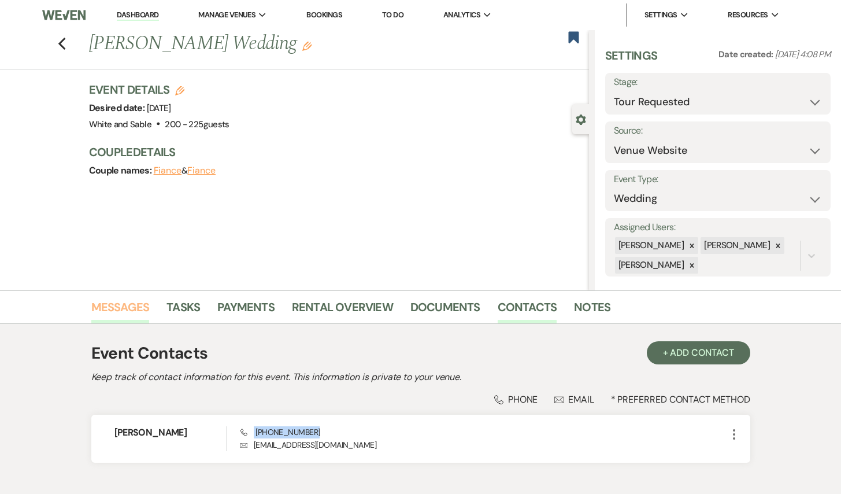
click at [136, 311] on link "Messages" at bounding box center [120, 310] width 58 height 25
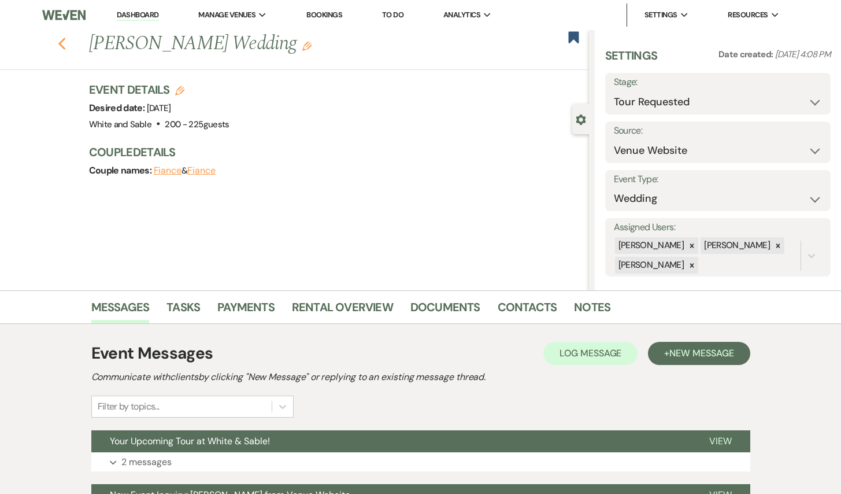
click at [59, 48] on icon "Previous" at bounding box center [62, 44] width 9 height 14
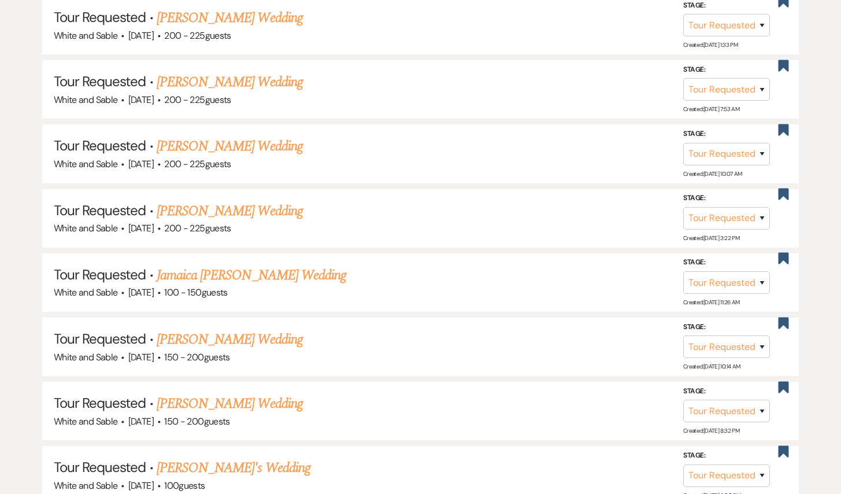
scroll to position [553, 0]
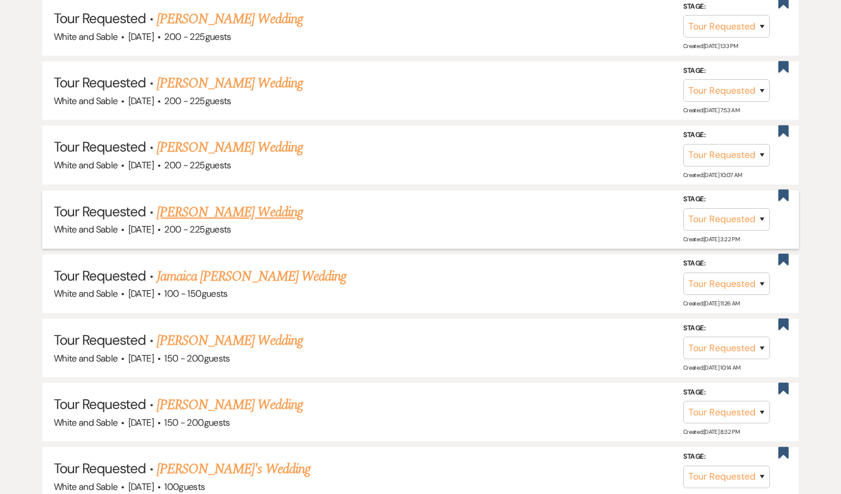
click at [233, 215] on link "[PERSON_NAME] Wedding" at bounding box center [230, 212] width 146 height 21
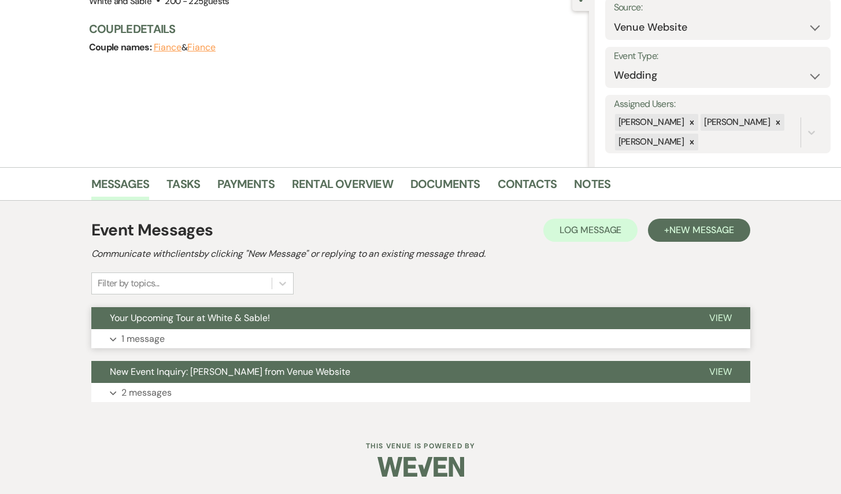
click at [290, 316] on button "Your Upcoming Tour at White & Sable!" at bounding box center [391, 318] width 600 height 22
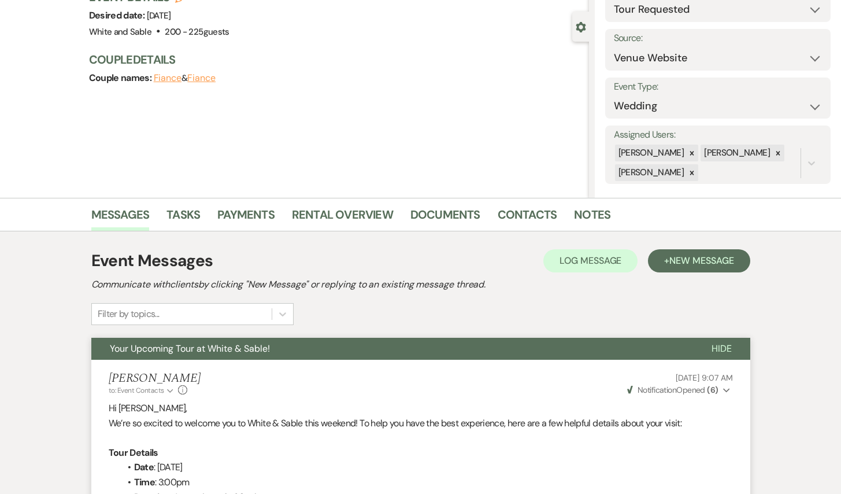
scroll to position [47, 0]
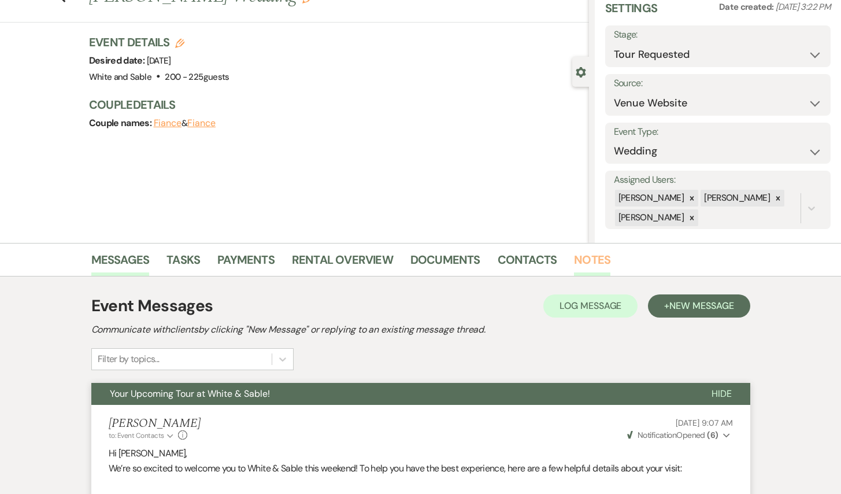
click at [584, 264] on link "Notes" at bounding box center [592, 262] width 36 height 25
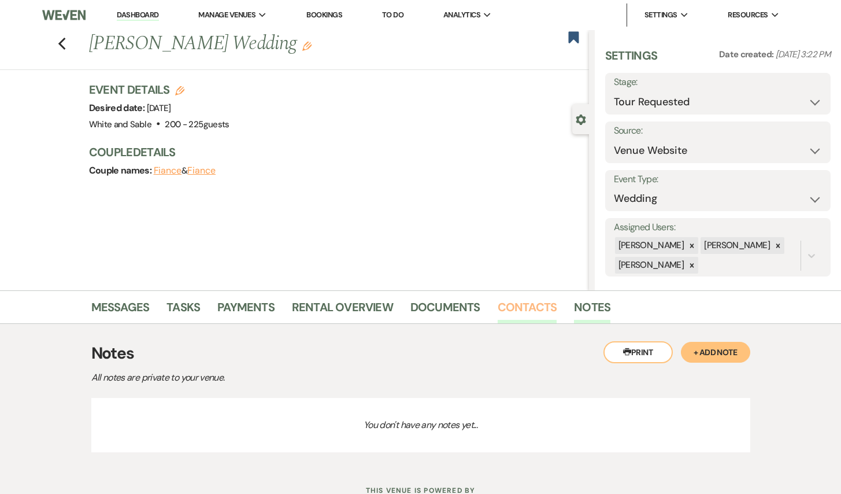
click at [498, 308] on link "Contacts" at bounding box center [528, 310] width 60 height 25
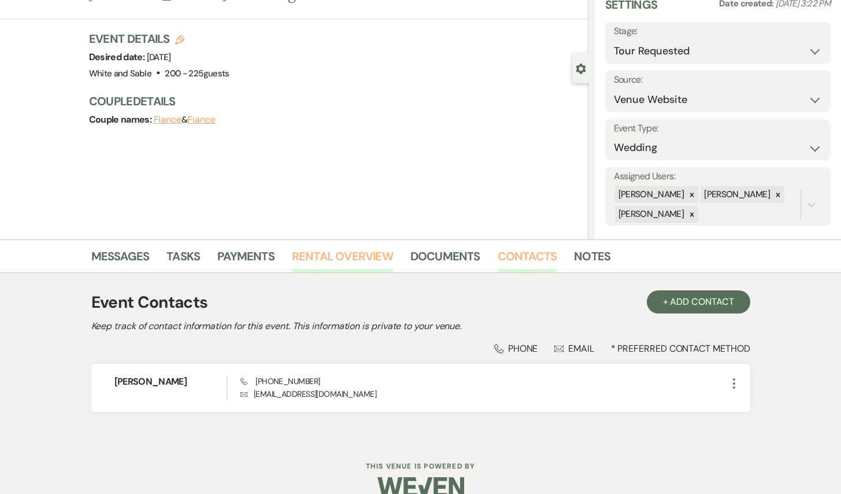
scroll to position [71, 0]
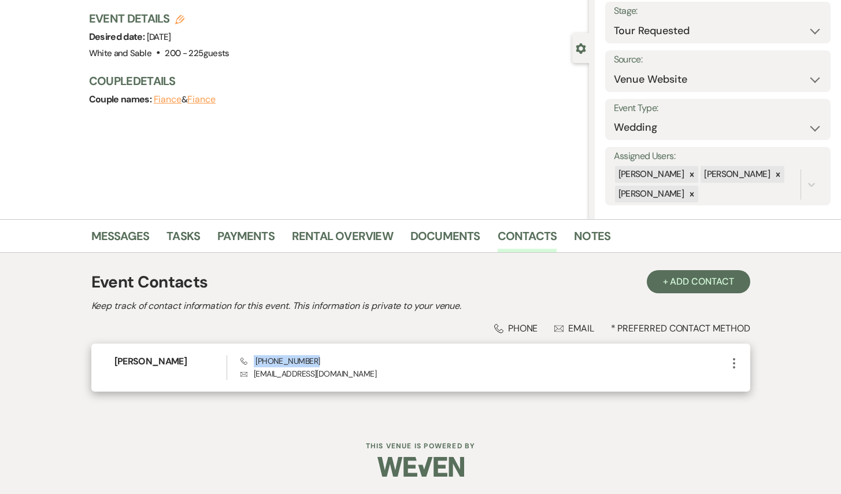
drag, startPoint x: 318, startPoint y: 358, endPoint x: 254, endPoint y: 357, distance: 64.2
click at [254, 357] on div "Phone [PHONE_NUMBER] Envelope [EMAIL_ADDRESS][DOMAIN_NAME]" at bounding box center [484, 367] width 486 height 25
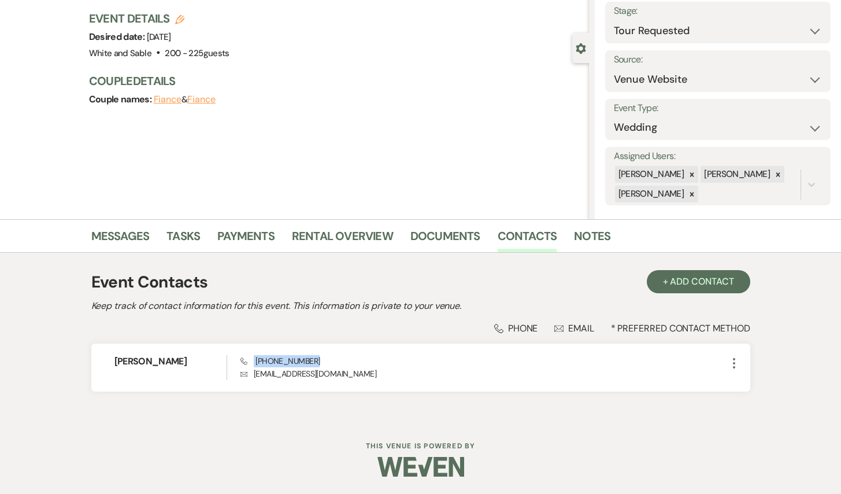
scroll to position [0, 0]
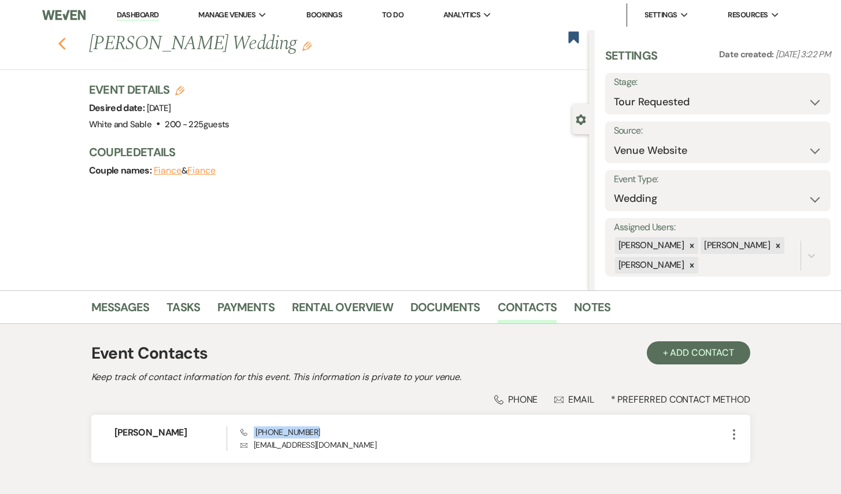
click at [65, 43] on icon "Previous" at bounding box center [62, 44] width 9 height 14
